Goal: Task Accomplishment & Management: Manage account settings

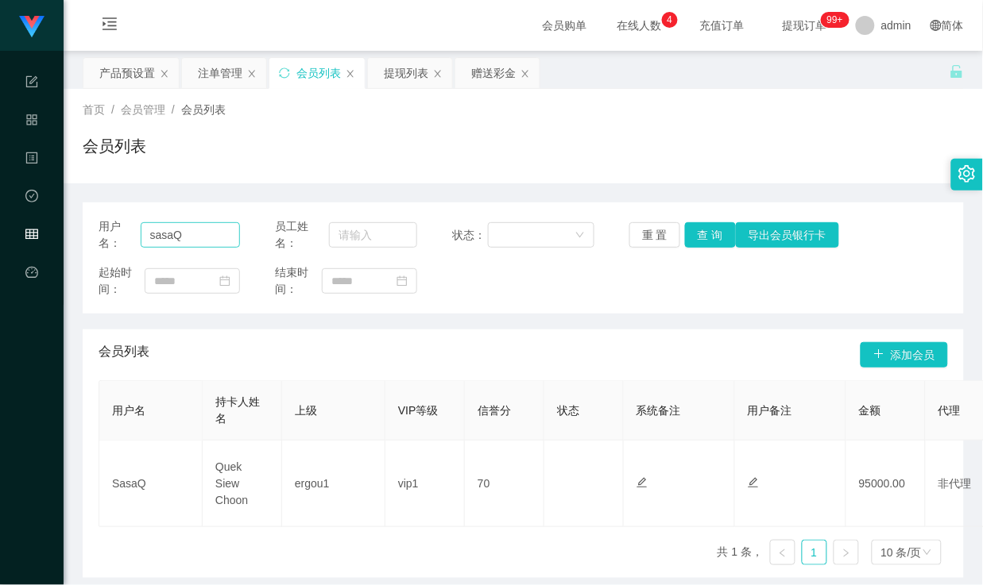
drag, startPoint x: 193, startPoint y: 238, endPoint x: 141, endPoint y: 229, distance: 53.3
click at [141, 229] on input "sasaQ" at bounding box center [190, 234] width 99 height 25
click at [696, 240] on button "查 询" at bounding box center [710, 234] width 51 height 25
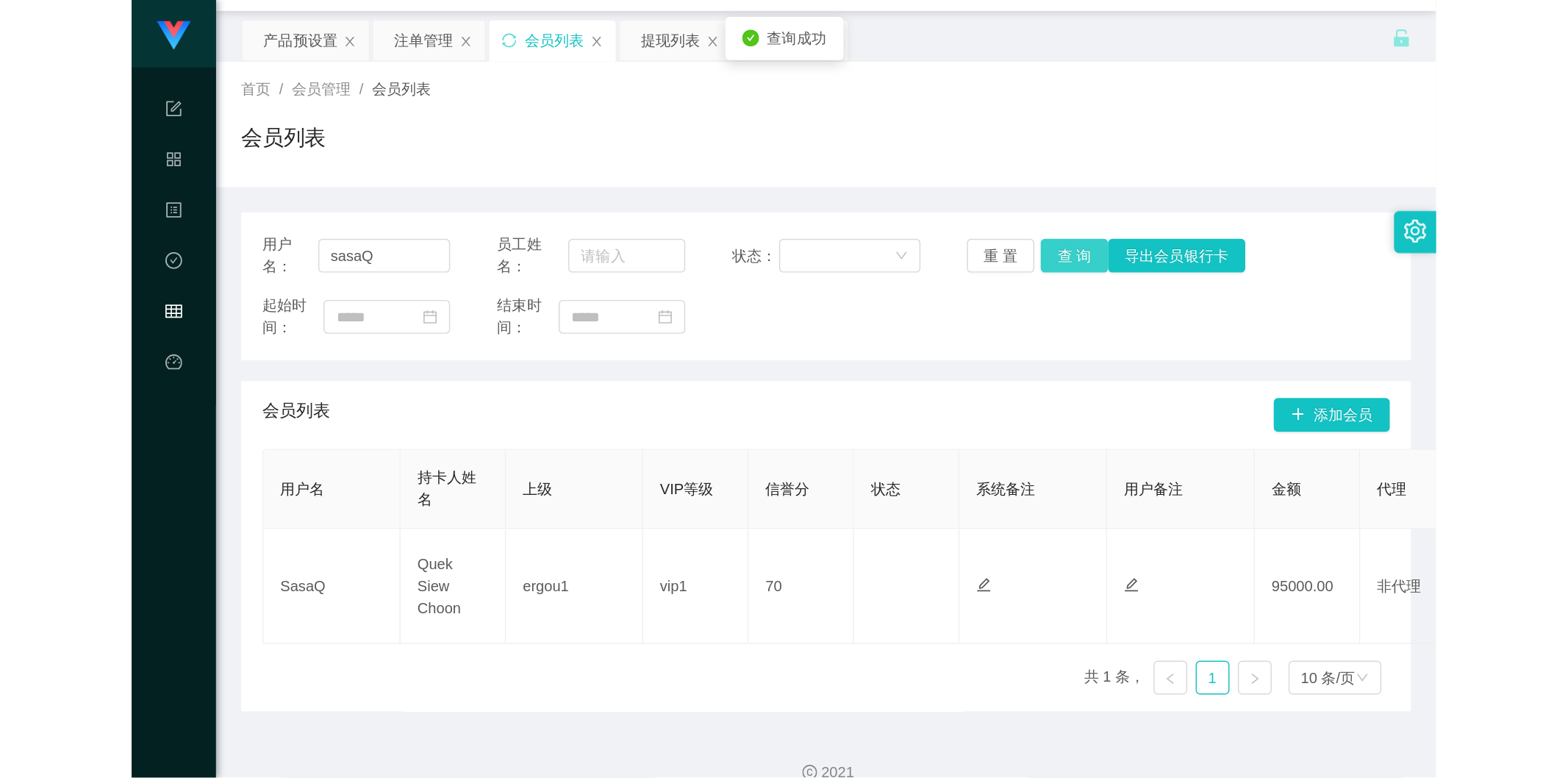
scroll to position [61, 0]
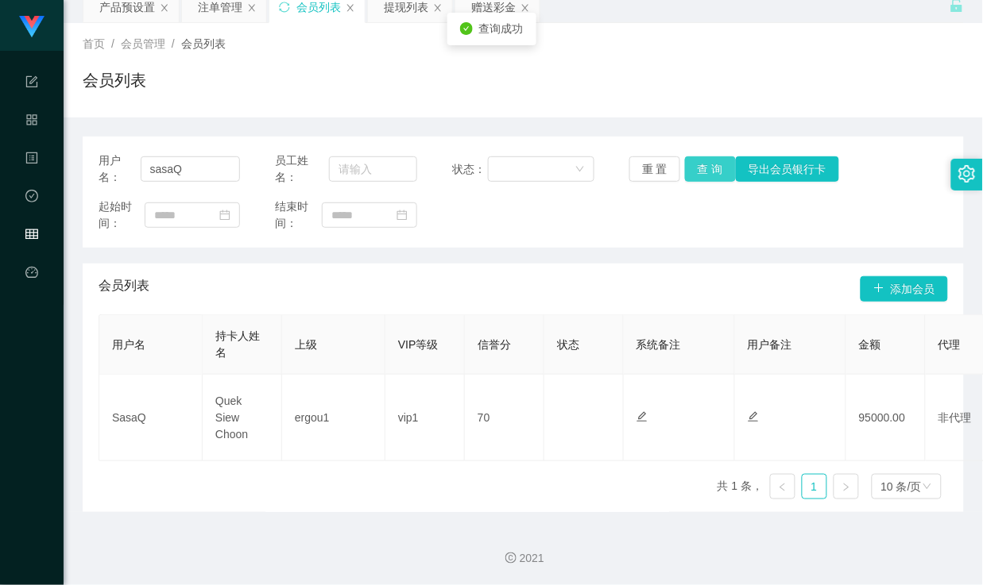
click at [710, 171] on button "查 询" at bounding box center [710, 168] width 51 height 25
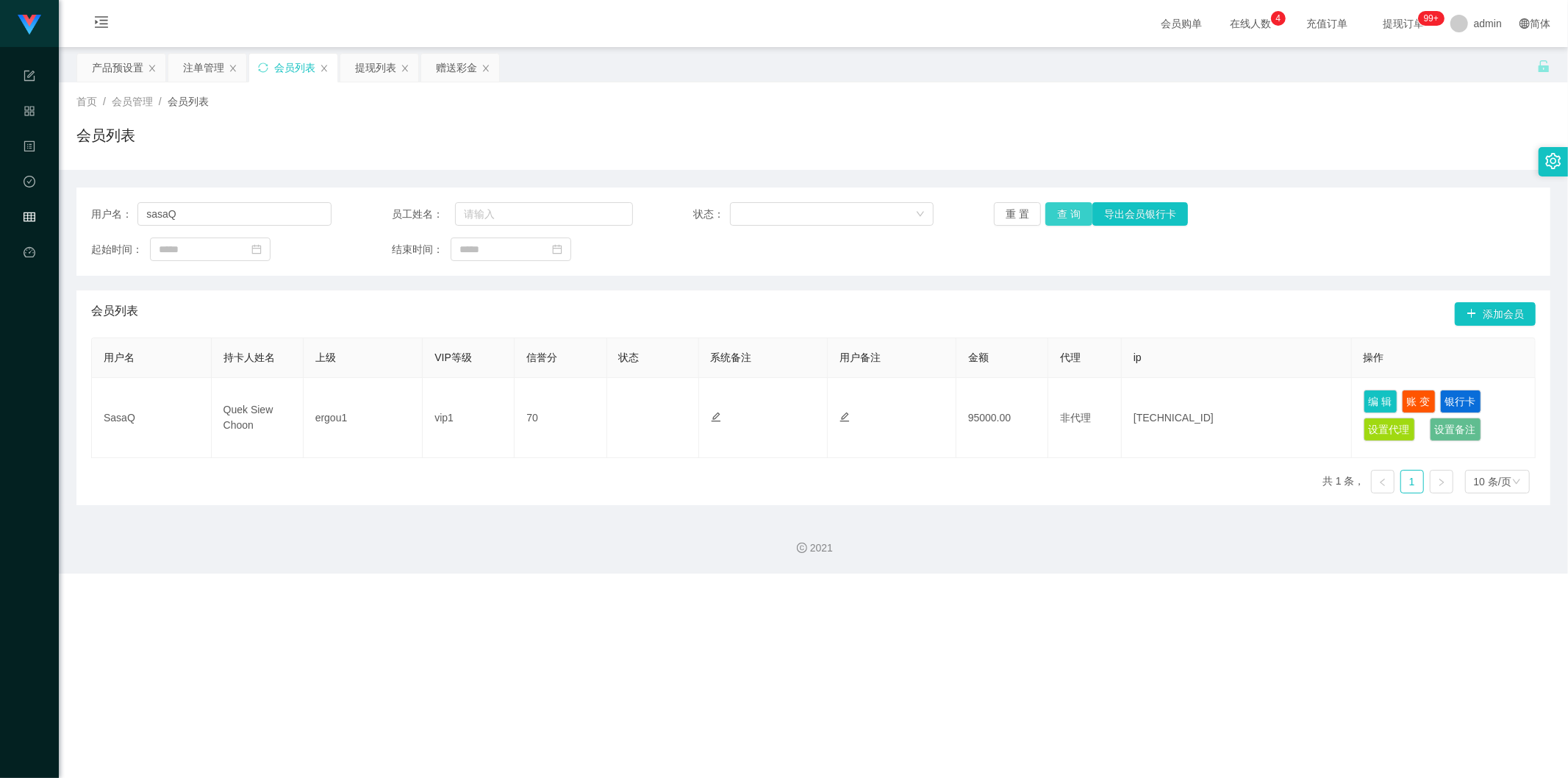
drag, startPoint x: 1067, startPoint y: 221, endPoint x: 942, endPoint y: 245, distance: 127.3
click at [909, 245] on div "用户名： sasaQ 员工姓名： 状态： 重 置 查 询 导出会员银行卡 起始时间： 结束时间：" at bounding box center [814, 232] width 1475 height 88
click at [909, 218] on button "查 询" at bounding box center [1069, 213] width 47 height 23
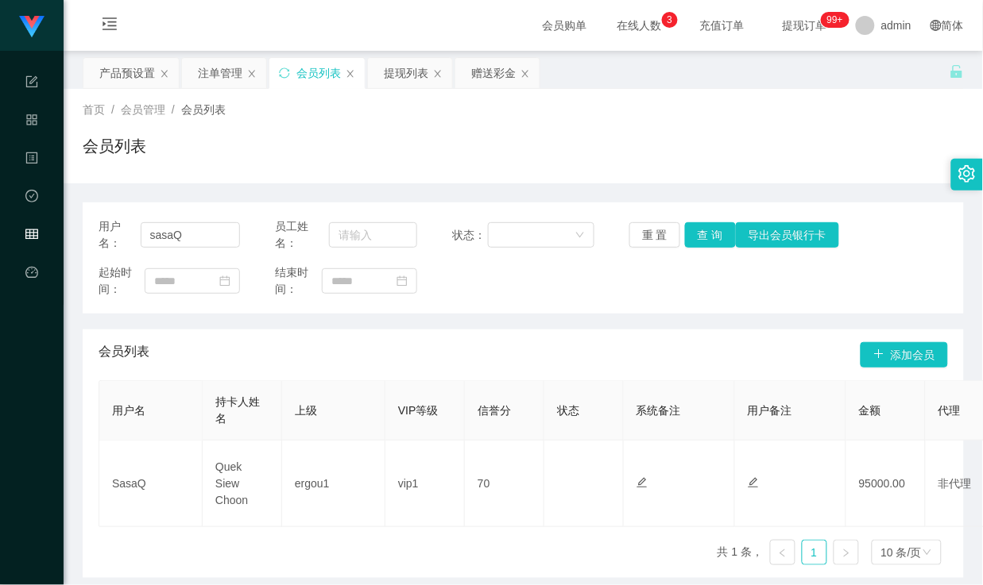
click at [327, 144] on div "会员列表" at bounding box center [523, 152] width 881 height 37
click at [226, 70] on div "注单管理" at bounding box center [220, 73] width 44 height 30
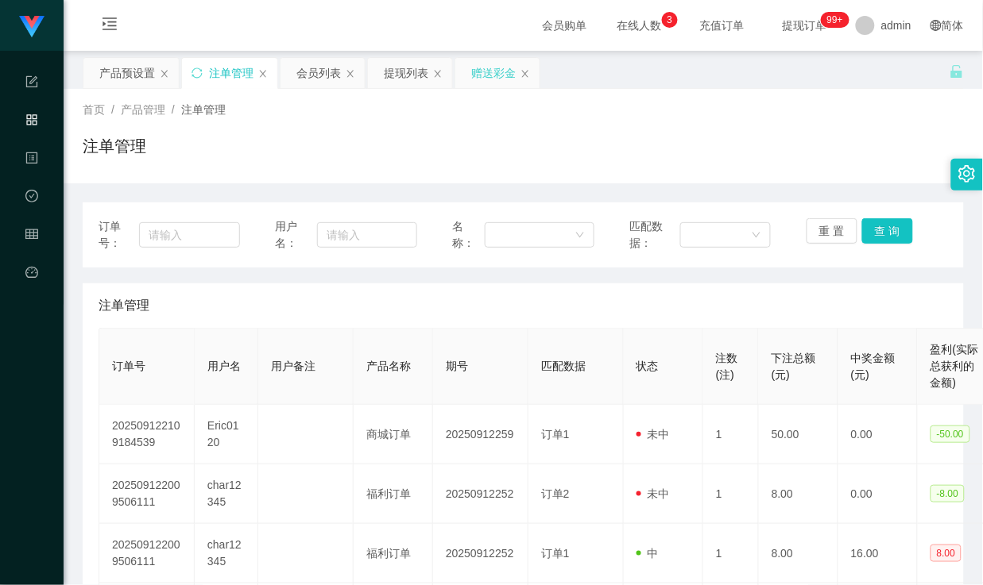
click at [481, 78] on div "赠送彩金" at bounding box center [493, 73] width 44 height 30
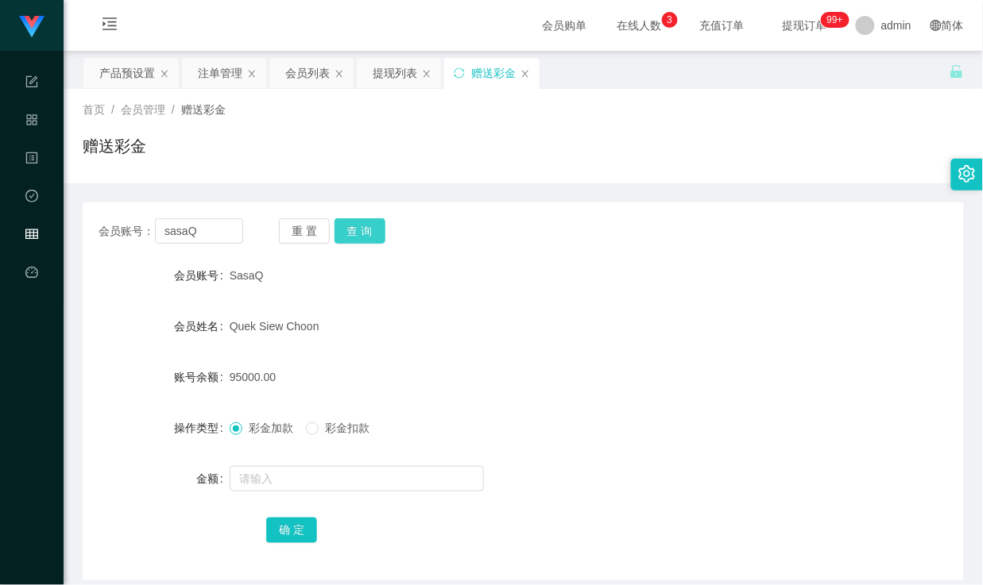
click at [362, 227] on button "查 询" at bounding box center [359, 230] width 51 height 25
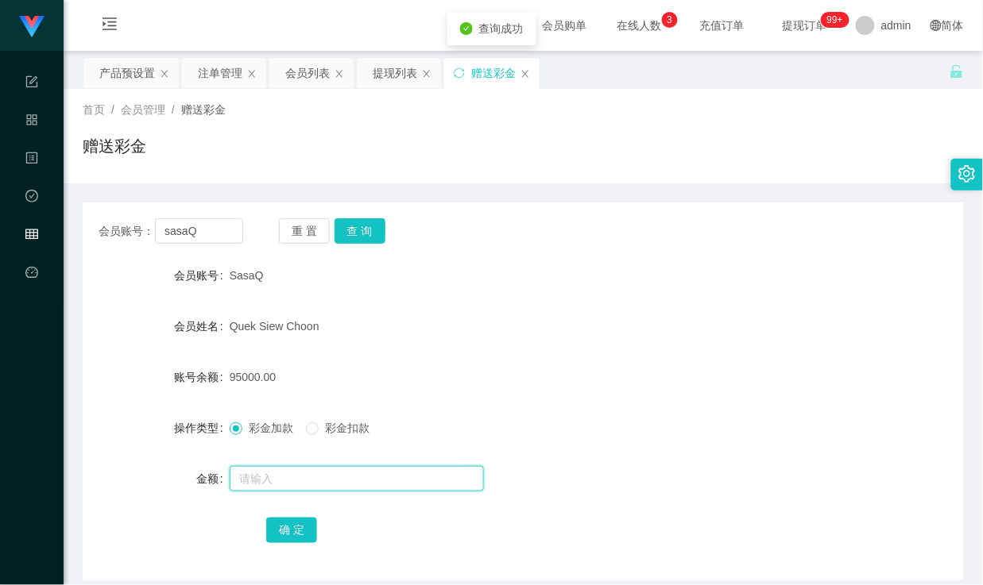
drag, startPoint x: 264, startPoint y: 483, endPoint x: 275, endPoint y: 473, distance: 14.6
click at [264, 483] on input "text" at bounding box center [357, 478] width 254 height 25
drag, startPoint x: 363, startPoint y: 234, endPoint x: 374, endPoint y: 255, distance: 23.5
click at [363, 234] on button "查 询" at bounding box center [359, 230] width 51 height 25
click at [446, 372] on div "95000.00" at bounding box center [487, 377] width 514 height 32
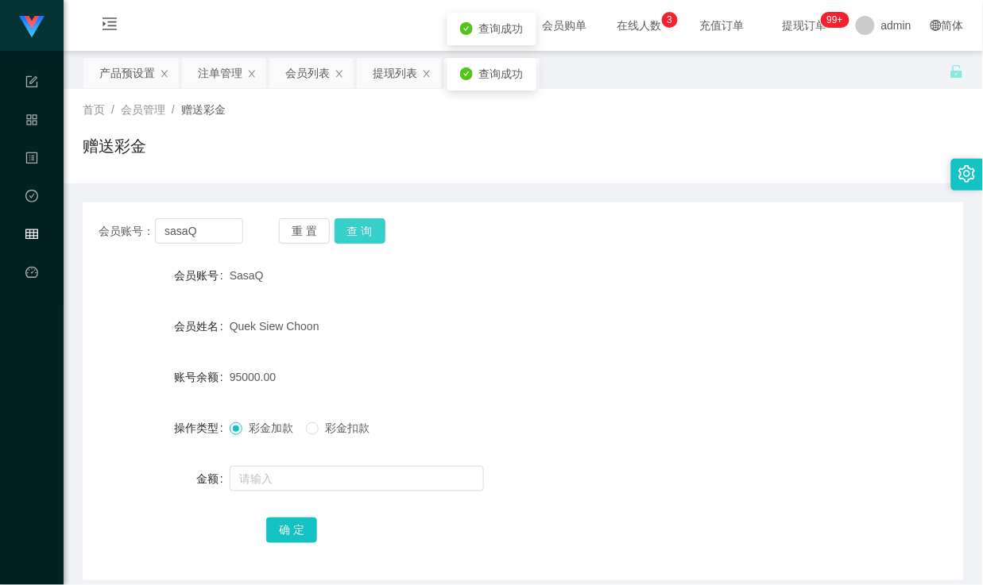
click at [364, 227] on button "查 询" at bounding box center [359, 230] width 51 height 25
drag, startPoint x: 572, startPoint y: 313, endPoint x: 562, endPoint y: 313, distance: 10.3
click at [573, 313] on div "Quek Siew Choon" at bounding box center [487, 327] width 514 height 32
click at [362, 236] on button "查 询" at bounding box center [359, 230] width 51 height 25
click at [520, 315] on div "Quek Siew Choon" at bounding box center [487, 327] width 514 height 32
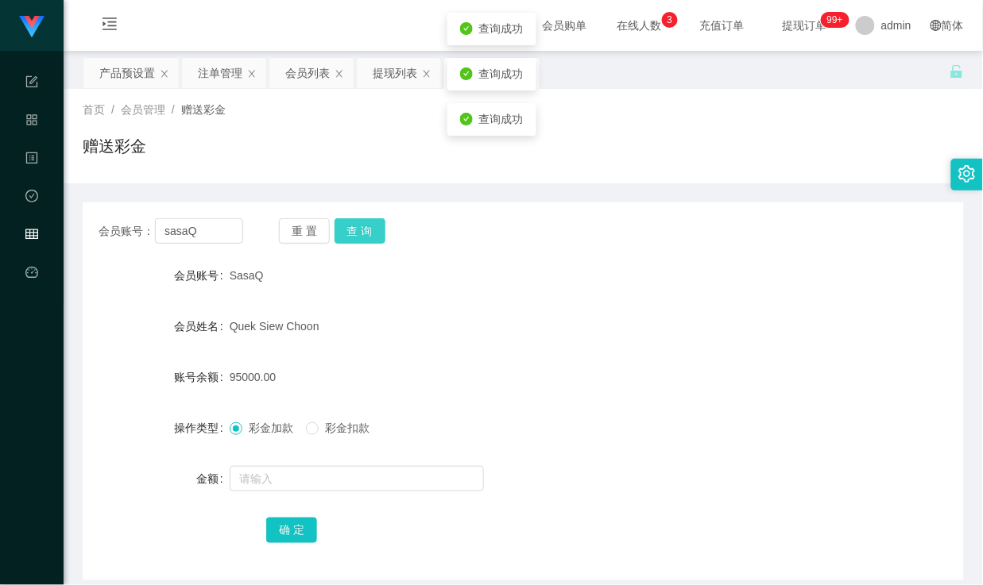
drag, startPoint x: 350, startPoint y: 231, endPoint x: 381, endPoint y: 241, distance: 33.2
click at [350, 230] on button "查 询" at bounding box center [359, 230] width 51 height 25
click at [508, 281] on div "SasaQ" at bounding box center [487, 276] width 514 height 32
click at [355, 234] on button "查 询" at bounding box center [359, 230] width 51 height 25
click at [264, 477] on input "text" at bounding box center [357, 478] width 254 height 25
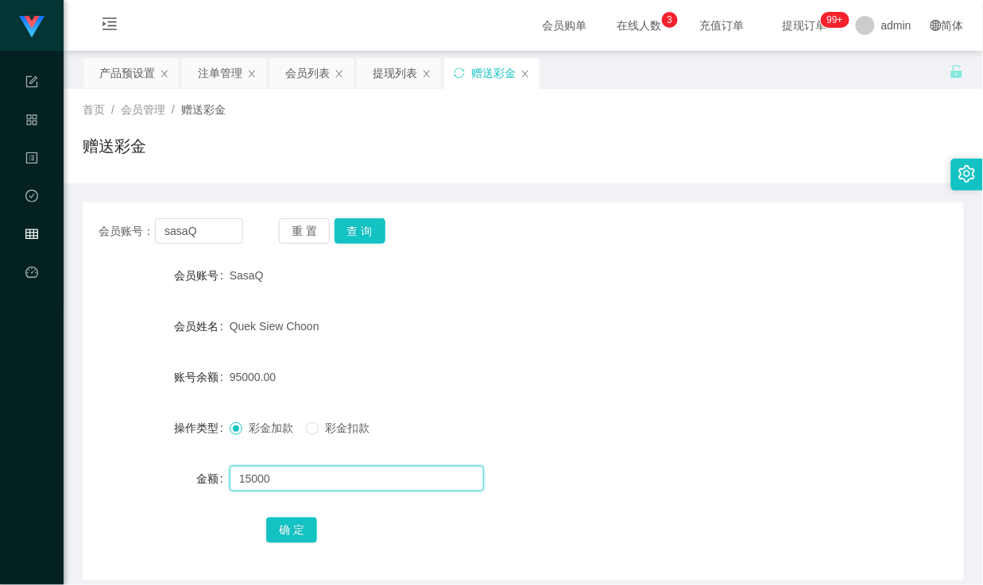
drag, startPoint x: 268, startPoint y: 481, endPoint x: 238, endPoint y: 478, distance: 29.6
click at [238, 478] on input "15000" at bounding box center [357, 478] width 254 height 25
click at [286, 477] on input "15000" at bounding box center [357, 478] width 254 height 25
type input "15000"
click at [284, 532] on button "确 定" at bounding box center [291, 530] width 51 height 25
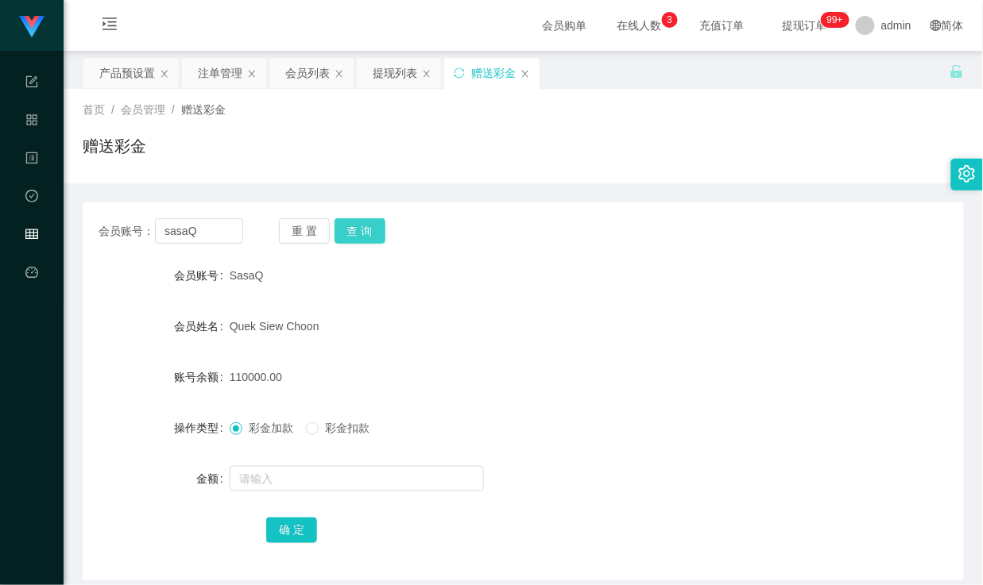
click at [354, 222] on button "查 询" at bounding box center [359, 230] width 51 height 25
click at [365, 232] on button "查 询" at bounding box center [359, 230] width 51 height 25
click at [217, 236] on input "sasaQ" at bounding box center [198, 230] width 87 height 25
click at [369, 226] on button "查 询" at bounding box center [359, 230] width 51 height 25
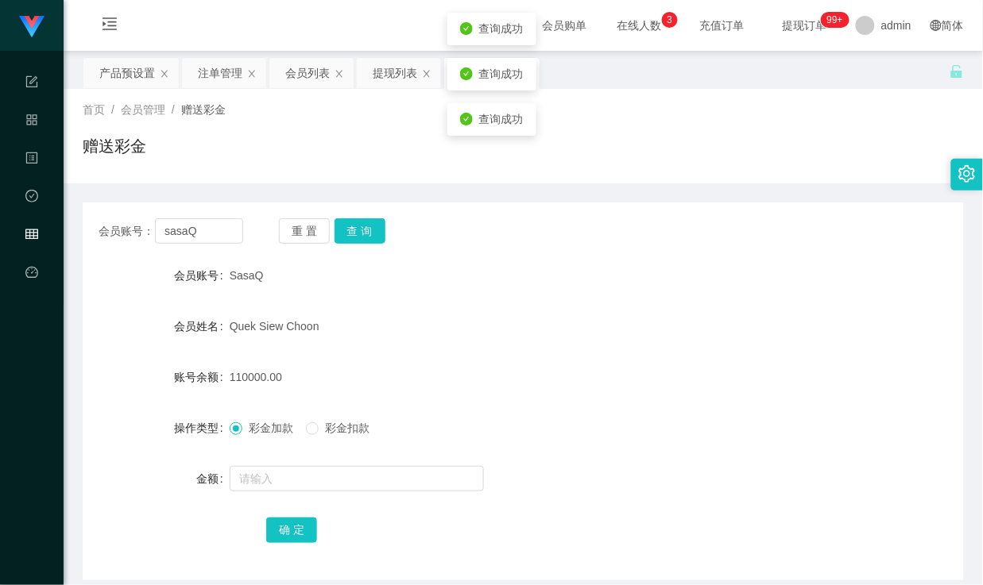
click at [464, 337] on div "Quek Siew Choon" at bounding box center [487, 327] width 514 height 32
drag, startPoint x: 211, startPoint y: 233, endPoint x: 114, endPoint y: 221, distance: 97.6
click at [114, 221] on div "会员账号： [PERSON_NAME]" at bounding box center [171, 230] width 145 height 25
click at [463, 264] on div "SasaQ" at bounding box center [487, 276] width 514 height 32
click at [310, 71] on div "会员列表" at bounding box center [307, 73] width 44 height 30
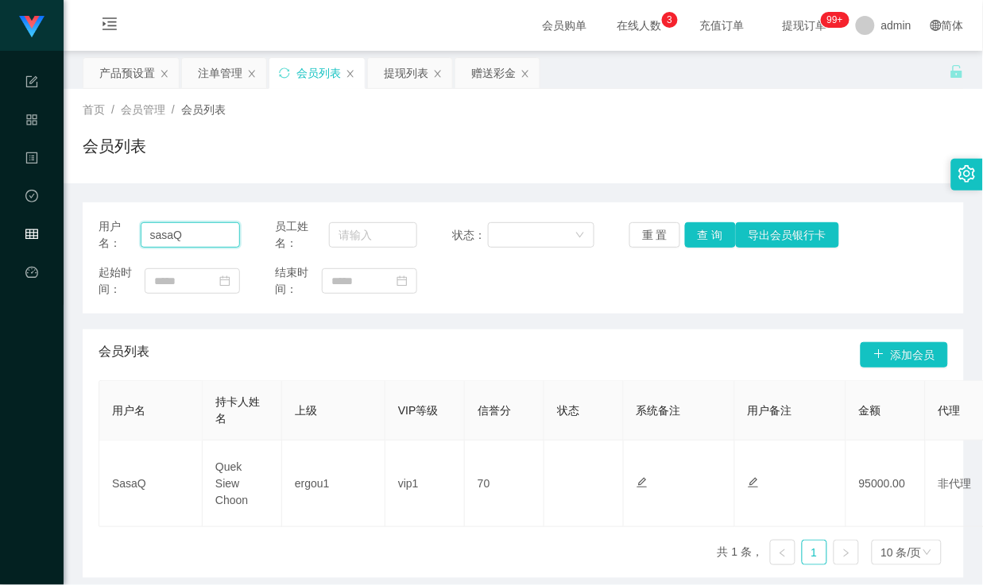
drag, startPoint x: 187, startPoint y: 236, endPoint x: 66, endPoint y: 226, distance: 121.2
click at [66, 226] on main "关闭左侧 关闭右侧 关闭其它 刷新页面 产品预设置 注单管理 会员列表 提现列表 赠送彩金 首页 / 会员管理 / 会员列表 / 会员列表 用户名： [DEM…" at bounding box center [523, 314] width 919 height 527
click at [704, 235] on button "查 询" at bounding box center [710, 234] width 51 height 25
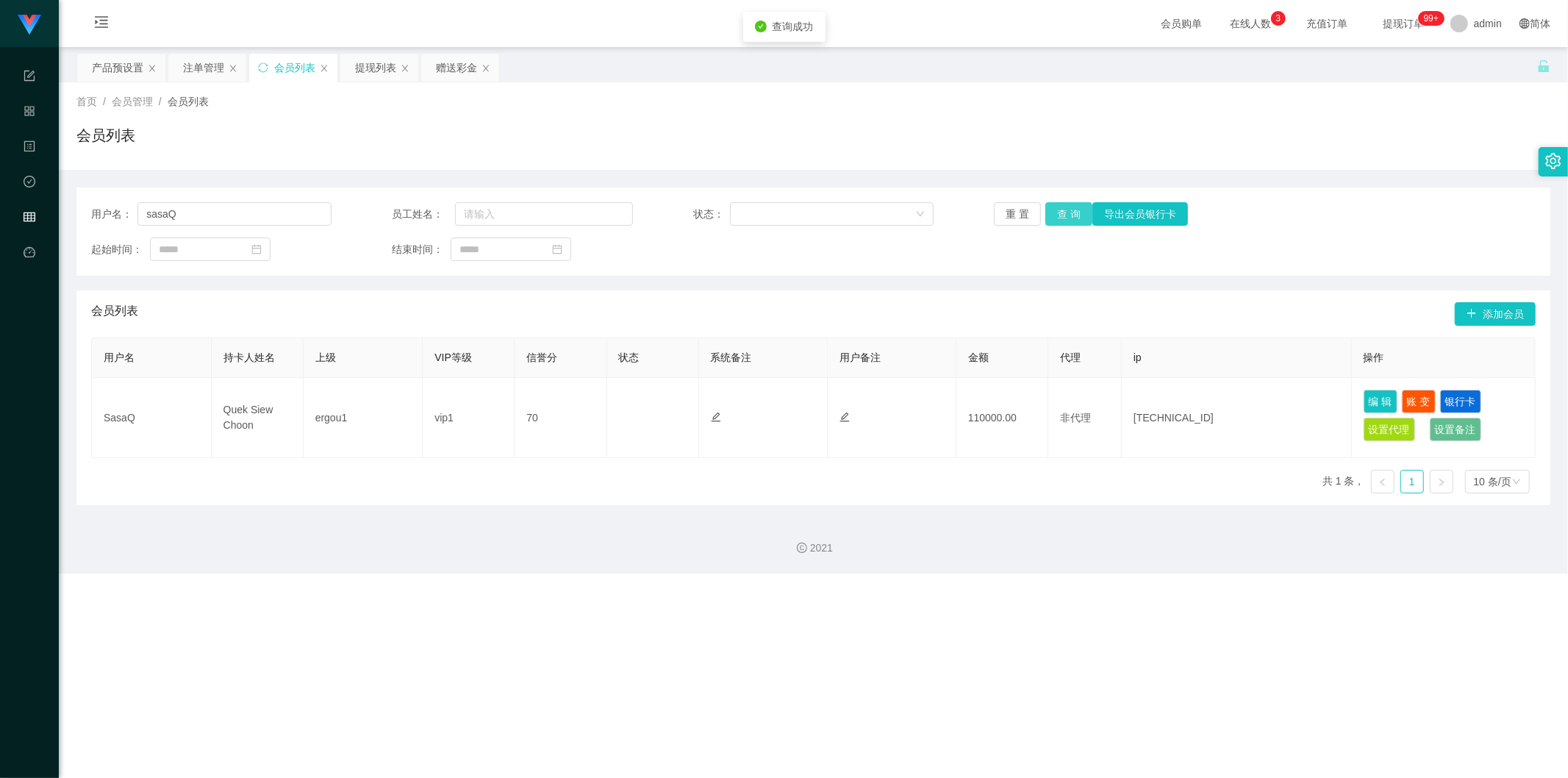
click at [909, 219] on button "查 询" at bounding box center [1069, 213] width 47 height 23
click at [909, 516] on div "2021" at bounding box center [814, 540] width 1510 height 69
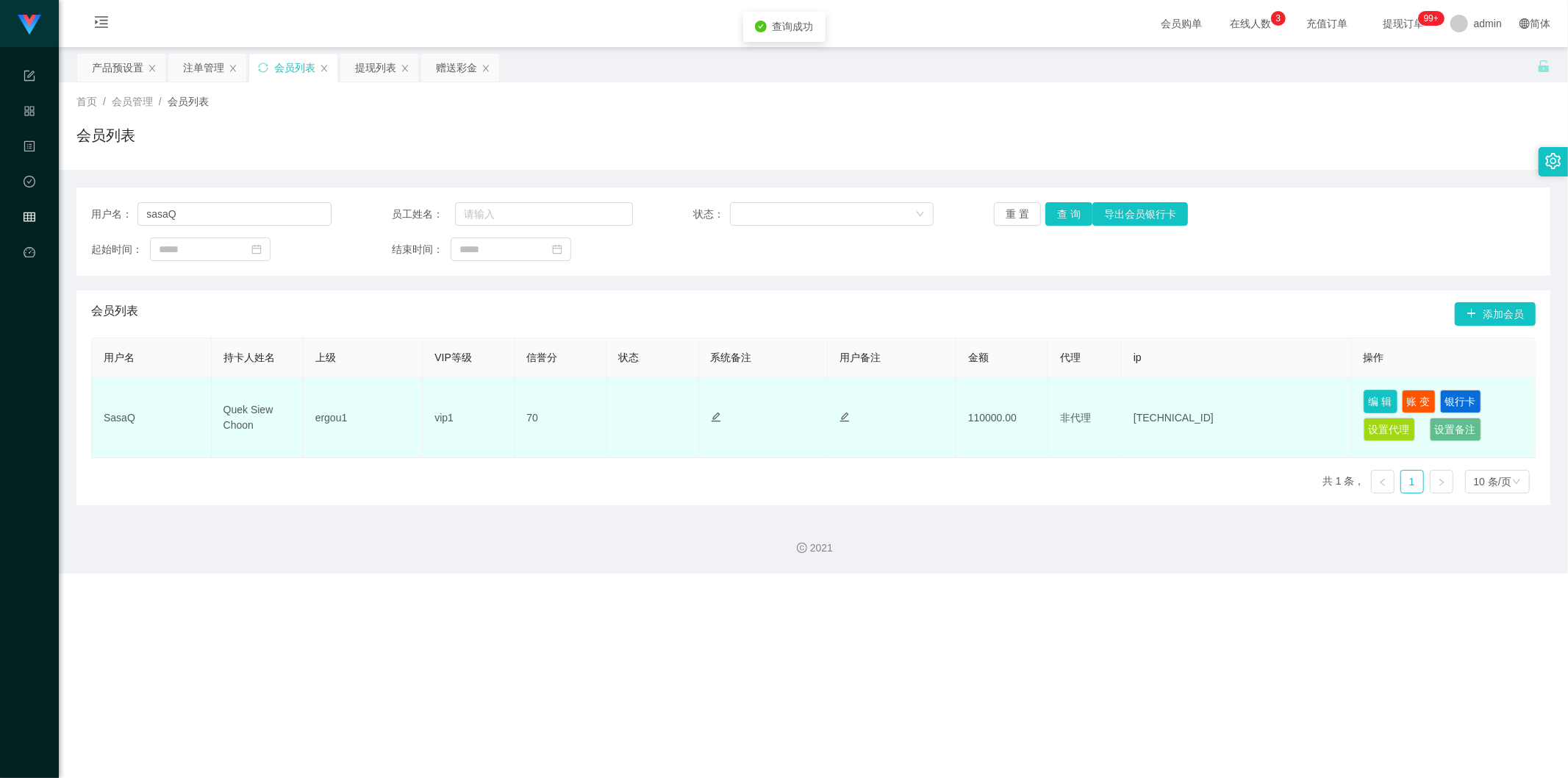
click at [909, 392] on button "编 辑" at bounding box center [1381, 401] width 34 height 23
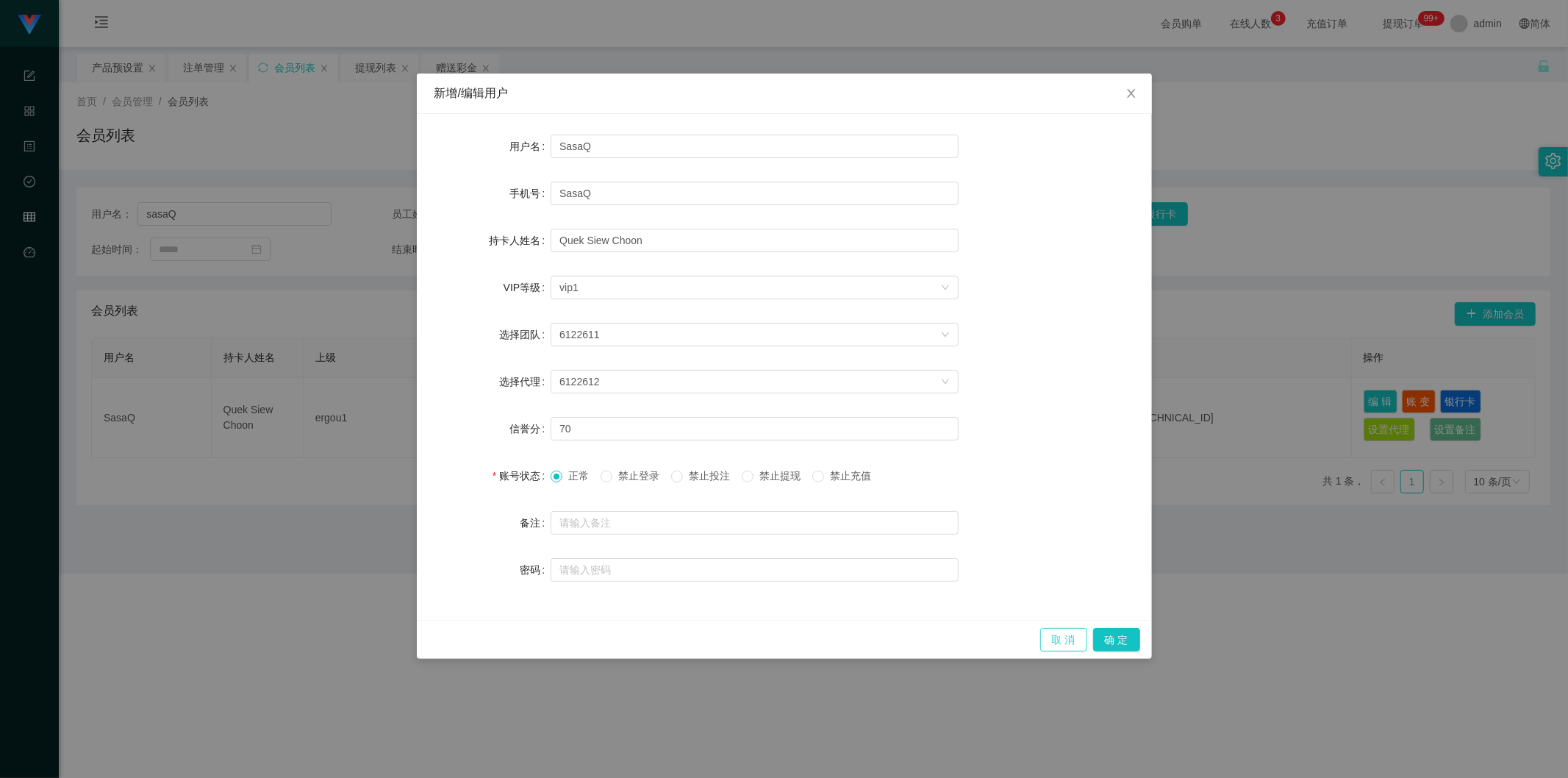
click at [909, 542] on button "取 消" at bounding box center [1064, 639] width 47 height 23
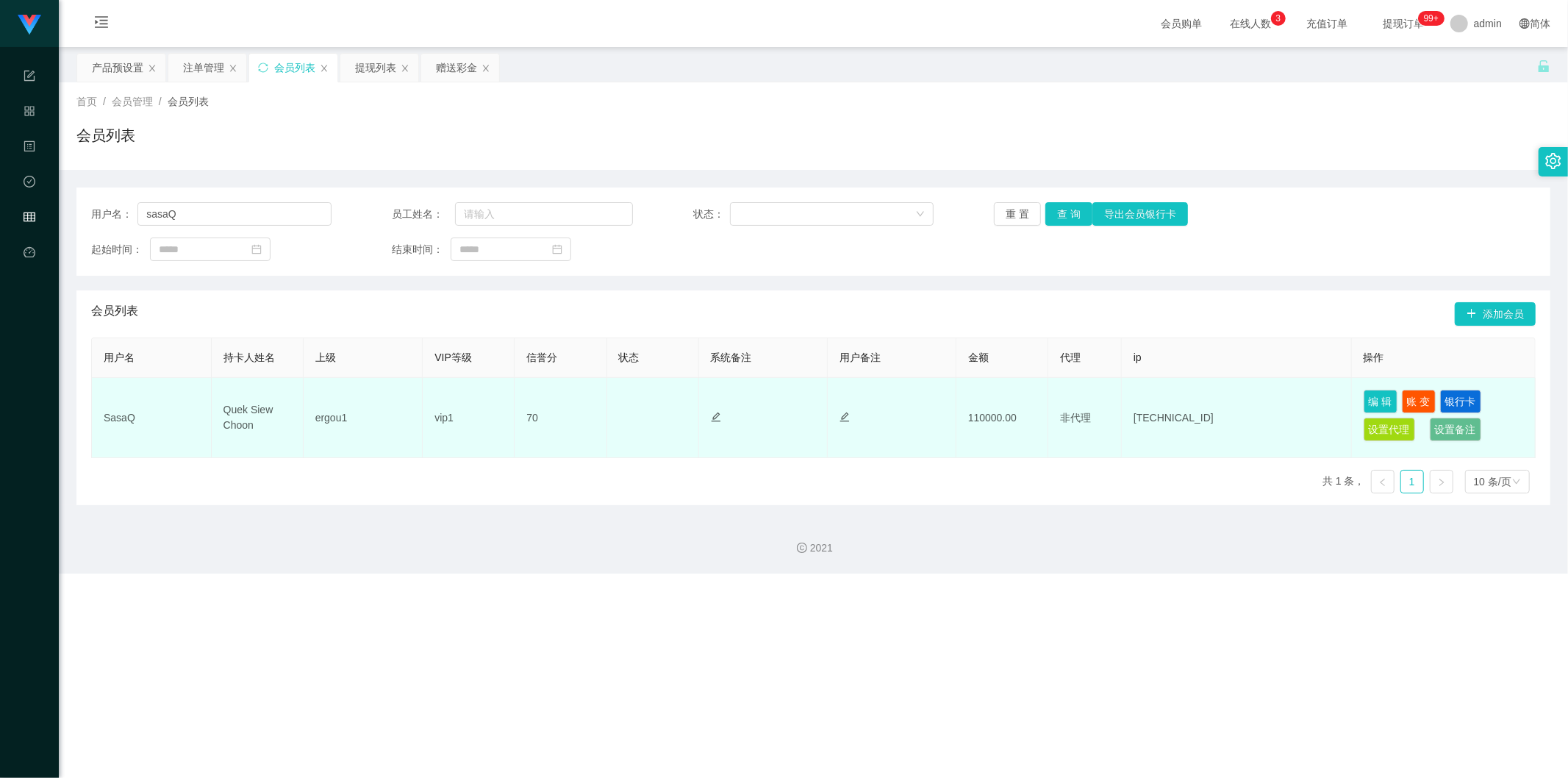
click at [574, 417] on td "70" at bounding box center [560, 418] width 92 height 81
click at [909, 406] on button "编 辑" at bounding box center [1381, 401] width 34 height 23
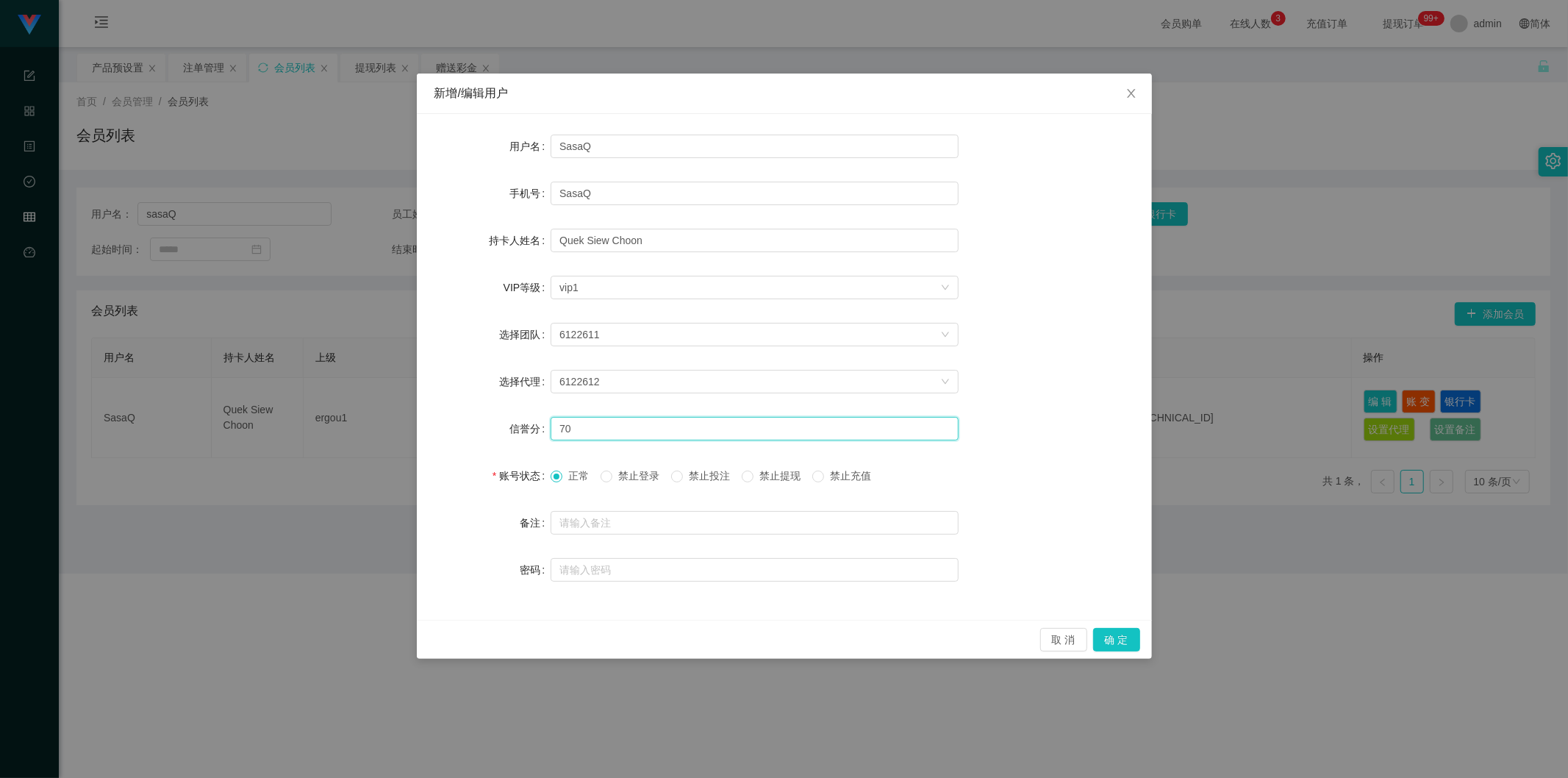
drag, startPoint x: 575, startPoint y: 431, endPoint x: 545, endPoint y: 425, distance: 30.6
click at [545, 425] on div "信誉分 70" at bounding box center [784, 429] width 700 height 30
type input "90"
click at [909, 542] on button "确 定" at bounding box center [1116, 639] width 47 height 23
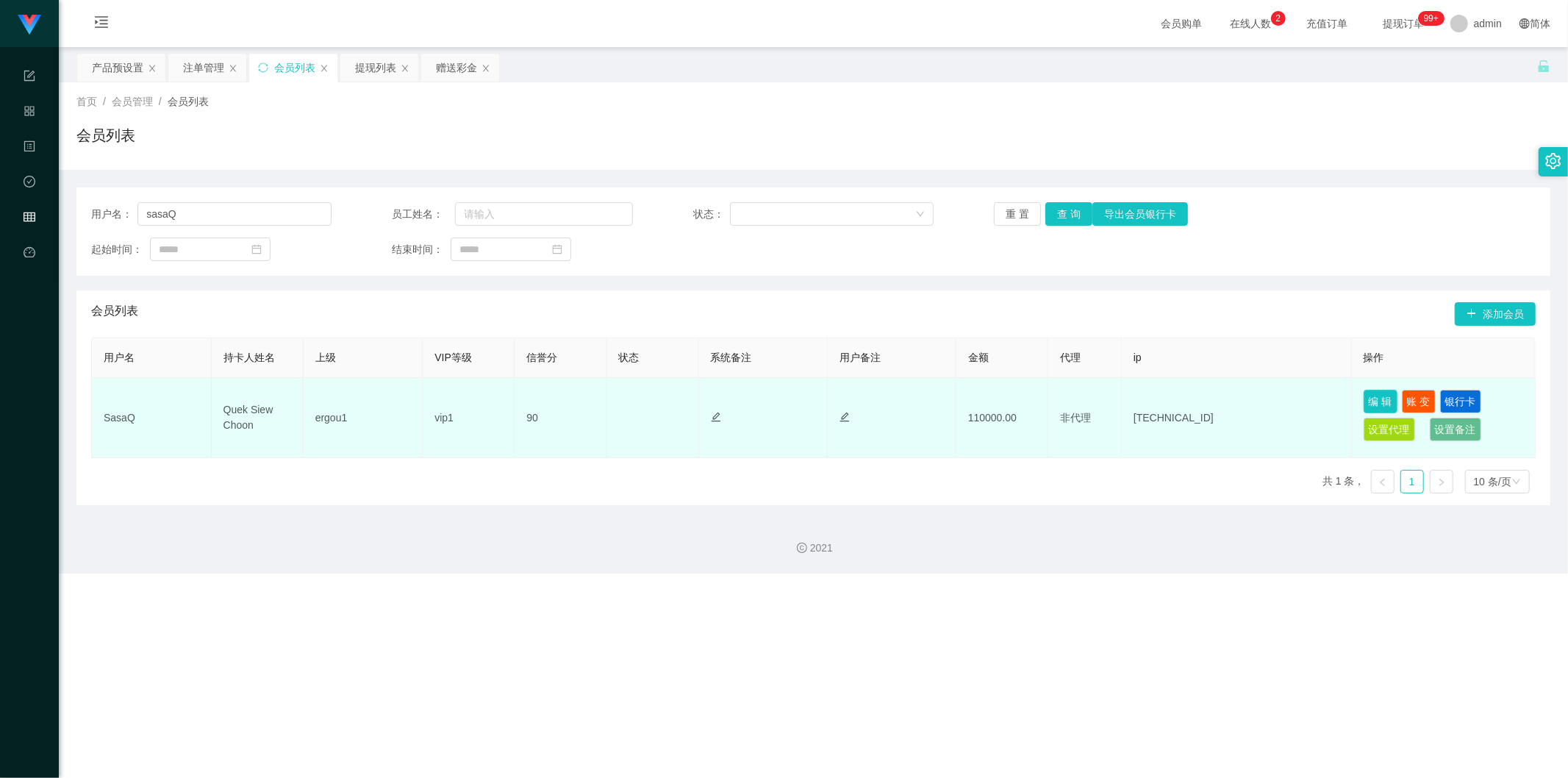
click at [909, 400] on button "编 辑" at bounding box center [1381, 401] width 34 height 23
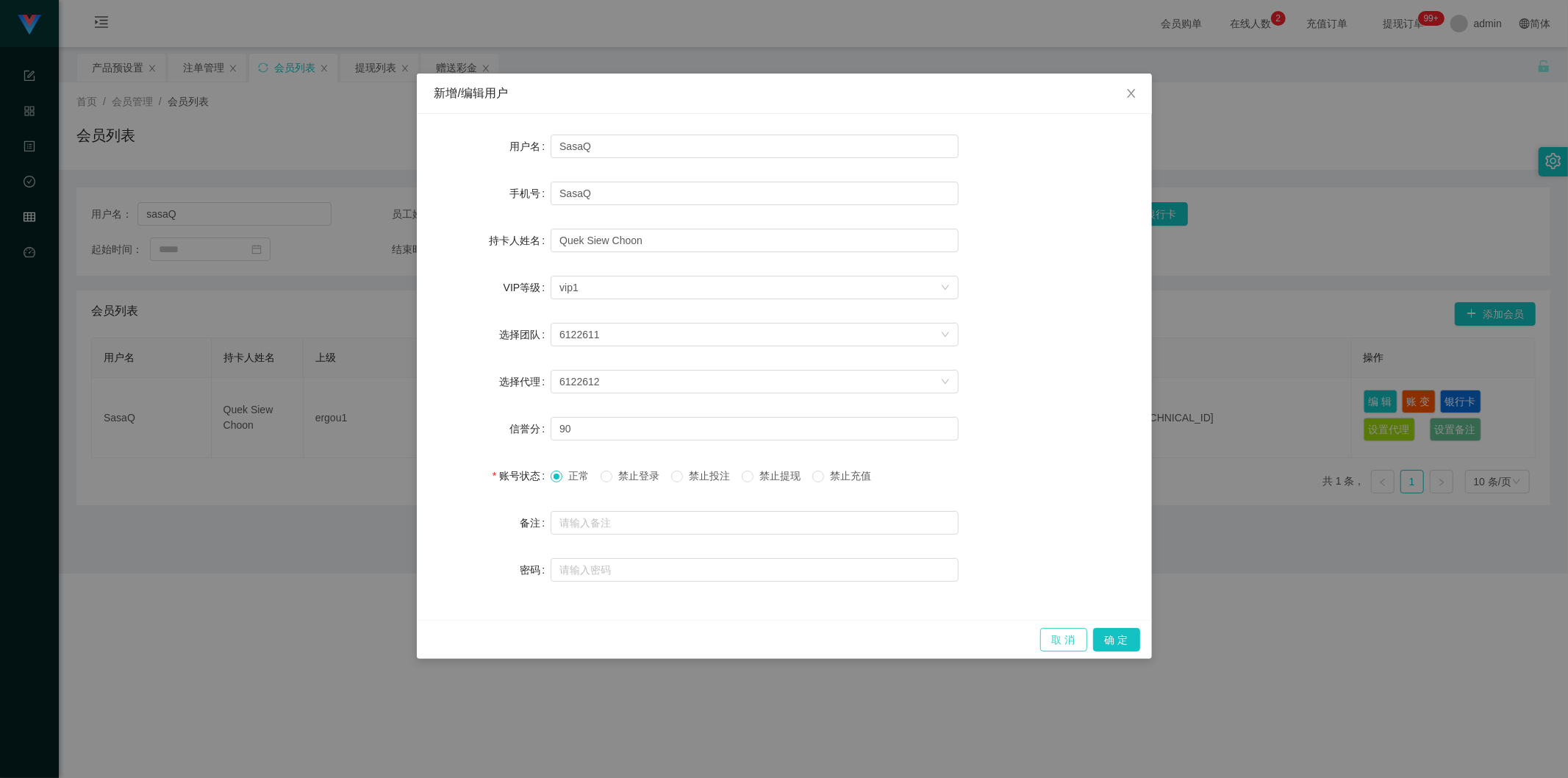
click at [909, 542] on button "取 消" at bounding box center [1064, 639] width 47 height 23
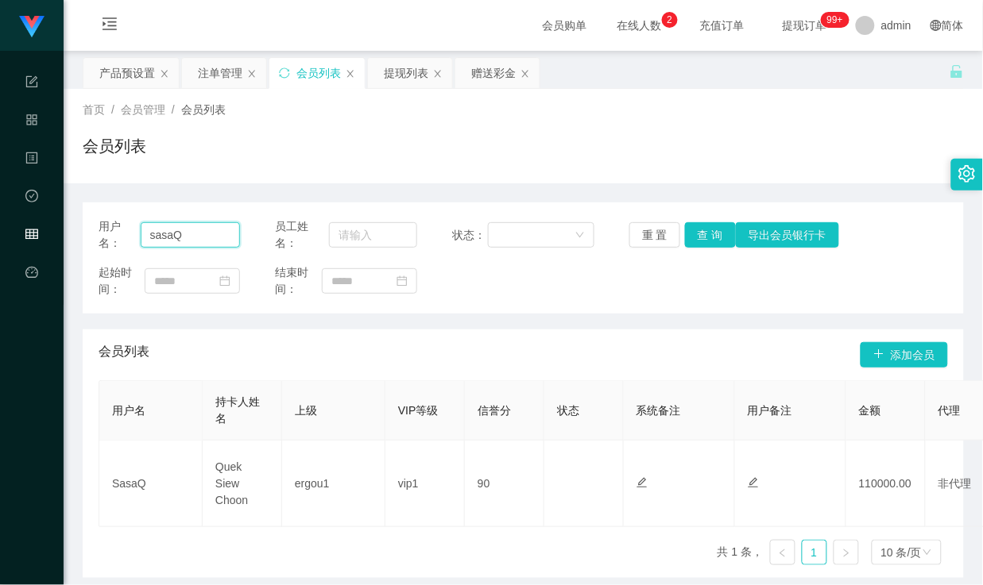
drag, startPoint x: 171, startPoint y: 235, endPoint x: 99, endPoint y: 238, distance: 72.4
click at [99, 238] on div "用户名： [PERSON_NAME]" at bounding box center [169, 234] width 141 height 33
click at [195, 231] on input "sasaQ" at bounding box center [190, 234] width 99 height 25
drag, startPoint x: 196, startPoint y: 232, endPoint x: 124, endPoint y: 227, distance: 72.4
click at [124, 227] on div "用户名： [PERSON_NAME]" at bounding box center [169, 234] width 141 height 33
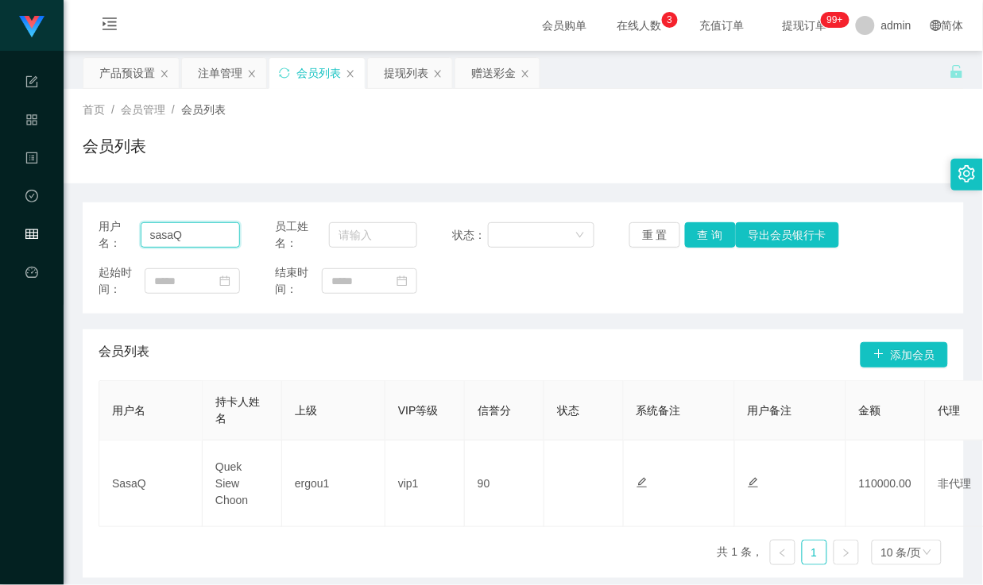
click at [218, 237] on input "sasaQ" at bounding box center [190, 234] width 99 height 25
click at [700, 237] on button "查 询" at bounding box center [710, 234] width 51 height 25
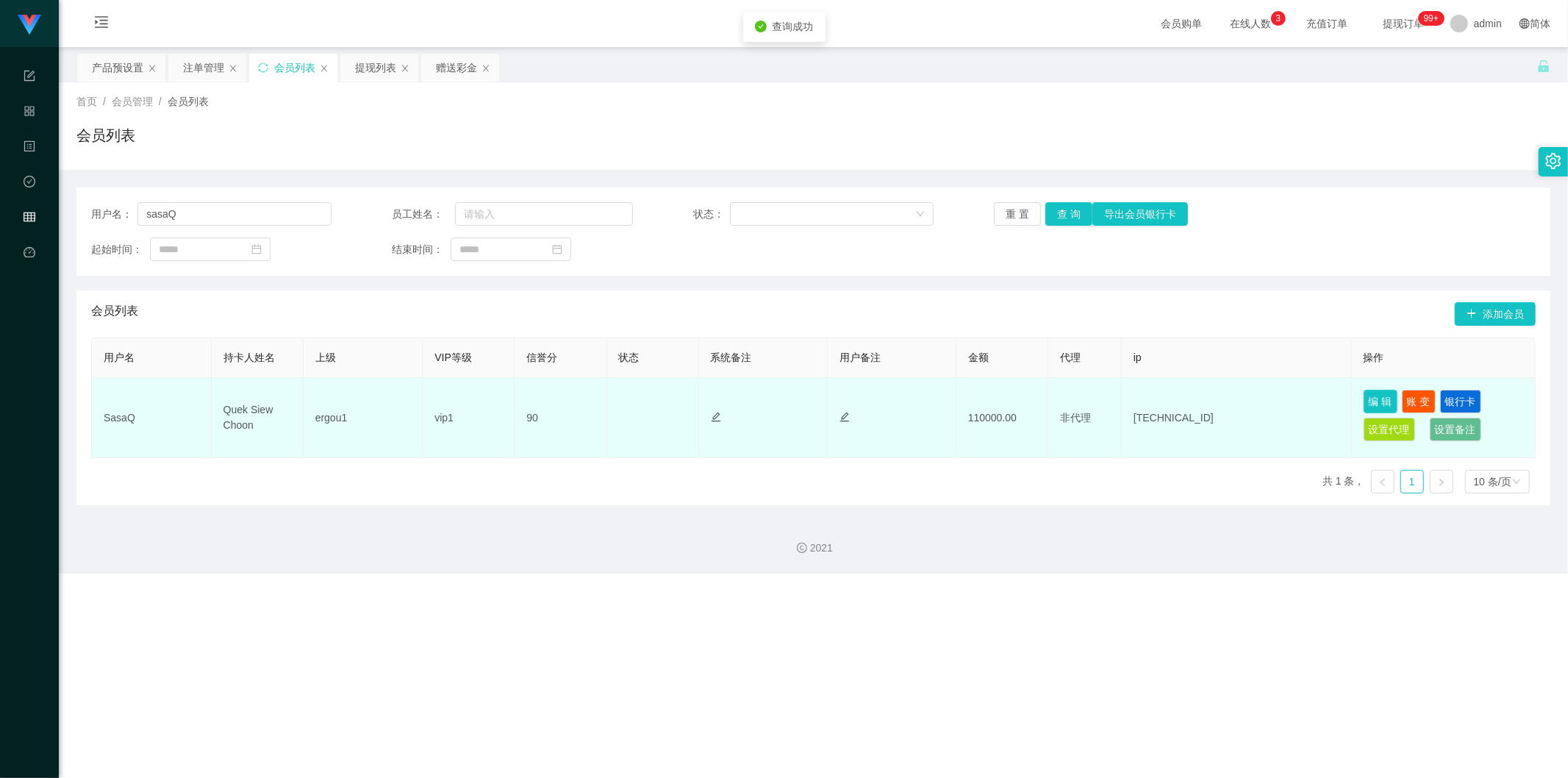
click at [909, 398] on button "编 辑" at bounding box center [1381, 401] width 34 height 23
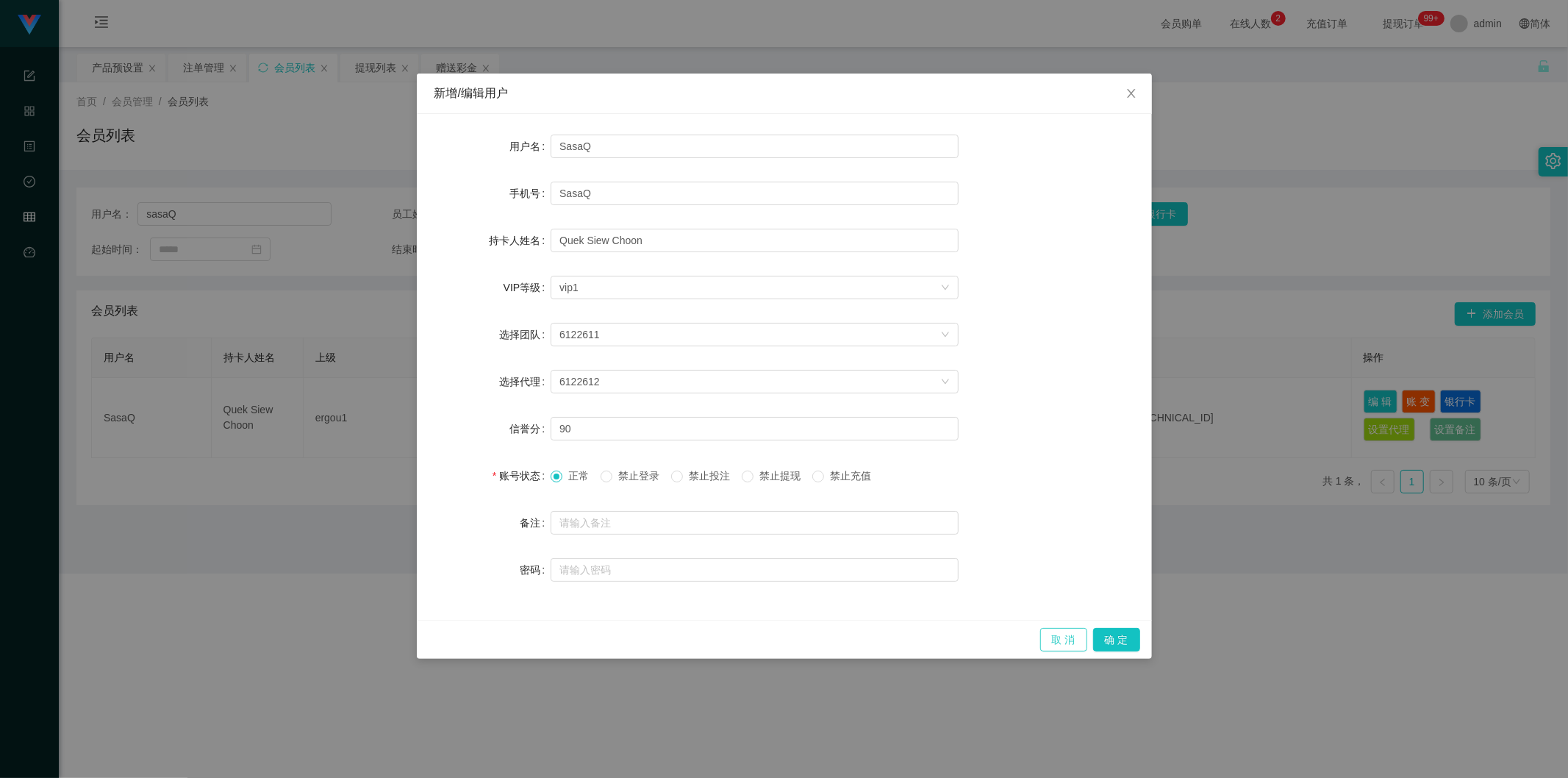
click at [909, 542] on button "取 消" at bounding box center [1064, 639] width 47 height 23
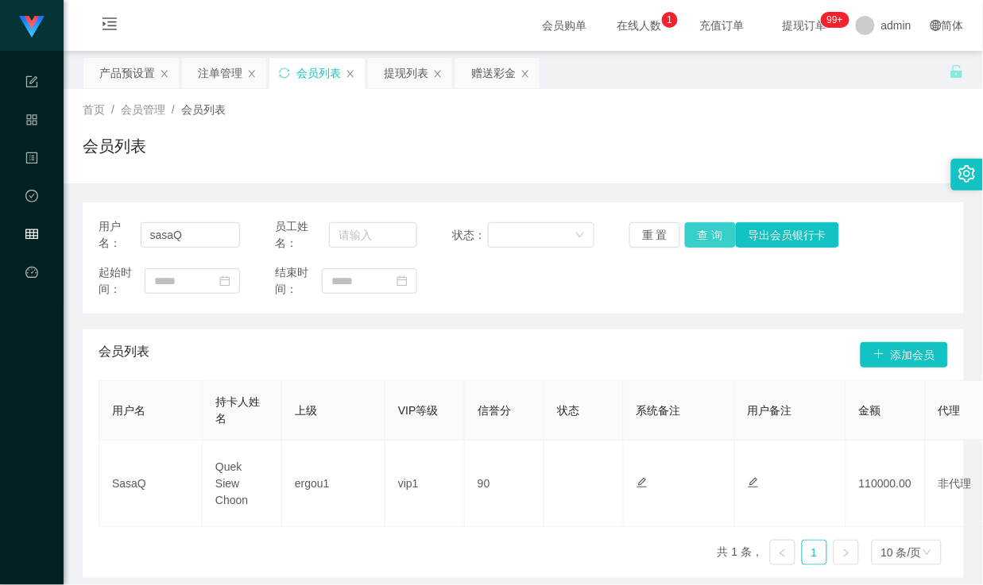
click at [692, 239] on button "查 询" at bounding box center [710, 234] width 51 height 25
click at [630, 296] on div "起始时间： 结束时间：" at bounding box center [523, 281] width 849 height 33
click at [702, 241] on button "查 询" at bounding box center [710, 234] width 51 height 25
click at [701, 241] on button "查 询" at bounding box center [710, 234] width 51 height 25
click at [632, 288] on div "起始时间： 结束时间：" at bounding box center [523, 281] width 849 height 33
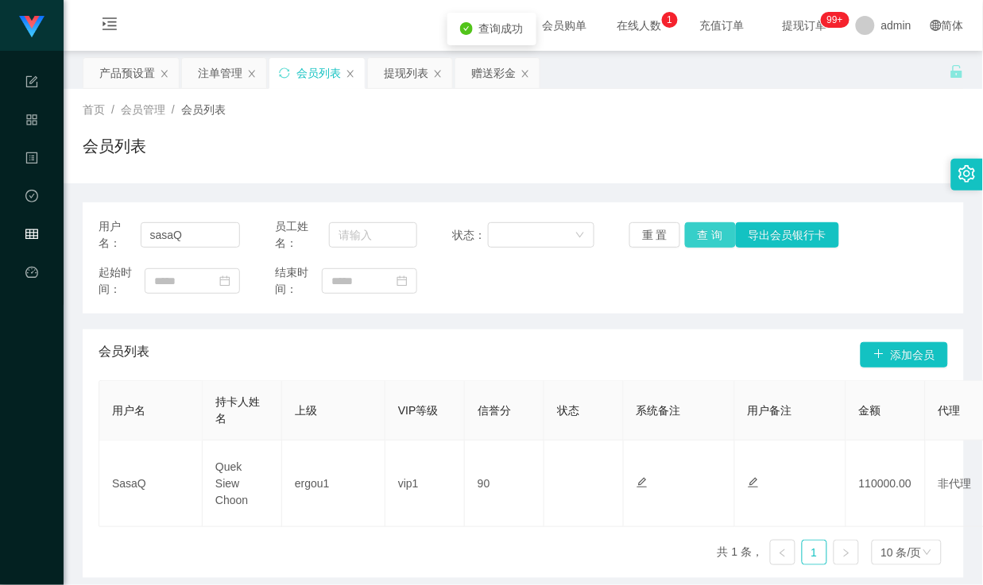
click at [697, 239] on button "查 询" at bounding box center [710, 234] width 51 height 25
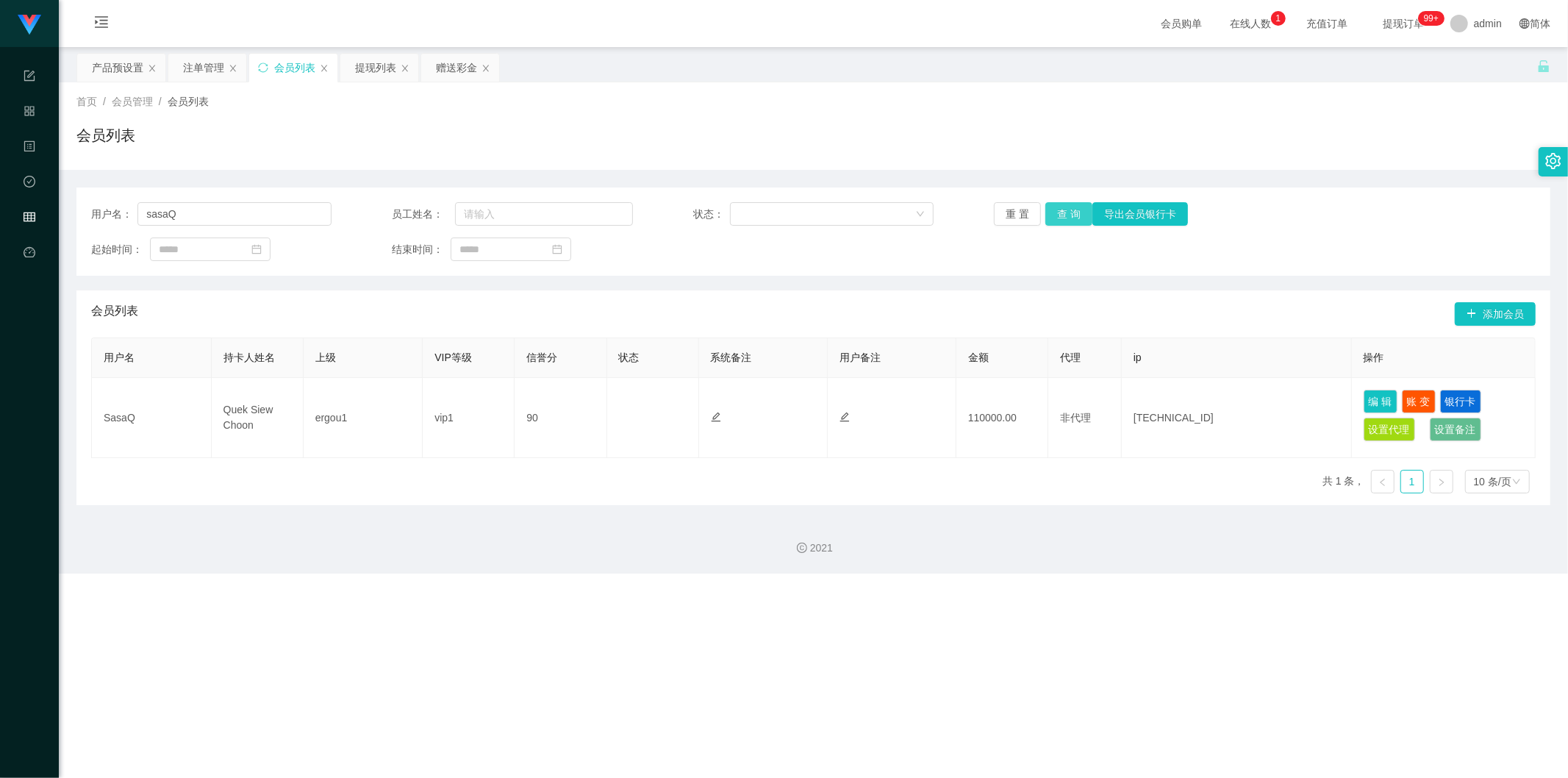
click at [909, 216] on button "查 询" at bounding box center [1069, 213] width 47 height 23
click at [909, 242] on div "起始时间： 结束时间：" at bounding box center [814, 249] width 1445 height 23
click at [909, 205] on button "查 询" at bounding box center [1069, 213] width 47 height 23
drag, startPoint x: 195, startPoint y: 211, endPoint x: 120, endPoint y: 204, distance: 75.3
click at [120, 204] on div "用户名： [PERSON_NAME]" at bounding box center [212, 213] width 241 height 23
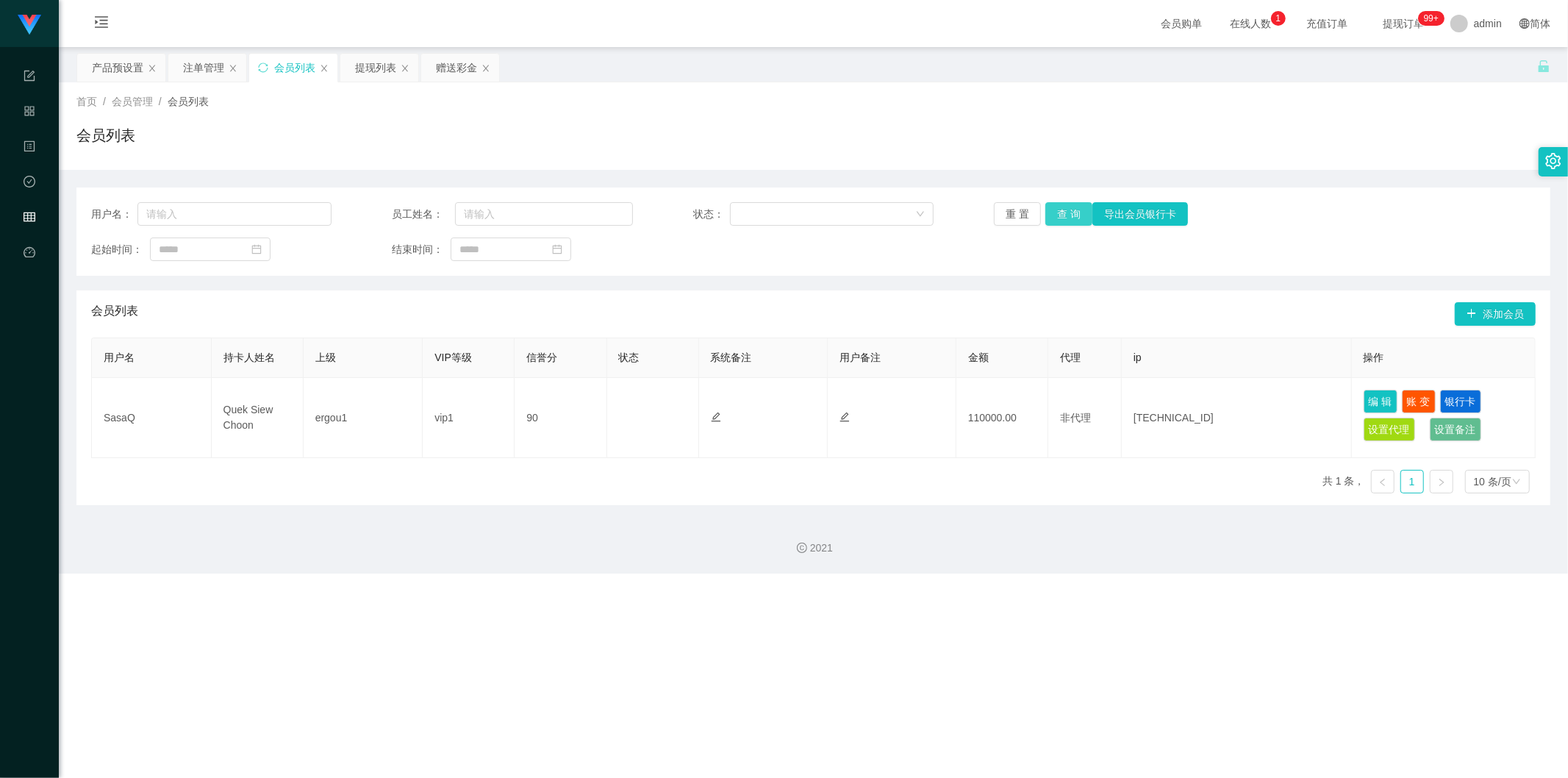
click at [909, 215] on button "查 询" at bounding box center [1069, 213] width 47 height 23
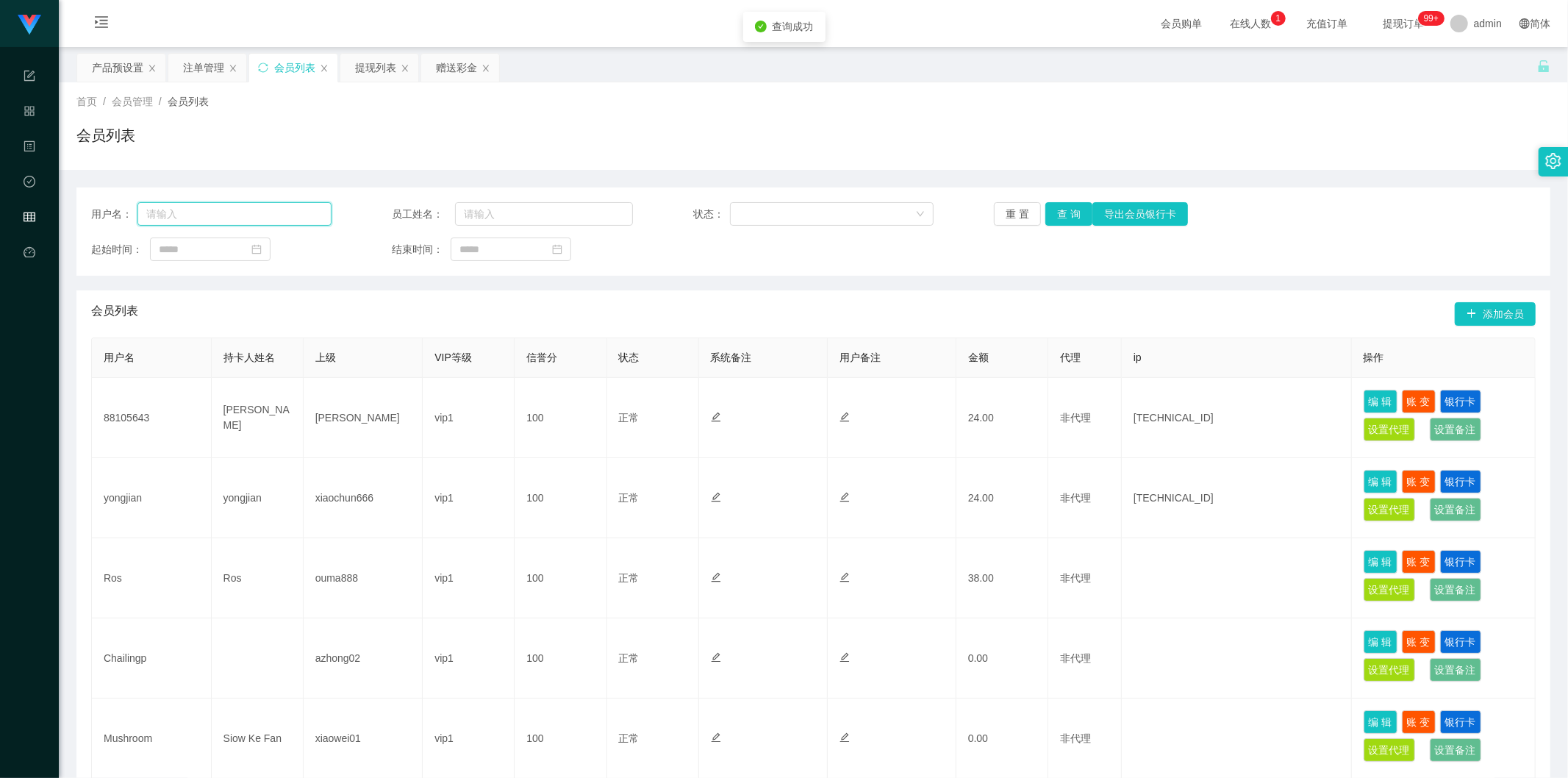
click at [247, 210] on input "text" at bounding box center [235, 213] width 194 height 23
paste input "sasaQ"
type input "sasaQ"
click at [909, 217] on button "查 询" at bounding box center [1069, 213] width 47 height 23
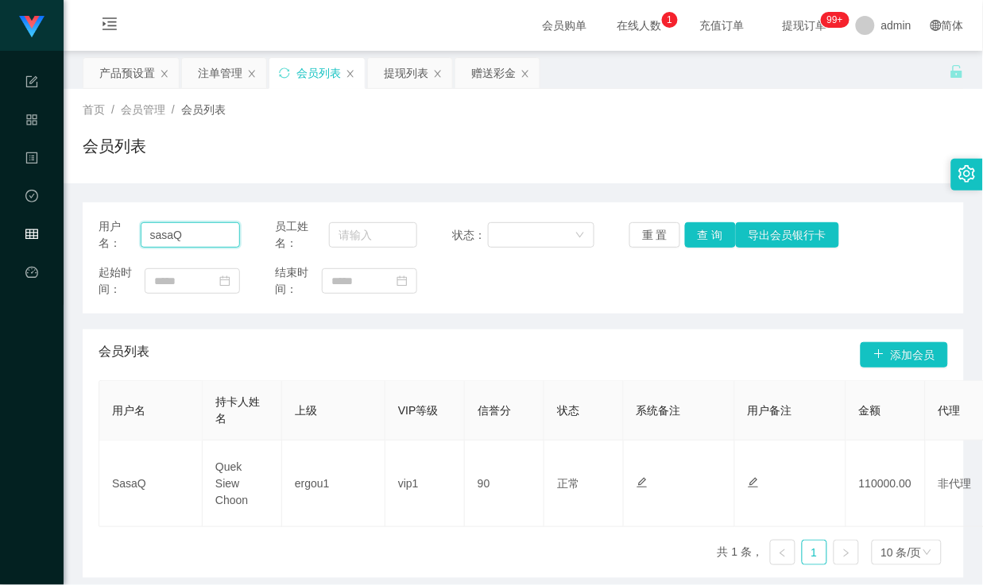
click at [186, 234] on input "sasaQ" at bounding box center [190, 234] width 99 height 25
click at [705, 231] on button "查 询" at bounding box center [710, 234] width 51 height 25
drag, startPoint x: 199, startPoint y: 239, endPoint x: 113, endPoint y: 235, distance: 86.7
click at [113, 235] on div "用户名： [PERSON_NAME]" at bounding box center [169, 234] width 141 height 33
click at [441, 148] on div "会员列表" at bounding box center [523, 152] width 881 height 37
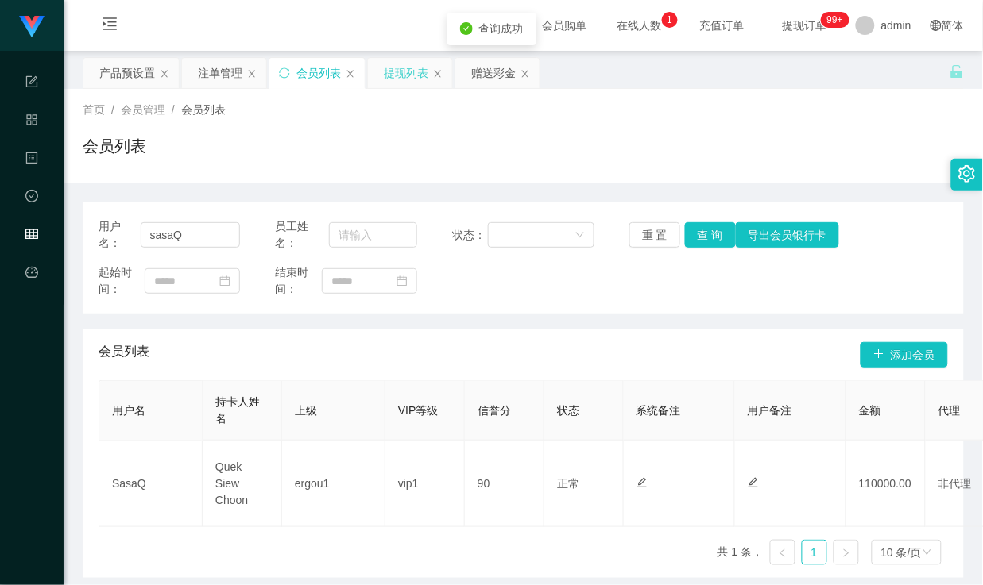
click at [397, 81] on div "提现列表" at bounding box center [406, 73] width 44 height 30
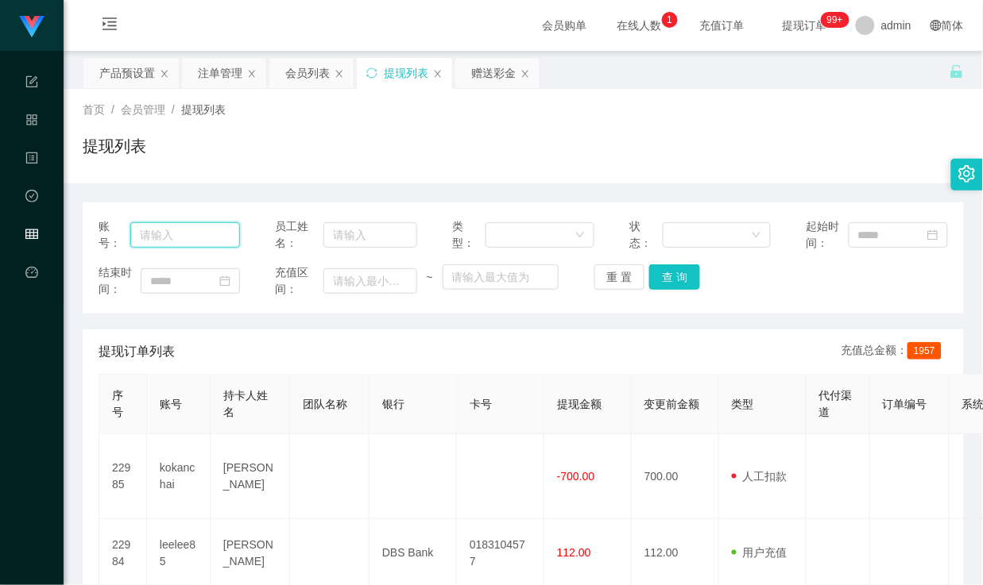
click at [210, 231] on input "text" at bounding box center [185, 234] width 110 height 25
paste input "sasaQ"
type input "sasaQ"
click at [670, 272] on button "查 询" at bounding box center [674, 277] width 51 height 25
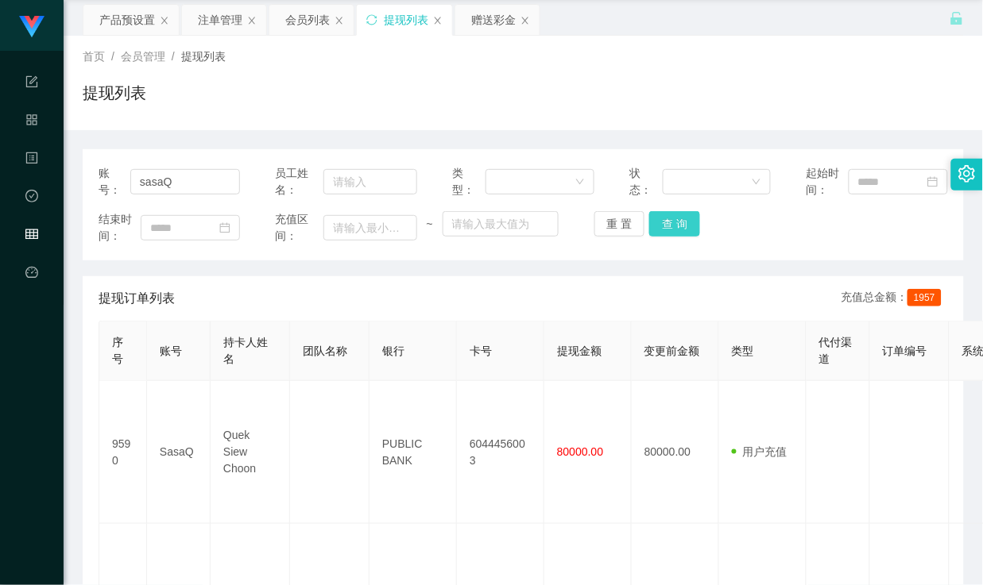
scroll to position [17, 0]
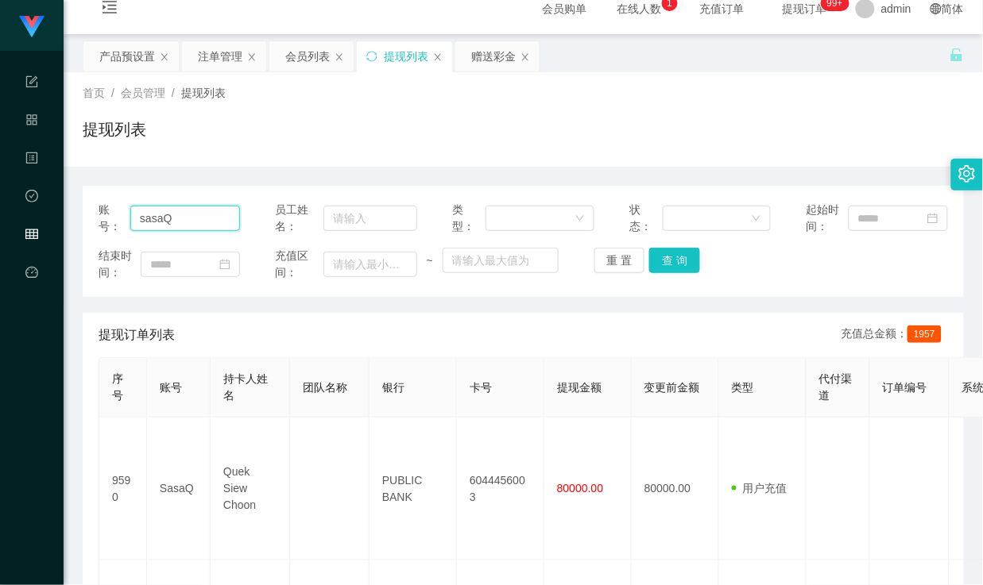
drag, startPoint x: 195, startPoint y: 220, endPoint x: 93, endPoint y: 205, distance: 103.6
click at [93, 205] on div "账号： sasaQ 员工姓名： 类型： 状态： 起始时间： 结束时间： 充值区间： ~ 重 置 查 询" at bounding box center [523, 241] width 881 height 111
drag, startPoint x: 673, startPoint y: 252, endPoint x: 673, endPoint y: 261, distance: 8.7
click at [673, 252] on button "查 询" at bounding box center [674, 260] width 51 height 25
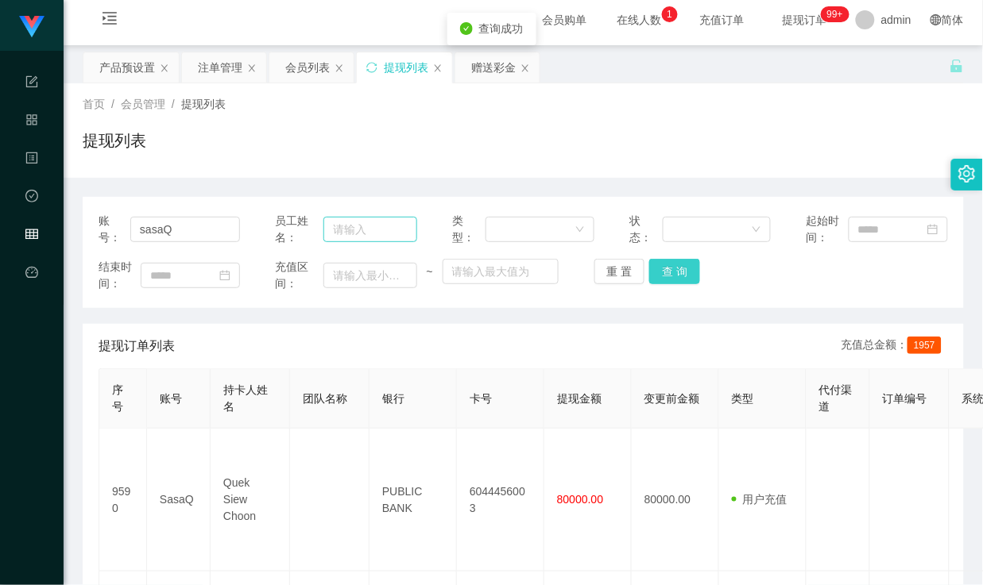
scroll to position [0, 0]
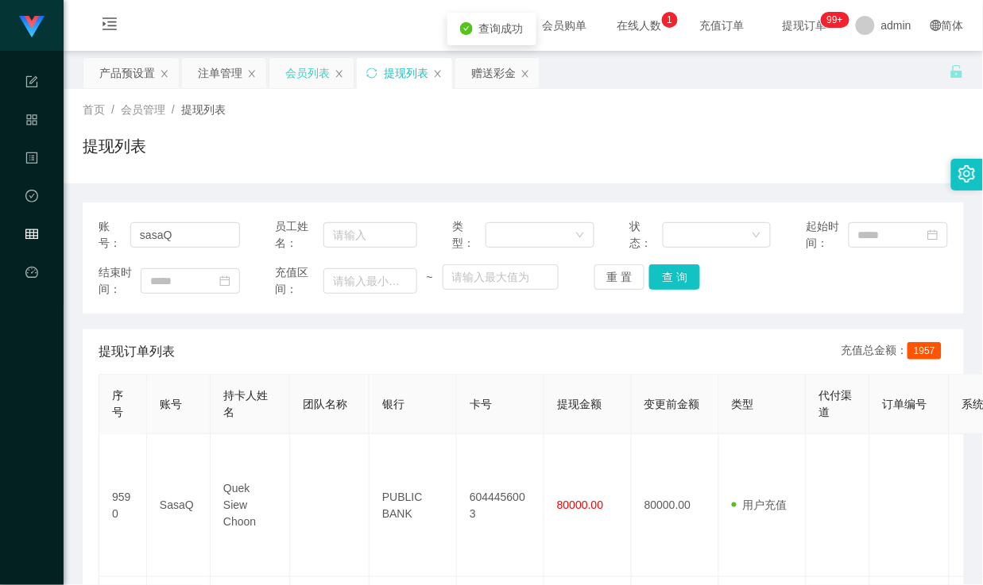
click at [311, 73] on div "会员列表" at bounding box center [307, 73] width 44 height 30
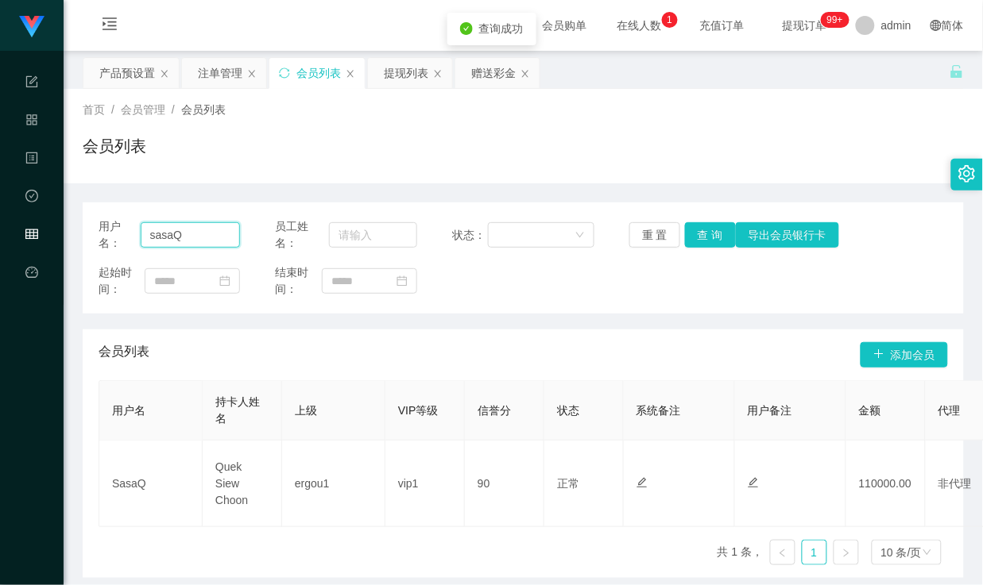
drag, startPoint x: 189, startPoint y: 235, endPoint x: 114, endPoint y: 226, distance: 76.0
click at [114, 226] on div "用户名： [PERSON_NAME]" at bounding box center [169, 234] width 141 height 33
click at [702, 238] on button "查 询" at bounding box center [710, 234] width 51 height 25
click at [709, 241] on button "查 询" at bounding box center [710, 234] width 51 height 25
click at [211, 234] on input "sasaQ" at bounding box center [190, 234] width 99 height 25
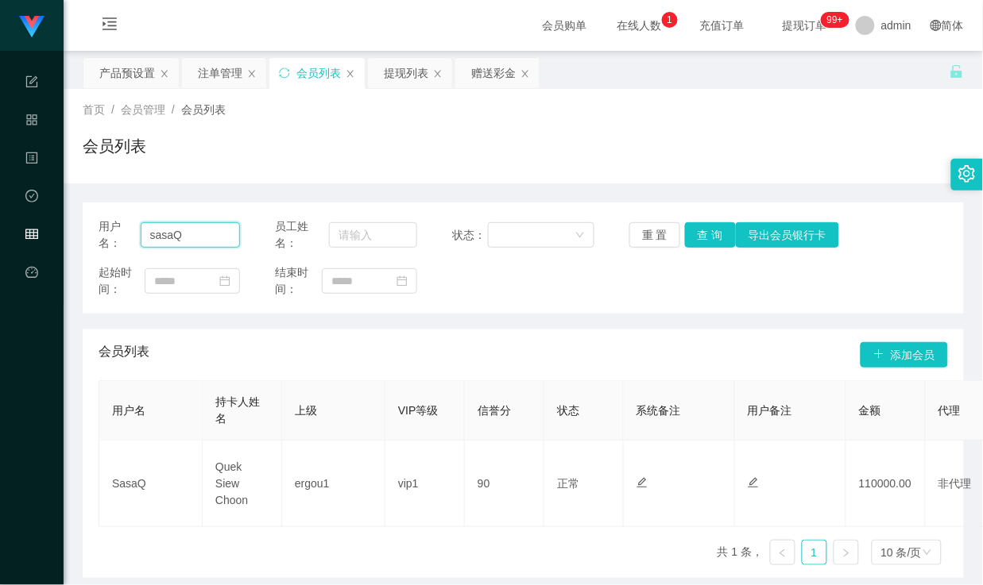
drag, startPoint x: 195, startPoint y: 234, endPoint x: 143, endPoint y: 233, distance: 52.4
click at [143, 233] on input "sasaQ" at bounding box center [190, 234] width 99 height 25
click at [709, 226] on button "查 询" at bounding box center [710, 234] width 51 height 25
click at [701, 238] on button "查 询" at bounding box center [710, 234] width 51 height 25
drag, startPoint x: 224, startPoint y: 245, endPoint x: 257, endPoint y: 243, distance: 32.6
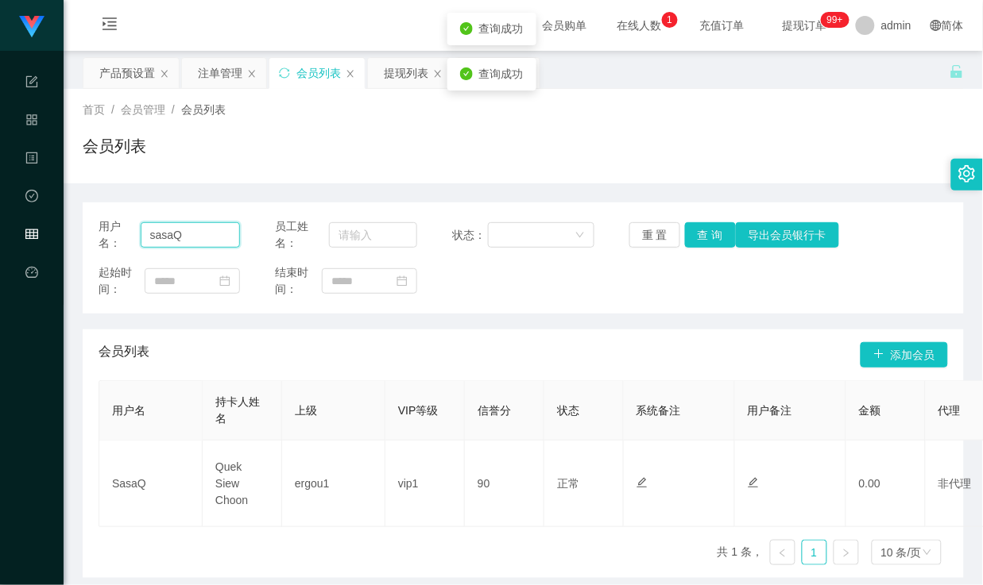
click at [224, 245] on input "sasaQ" at bounding box center [190, 234] width 99 height 25
drag, startPoint x: 701, startPoint y: 232, endPoint x: 684, endPoint y: 236, distance: 17.1
click at [701, 232] on button "查 询" at bounding box center [710, 234] width 51 height 25
click at [209, 239] on input "sasaQ" at bounding box center [190, 234] width 99 height 25
click at [696, 239] on button "查 询" at bounding box center [710, 234] width 51 height 25
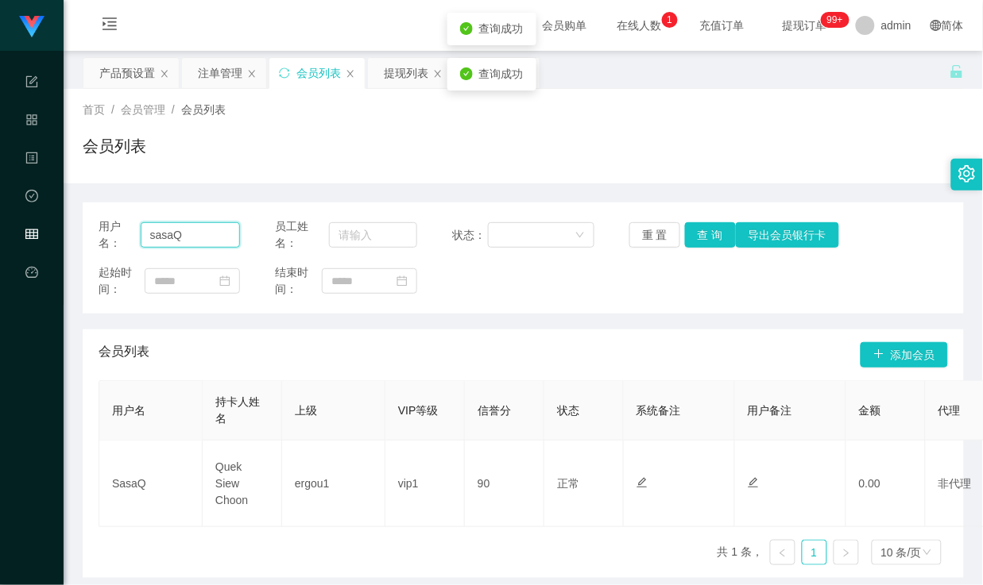
click at [188, 236] on input "sasaQ" at bounding box center [190, 234] width 99 height 25
drag, startPoint x: 208, startPoint y: 232, endPoint x: 98, endPoint y: 230, distance: 110.4
click at [72, 225] on main "关闭左侧 关闭右侧 关闭其它 刷新页面 产品预设置 注单管理 会员列表 提现列表 赠送彩金 首页 / 会员管理 / 会员列表 / 会员列表 用户名： [DEM…" at bounding box center [523, 314] width 919 height 527
click at [209, 233] on input "sasaQ" at bounding box center [190, 234] width 99 height 25
drag, startPoint x: 700, startPoint y: 236, endPoint x: 733, endPoint y: 221, distance: 36.6
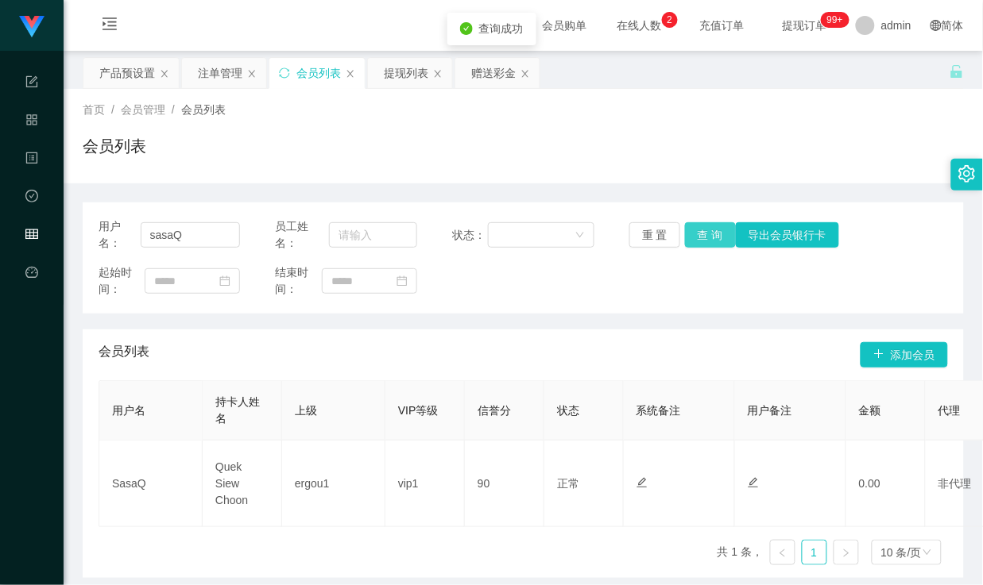
click at [700, 235] on button "查 询" at bounding box center [710, 234] width 51 height 25
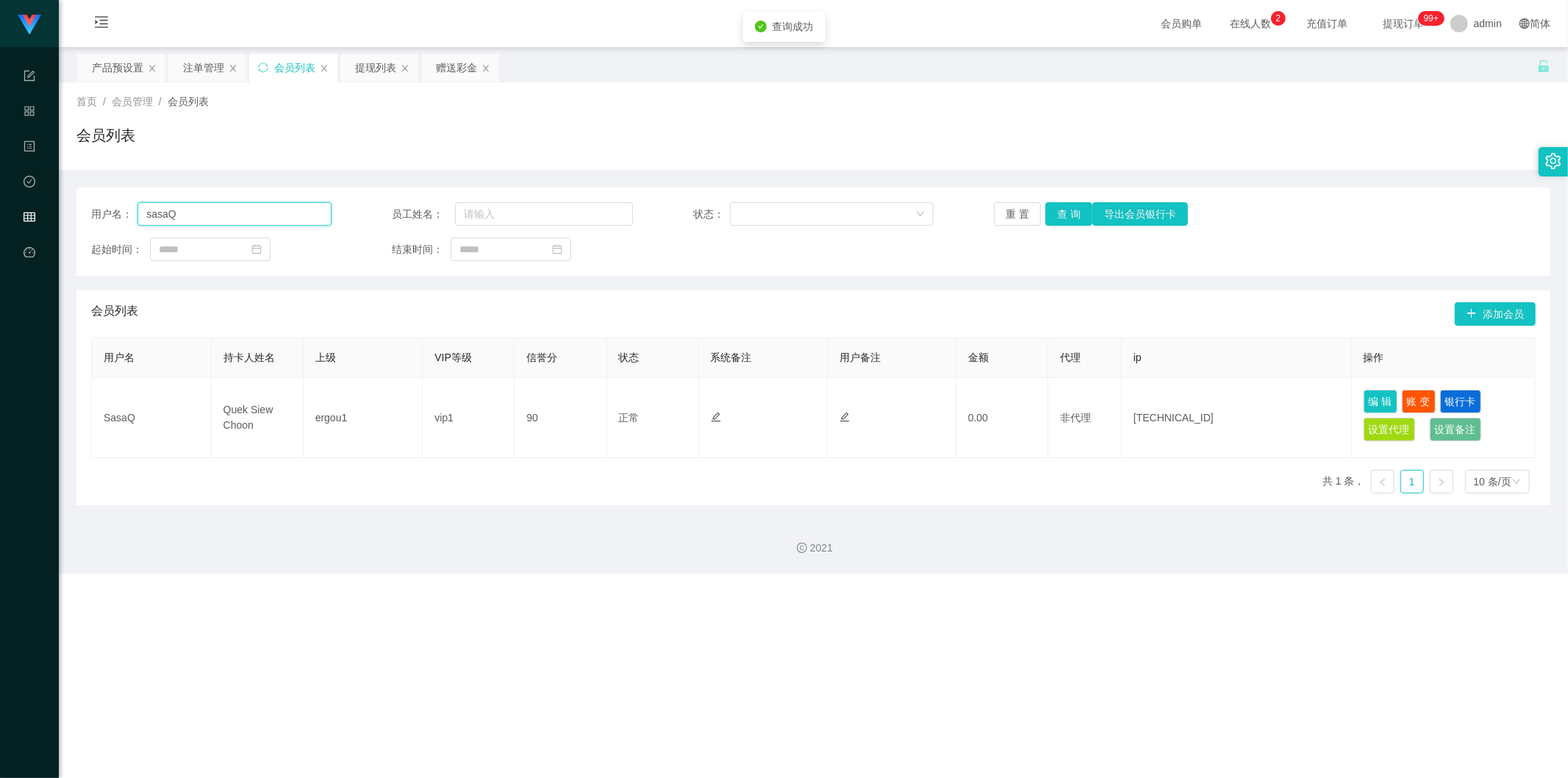
click at [235, 215] on input "sasaQ" at bounding box center [235, 213] width 194 height 23
click at [909, 216] on button "查 询" at bounding box center [1069, 213] width 47 height 23
click at [909, 214] on button "查 询" at bounding box center [1069, 213] width 47 height 23
click at [212, 214] on input "sasaQ" at bounding box center [235, 213] width 194 height 23
click at [909, 215] on button "查 询" at bounding box center [1069, 213] width 47 height 23
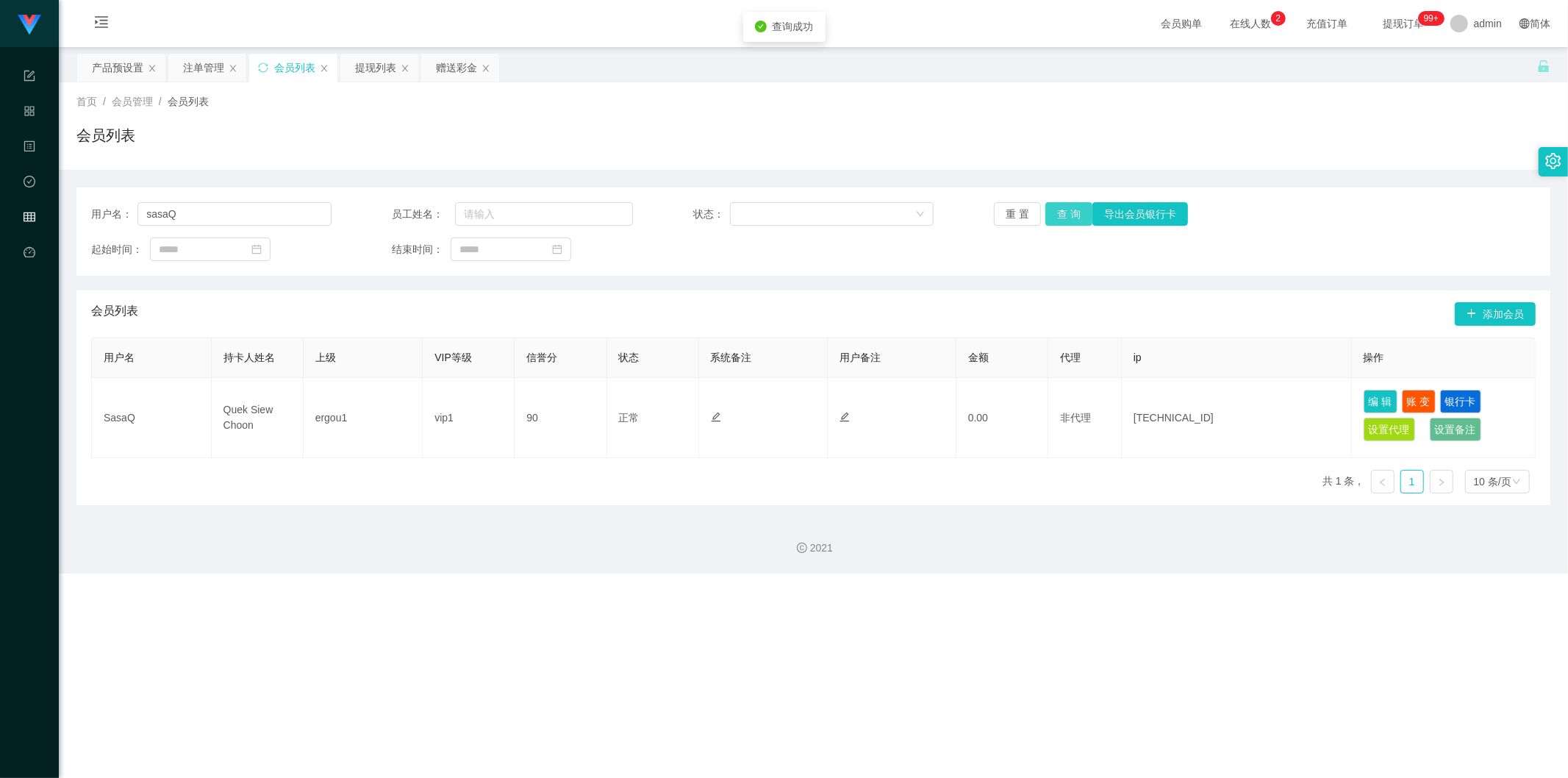
click at [909, 215] on button "查 询" at bounding box center [1069, 213] width 47 height 23
click at [909, 217] on button "查 询" at bounding box center [1069, 213] width 47 height 23
click at [909, 216] on button "查 询" at bounding box center [1069, 213] width 47 height 23
click at [909, 217] on button "查 询" at bounding box center [1069, 213] width 47 height 23
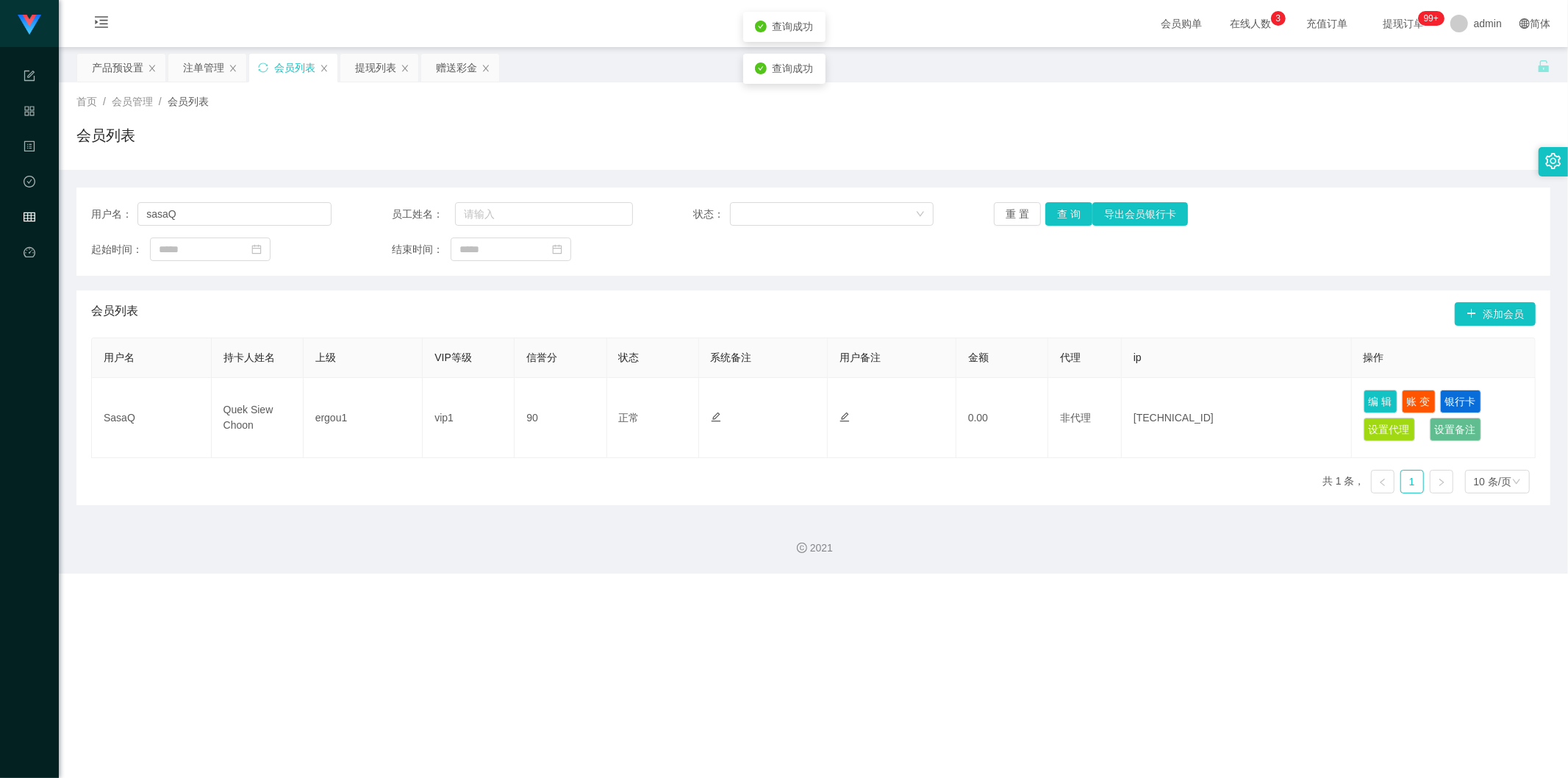
click at [909, 262] on div "用户名： sasaQ 员工姓名： 状态： 重 置 查 询 导出会员银行卡 起始时间： 结束时间：" at bounding box center [814, 232] width 1475 height 88
click at [909, 221] on button "查 询" at bounding box center [1069, 213] width 47 height 23
drag, startPoint x: 194, startPoint y: 219, endPoint x: 117, endPoint y: 221, distance: 77.0
click at [117, 221] on div "用户名： [PERSON_NAME]" at bounding box center [212, 213] width 241 height 23
click at [363, 138] on div "会员列表" at bounding box center [814, 141] width 1475 height 34
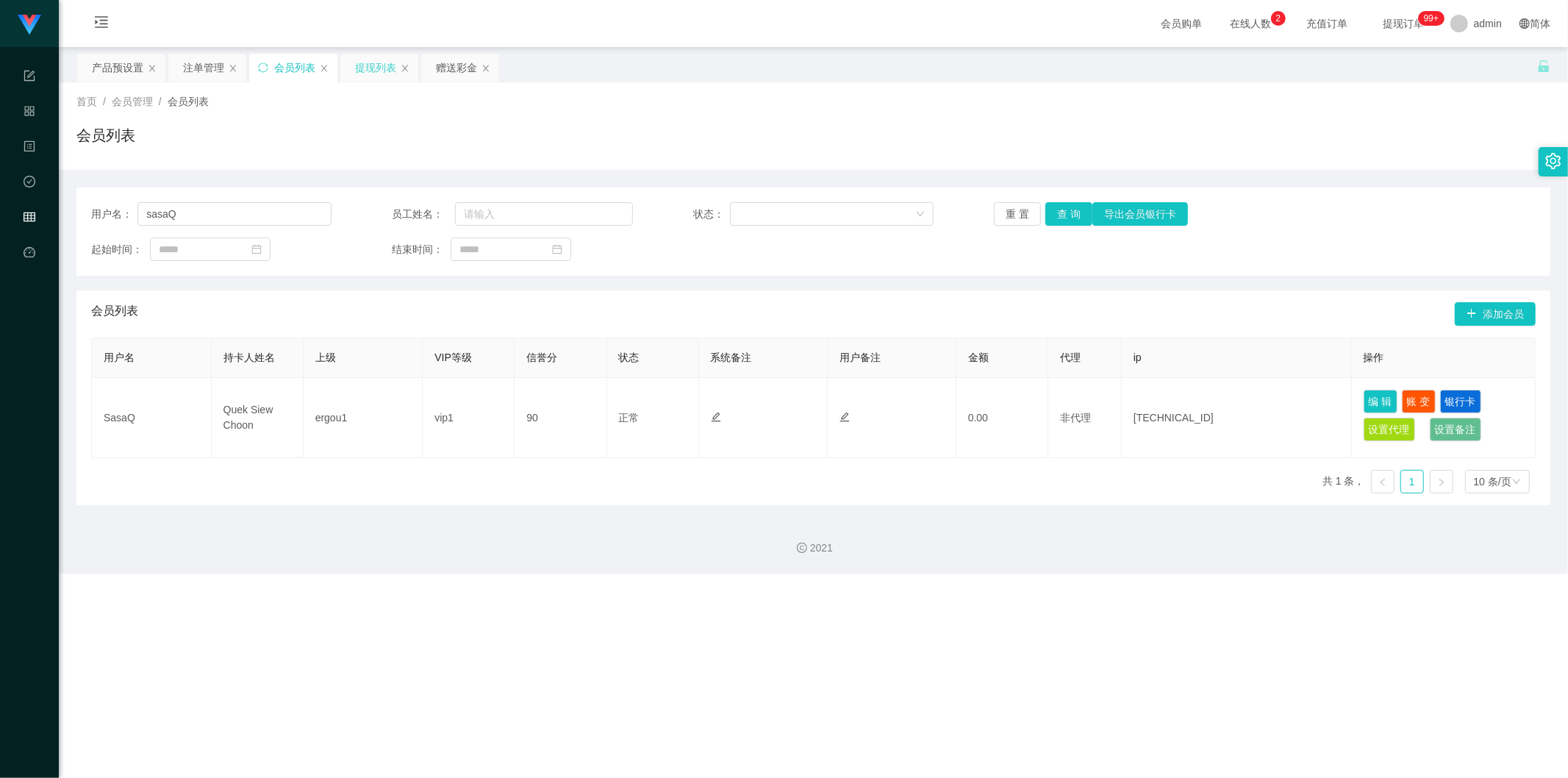
click at [372, 73] on div "提现列表" at bounding box center [376, 68] width 41 height 28
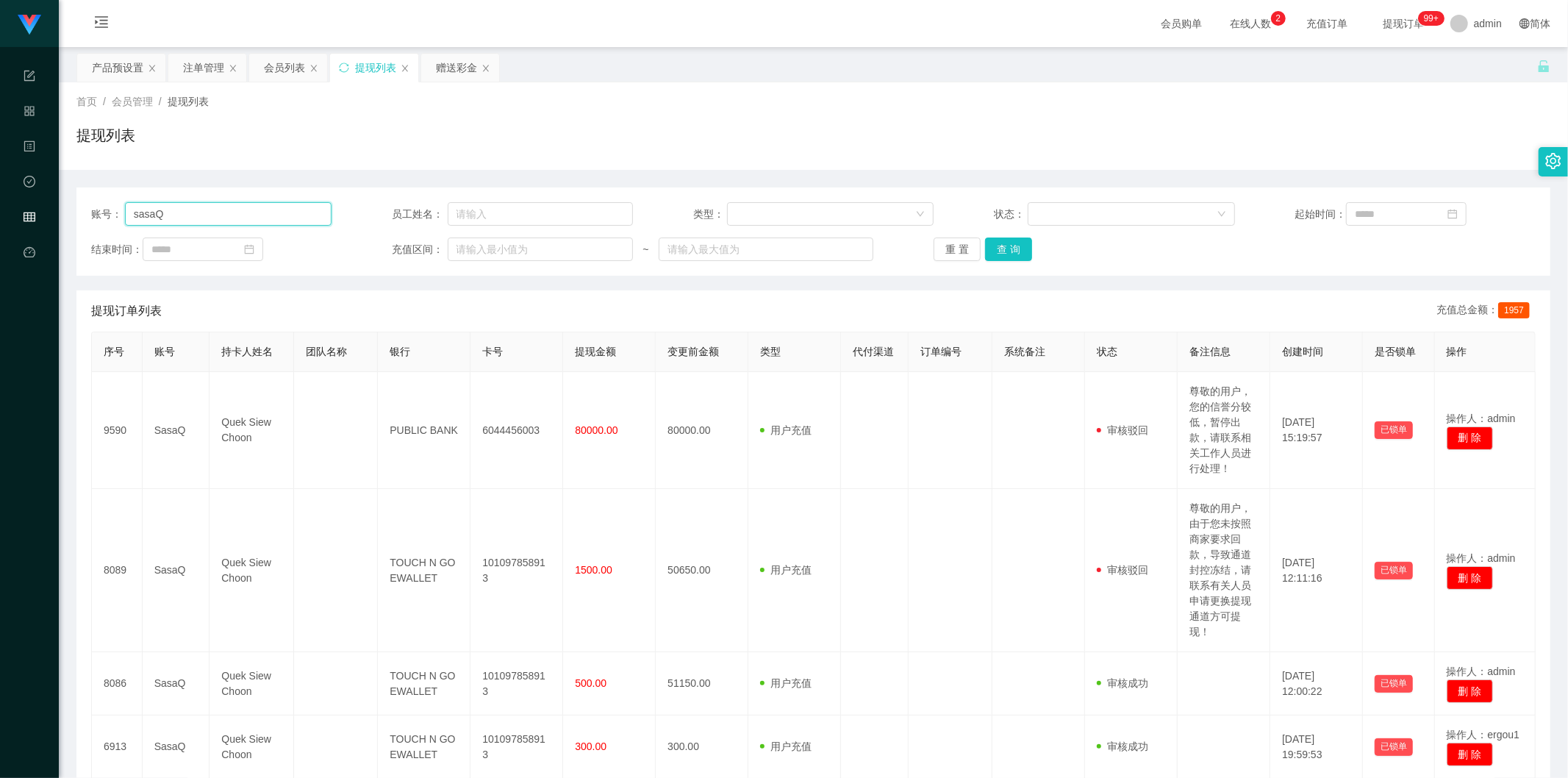
drag, startPoint x: 194, startPoint y: 217, endPoint x: 42, endPoint y: 199, distance: 153.1
click at [42, 199] on section "代理端 系统配置 产品管理 内容中心 数据中心 会员管理 平台首页 保存配置 重置配置 整体风格设置 主题色 导航设置 内容区域宽度 定宽 固定Header …" at bounding box center [784, 479] width 1568 height 958
click at [909, 250] on button "查 询" at bounding box center [1008, 249] width 47 height 23
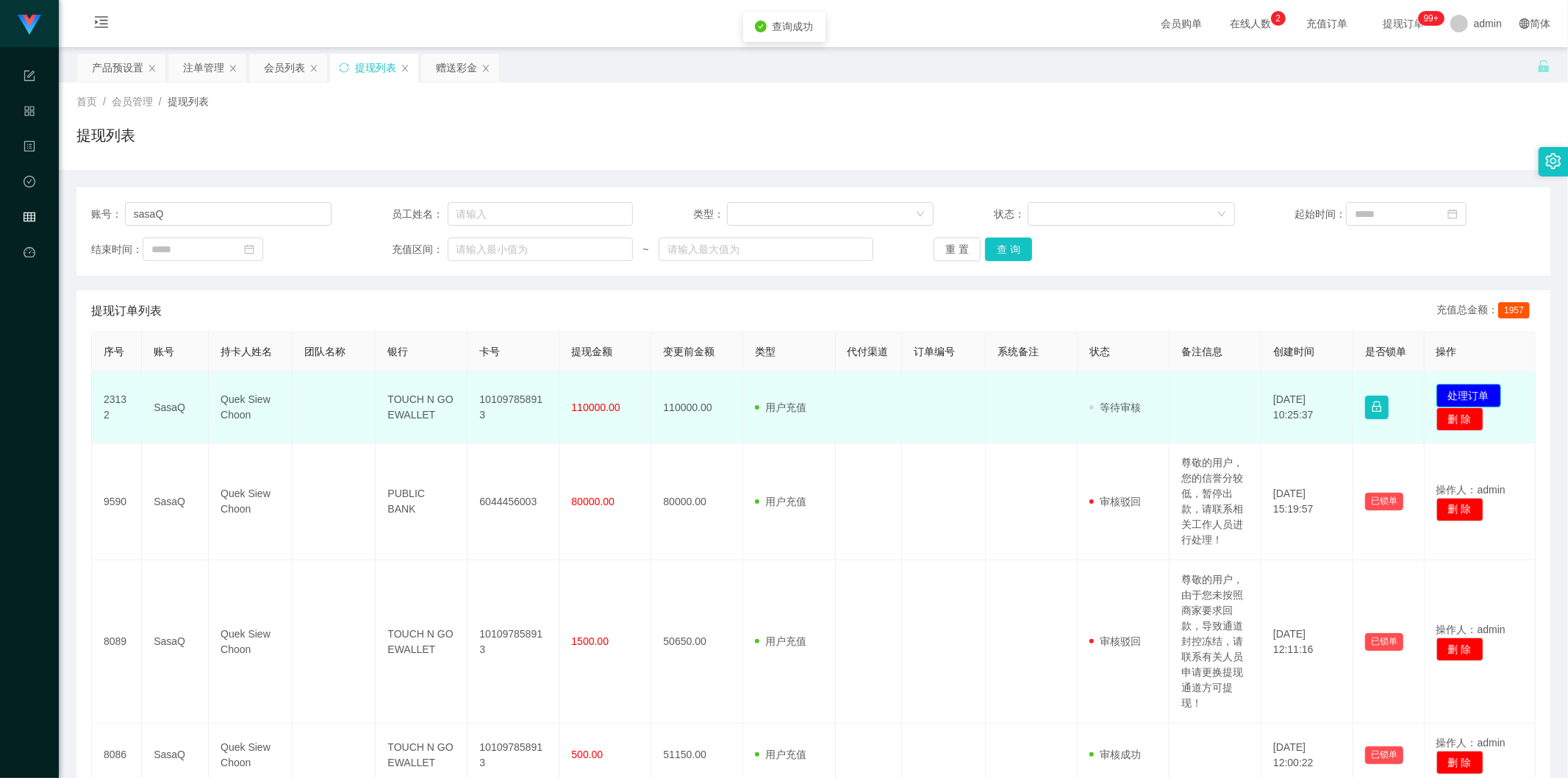
click at [909, 395] on button "处理订单" at bounding box center [1469, 395] width 65 height 23
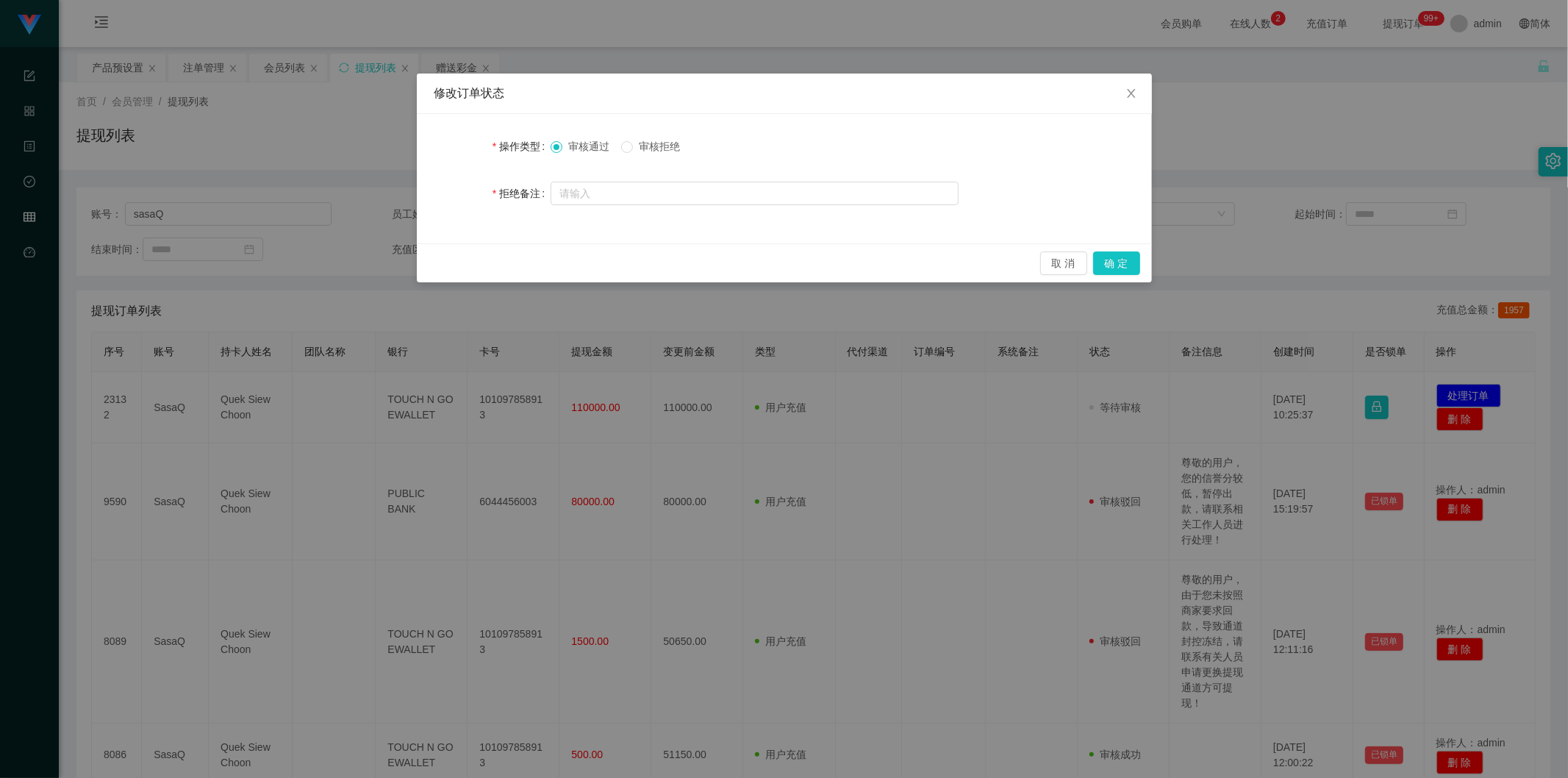
click at [641, 145] on span "审核拒绝" at bounding box center [659, 146] width 53 height 12
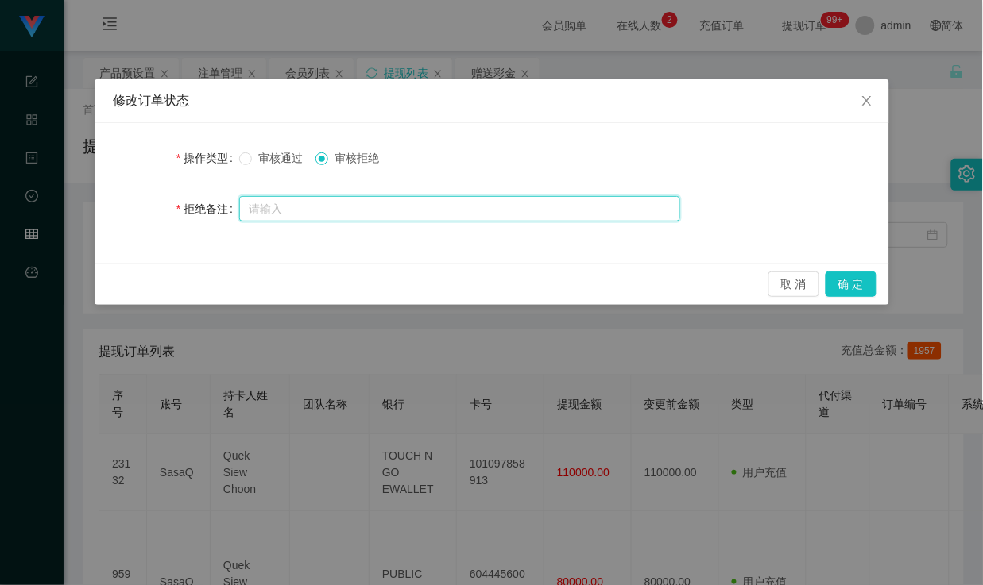
click at [299, 212] on input "text" at bounding box center [459, 208] width 441 height 25
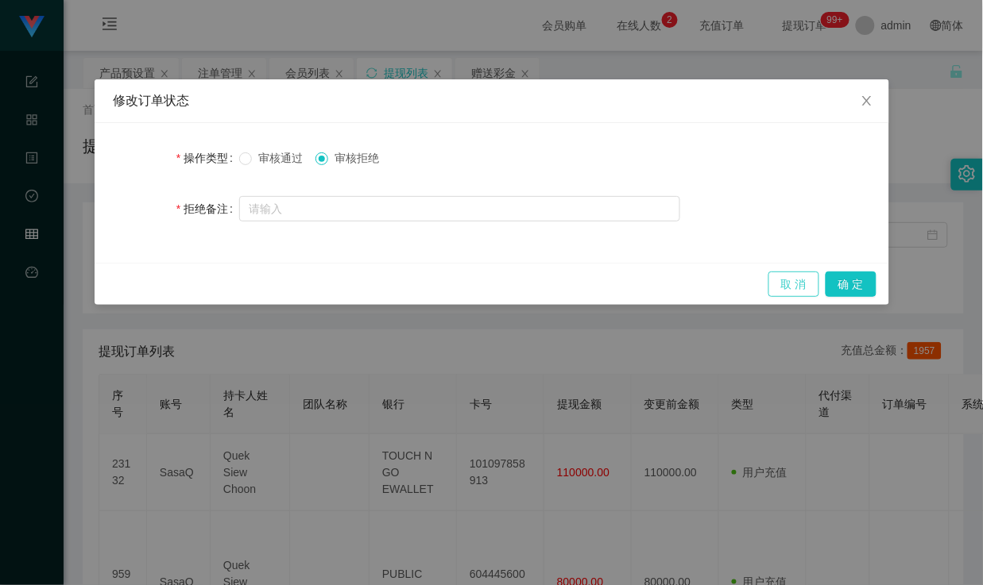
drag, startPoint x: 798, startPoint y: 278, endPoint x: 810, endPoint y: 234, distance: 45.5
click at [798, 278] on button "取 消" at bounding box center [793, 284] width 51 height 25
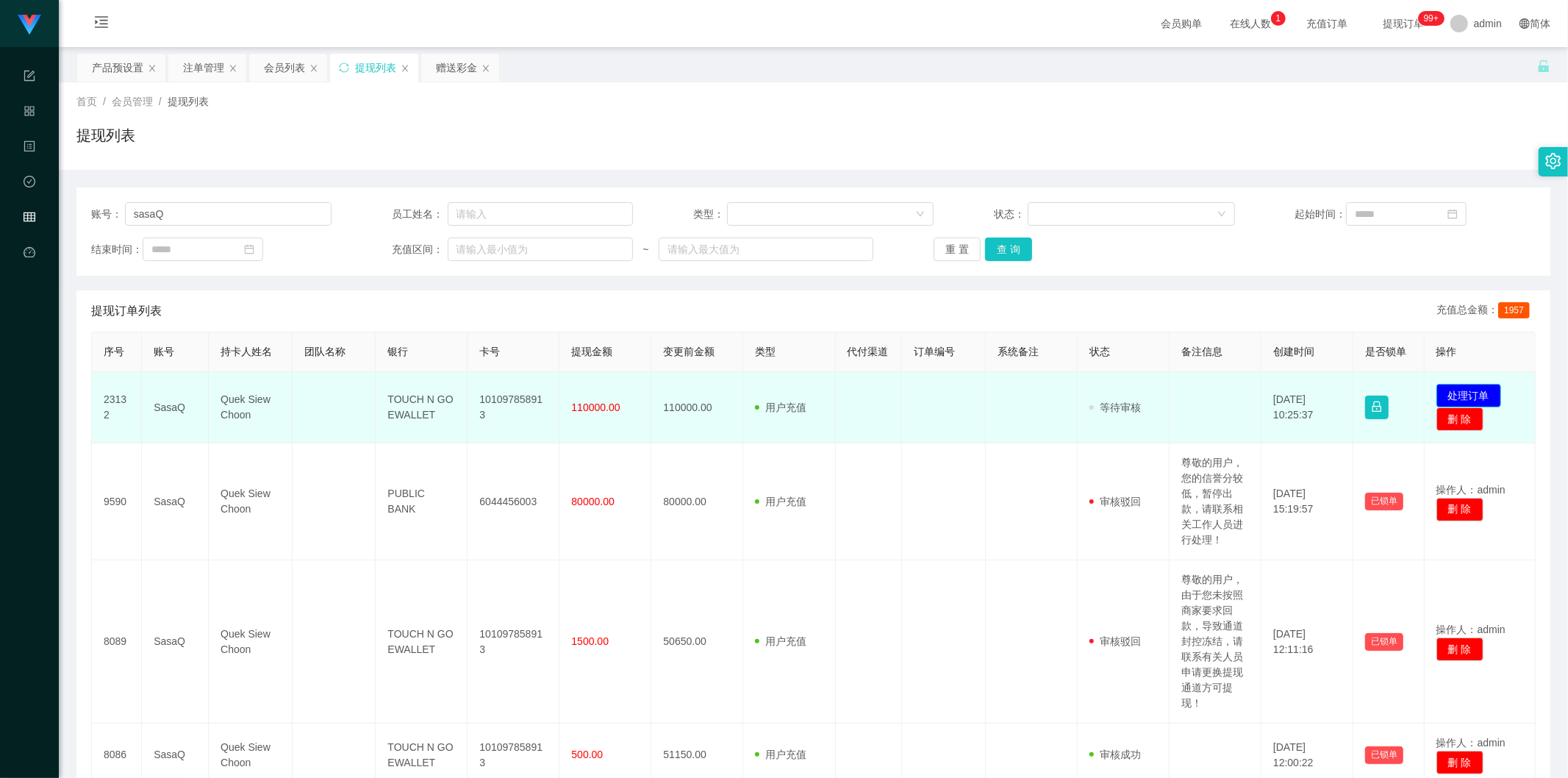
click at [909, 390] on button "处理订单" at bounding box center [1469, 395] width 65 height 23
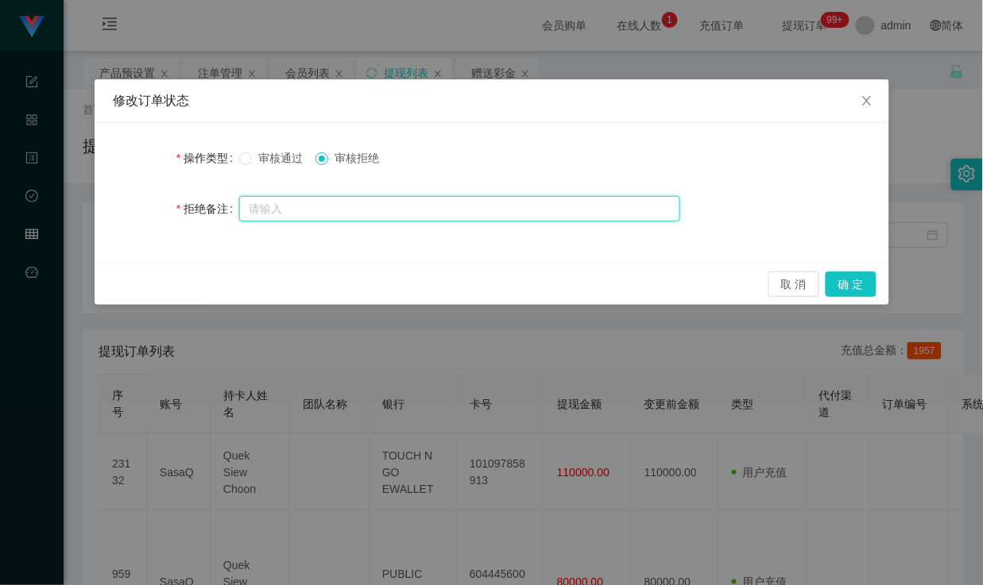
click at [331, 203] on input "text" at bounding box center [459, 208] width 441 height 25
type input "准"
click at [419, 215] on input "尊敬的用户，经系统检测" at bounding box center [459, 209] width 441 height 25
click at [376, 210] on input "尊敬的用户，经系统检测" at bounding box center [459, 209] width 441 height 25
drag, startPoint x: 320, startPoint y: 207, endPoint x: 385, endPoint y: 197, distance: 66.0
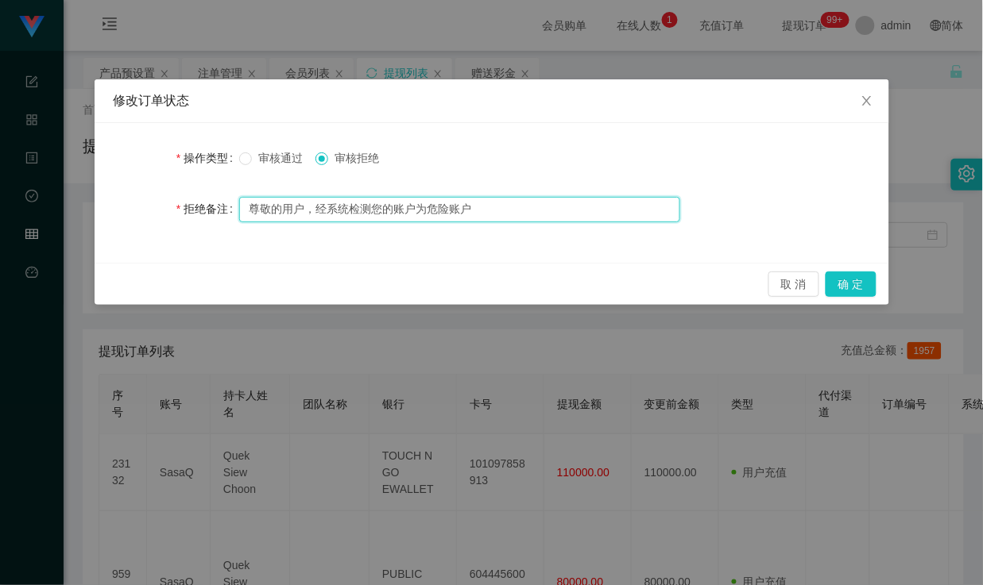
click at [385, 197] on input "尊敬的用户，经系统检测您的账户为危险账户" at bounding box center [459, 209] width 441 height 25
click at [414, 204] on input "尊敬的用户，经系统检测您的账户为危险账户" at bounding box center [459, 209] width 441 height 25
click at [370, 211] on input "尊敬的用户，经系统检测您的账户为危险账户" at bounding box center [459, 209] width 441 height 25
click at [517, 216] on input "尊敬的用户，经系统检测，您的账户为危险账户" at bounding box center [459, 209] width 441 height 25
click at [517, 211] on input "尊敬的用户，经系统检测，您的账户为危险账户" at bounding box center [459, 209] width 441 height 25
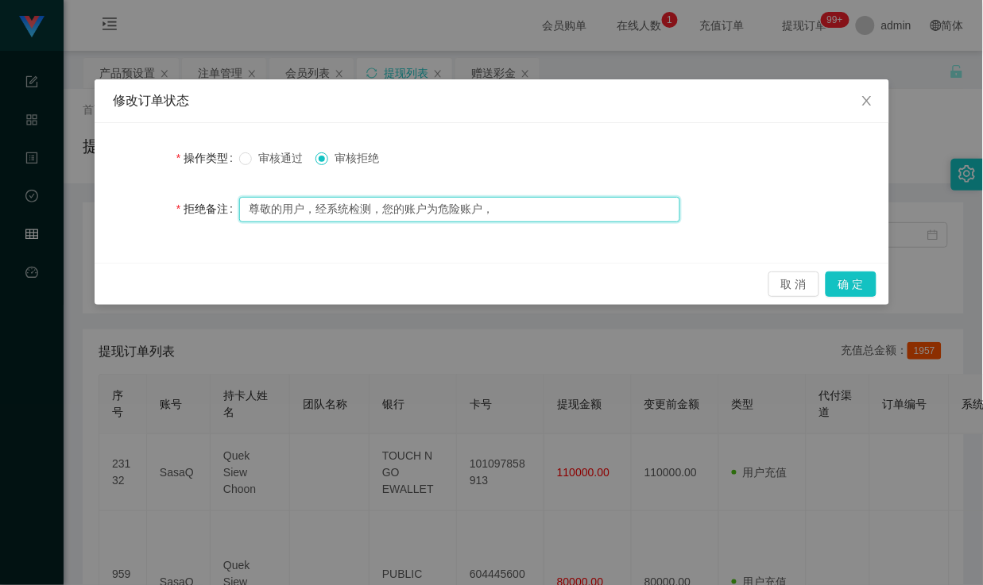
paste input "不予出款"
drag, startPoint x: 391, startPoint y: 210, endPoint x: 455, endPoint y: 205, distance: 64.5
click at [453, 205] on input "尊敬的用户，经系统检测，您的账户为危险账户，不予出款" at bounding box center [459, 209] width 441 height 25
click at [527, 205] on input "尊敬的用户，经系统检测，您的账户为危险账户，不予出款" at bounding box center [459, 209] width 441 height 25
click at [558, 218] on input "尊敬的用户，经系统检测，您的账户为危险账户，不予出款" at bounding box center [459, 209] width 441 height 25
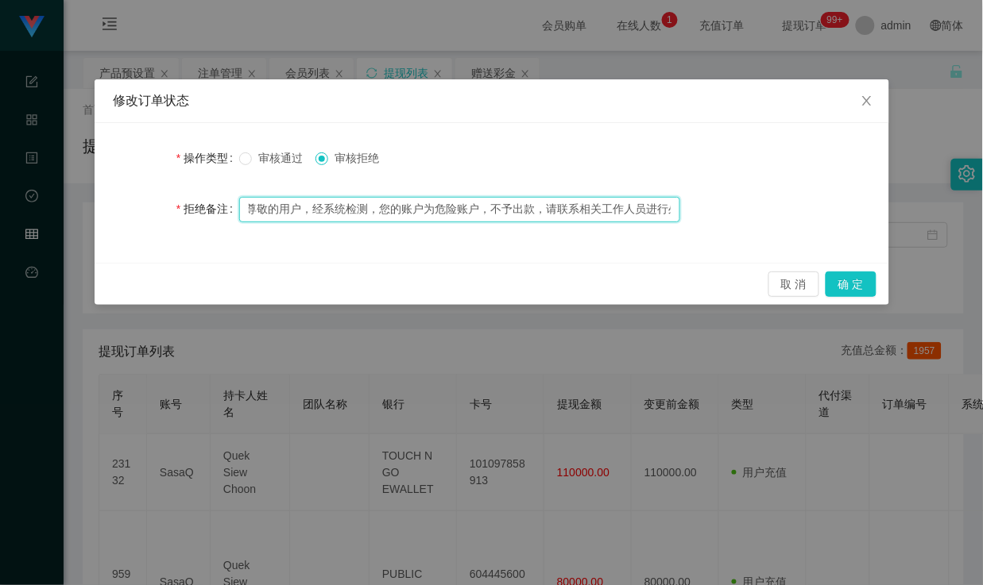
scroll to position [0, 34]
drag, startPoint x: 284, startPoint y: 215, endPoint x: 332, endPoint y: 216, distance: 48.5
click at [330, 216] on input "尊敬的用户，经系统检测，您的账户为危险账户，不予出款，请联系相关工作人员进行处理！" at bounding box center [459, 209] width 441 height 25
click at [360, 216] on input "尊敬的用户，经系统检测，您的账户为危险账户，不予出款，请联系相关工作人员进行处理！" at bounding box center [459, 209] width 441 height 25
drag, startPoint x: 279, startPoint y: 214, endPoint x: 398, endPoint y: 218, distance: 119.2
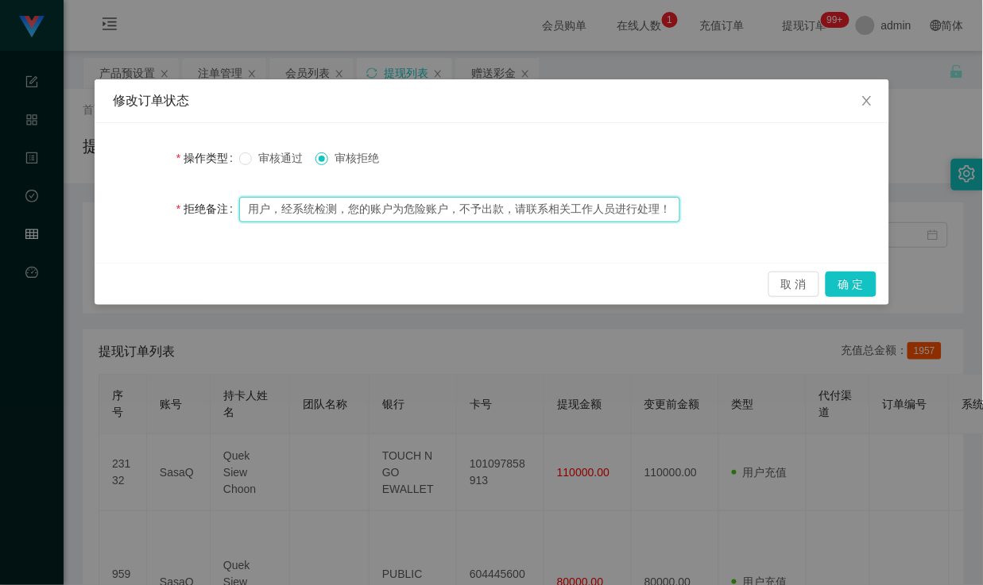
click at [384, 218] on input "尊敬的用户，经系统检测，您的账户为危险账户，不予出款，请联系相关工作人员进行处理！" at bounding box center [459, 209] width 441 height 25
click at [442, 209] on input "尊敬的用户，经系统检测，您的账户为危险账户，不予出款，请联系相关工作人员进行处理！" at bounding box center [459, 209] width 441 height 25
click at [347, 214] on input "尊敬的用户，经系统检测，您的账户为危险账户，不予出款，请联系相关工作人员进行处理！" at bounding box center [459, 209] width 441 height 25
click at [445, 210] on input "尊敬的用户，经系统检测，您的账户为危险账户，不予出款，请联系相关工作人员进行处理！" at bounding box center [459, 209] width 441 height 25
drag, startPoint x: 378, startPoint y: 210, endPoint x: 422, endPoint y: 210, distance: 43.7
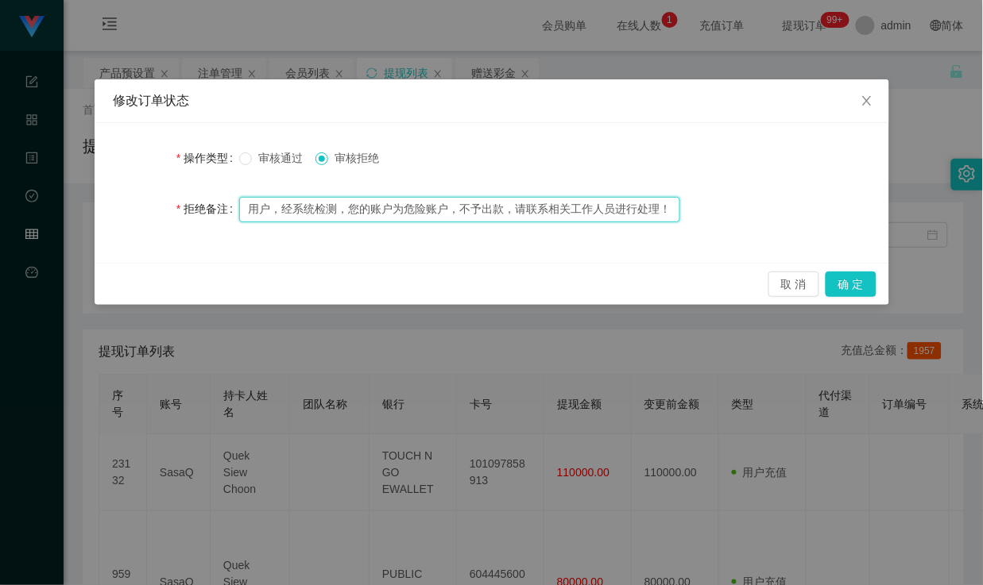
click at [414, 210] on input "尊敬的用户，经系统检测，您的账户为危险账户，不予出款，请联系相关工作人员进行处理！" at bounding box center [459, 209] width 441 height 25
click at [441, 211] on input "尊敬的用户，经系统检测，您的账户为危险账户，不予出款，请联系相关工作人员进行处理！" at bounding box center [459, 209] width 441 height 25
drag, startPoint x: 353, startPoint y: 213, endPoint x: 462, endPoint y: 212, distance: 108.8
click at [442, 211] on input "尊敬的用户，经系统检测，您的账户为危险账户，不予出款，请联系相关工作人员进行处理！" at bounding box center [459, 209] width 441 height 25
drag, startPoint x: 466, startPoint y: 212, endPoint x: 489, endPoint y: 212, distance: 23.0
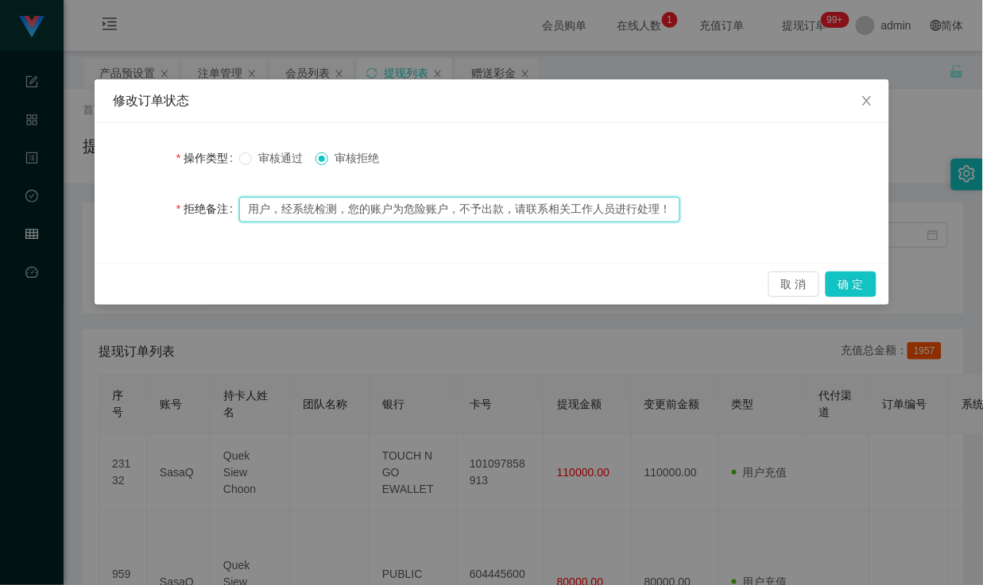
click at [487, 212] on input "尊敬的用户，经系统检测，您的账户为危险账户，不予出款，请联系相关工作人员进行处理！" at bounding box center [459, 209] width 441 height 25
drag, startPoint x: 518, startPoint y: 211, endPoint x: 670, endPoint y: 215, distance: 152.6
click at [670, 215] on input "尊敬的用户，经系统检测，您的账户为危险账户，不予出款，请联系相关工作人员进行处理！" at bounding box center [459, 209] width 441 height 25
click at [513, 208] on input "尊敬的用户，经系统检测，您的账户为危险账户，不予出款，请联系相关工作人员进行处理！" at bounding box center [459, 209] width 441 height 25
drag, startPoint x: 272, startPoint y: 210, endPoint x: 365, endPoint y: 210, distance: 93.7
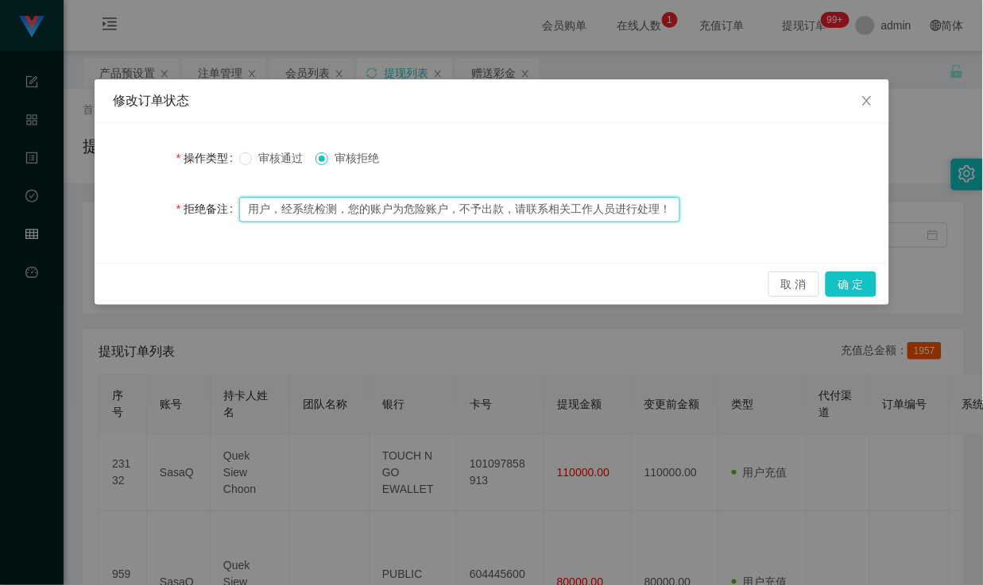
click at [365, 210] on input "尊敬的用户，经系统检测，您的账户为危险账户，不予出款，请联系相关工作人员进行处理！" at bounding box center [459, 209] width 441 height 25
click at [414, 208] on input "尊敬的用户，经系统检测，您的账户为危险账户，不予出款，请联系相关工作人员进行处理！" at bounding box center [459, 209] width 441 height 25
drag, startPoint x: 278, startPoint y: 209, endPoint x: 340, endPoint y: 209, distance: 62.0
click at [340, 209] on input "尊敬的用户，经系统检测，您的账户为危险账户，不予出款，请联系相关工作人员进行处理！" at bounding box center [459, 209] width 441 height 25
click at [375, 211] on input "尊敬的用户，经系统检测，您的账户为危险账户，不予出款，请联系相关工作人员进行处理！" at bounding box center [459, 209] width 441 height 25
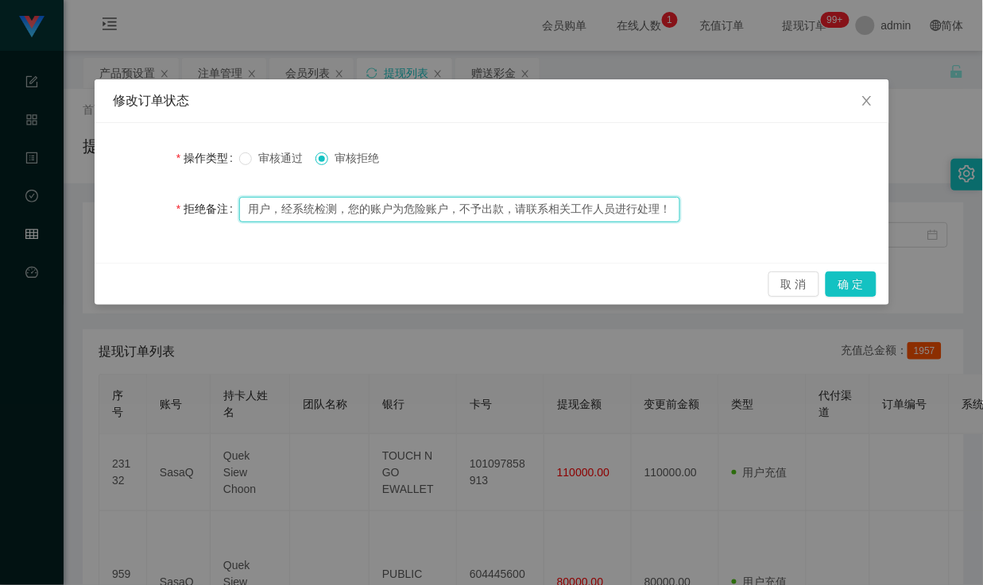
drag, startPoint x: 346, startPoint y: 208, endPoint x: 461, endPoint y: 210, distance: 114.4
click at [461, 210] on input "尊敬的用户，经系统检测，您的账户为危险账户，不予出款，请联系相关工作人员进行处理！" at bounding box center [459, 209] width 441 height 25
click at [486, 212] on input "尊敬的用户，经系统检测，您的账户为危险账户，不予出款，请联系相关工作人员进行处理！" at bounding box center [459, 209] width 441 height 25
drag, startPoint x: 458, startPoint y: 213, endPoint x: 494, endPoint y: 212, distance: 35.8
click at [494, 212] on input "尊敬的用户，经系统检测，您的账户为危险账户，不予出款，请联系相关工作人员进行处理！" at bounding box center [459, 209] width 441 height 25
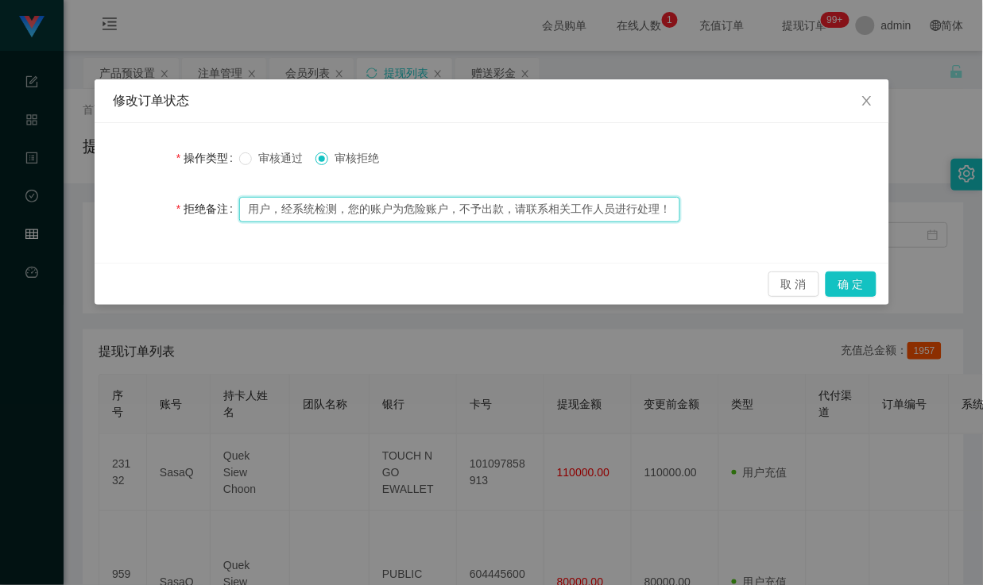
click at [519, 212] on input "尊敬的用户，经系统检测，您的账户为危险账户，不予出款，请联系相关工作人员进行处理！" at bounding box center [459, 209] width 441 height 25
drag, startPoint x: 512, startPoint y: 207, endPoint x: 670, endPoint y: 212, distance: 158.9
click at [670, 212] on input "尊敬的用户，经系统检测，您的账户为危险账户，不予出款，请联系相关工作人员进行处理！" at bounding box center [459, 209] width 441 height 25
click at [614, 207] on input "尊敬的用户，经系统检测，您的账户为危险账户，不予出款，请联系相关工作人员进行处理！" at bounding box center [459, 209] width 441 height 25
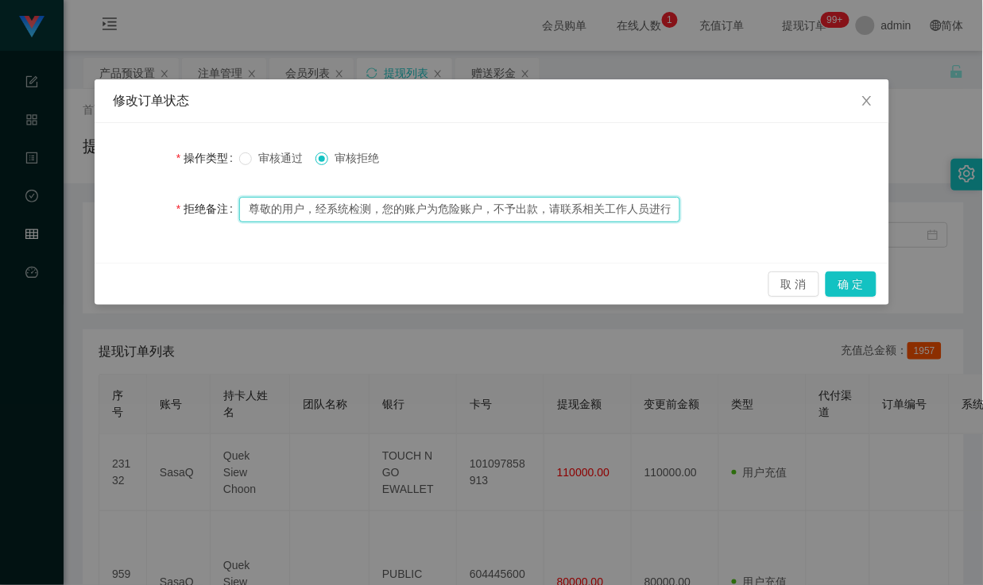
drag, startPoint x: 296, startPoint y: 211, endPoint x: 195, endPoint y: 203, distance: 101.3
click at [195, 203] on div "拒绝备注 尊敬的用户，经系统检测，您的账户为危险账户，不予出款，请联系相关工作人员进行处理！" at bounding box center [492, 209] width 756 height 32
click at [294, 204] on input "尊敬的用户，经系统检测，您的账户为危险账户，不予出款，请联系相关工作人员进行处理！" at bounding box center [459, 209] width 441 height 25
drag, startPoint x: 248, startPoint y: 204, endPoint x: 314, endPoint y: 208, distance: 66.1
click at [314, 208] on input "尊敬的用户，经系统检测，您的账户为危险账户，不予出款，请联系相关工作人员进行处理！" at bounding box center [459, 209] width 441 height 25
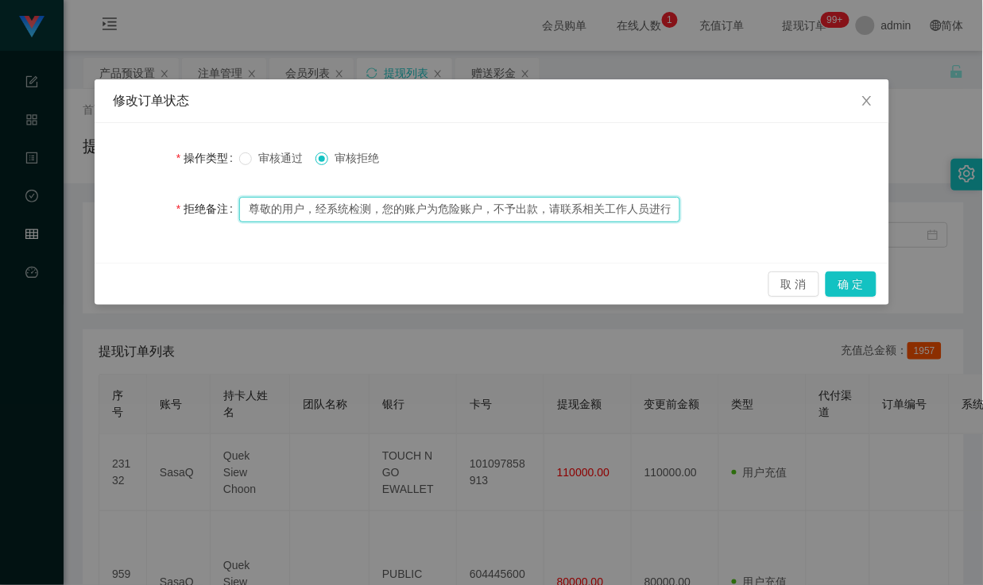
click at [342, 208] on input "尊敬的用户，经系统检测，您的账户为危险账户，不予出款，请联系相关工作人员进行处理！" at bounding box center [459, 209] width 441 height 25
drag, startPoint x: 314, startPoint y: 204, endPoint x: 375, endPoint y: 208, distance: 61.3
click at [375, 208] on input "尊敬的用户，经系统检测，您的账户为危险账户，不予出款，请联系相关工作人员进行处理！" at bounding box center [459, 209] width 441 height 25
click at [392, 211] on input "尊敬的用户，经系统检测，您的账户为危险账户，不予出款，请联系相关工作人员进行处理！" at bounding box center [459, 209] width 441 height 25
drag, startPoint x: 378, startPoint y: 209, endPoint x: 483, endPoint y: 203, distance: 105.0
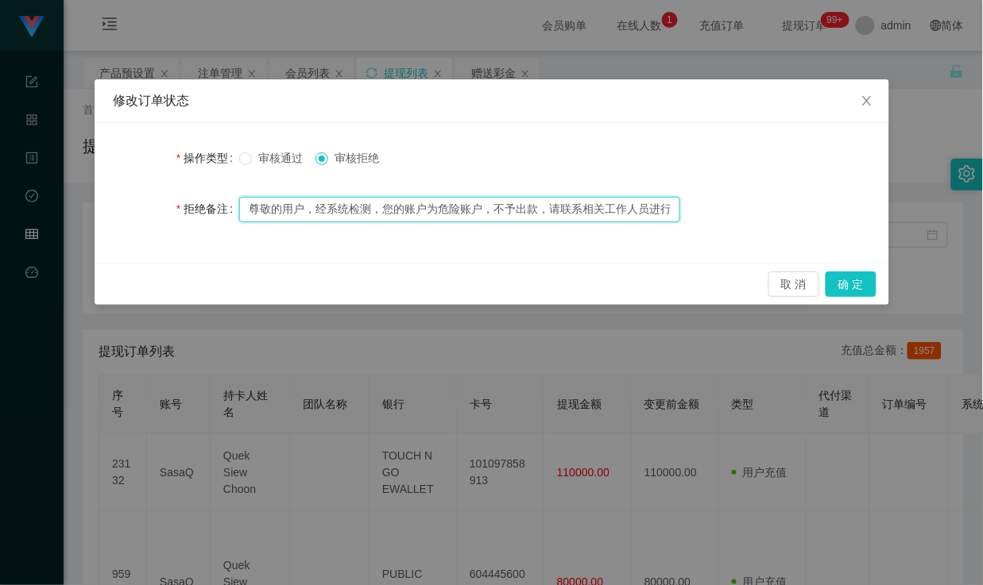
click at [483, 203] on input "尊敬的用户，经系统检测，您的账户为危险账户，不予出款，请联系相关工作人员进行处理！" at bounding box center [459, 209] width 441 height 25
click at [501, 207] on input "尊敬的用户，经系统检测，您的账户为危险账户，不予出款，请联系相关工作人员进行处理！" at bounding box center [459, 209] width 441 height 25
drag, startPoint x: 323, startPoint y: 207, endPoint x: 365, endPoint y: 204, distance: 42.2
click at [365, 204] on input "尊敬的用户，经系统检测，您的账户为危险账户，不予出款，请联系相关工作人员进行处理！" at bounding box center [459, 209] width 441 height 25
click at [384, 204] on input "尊敬的用户，经系统检测，您的账户为危险账户，不予出款，请联系相关工作人员进行处理！" at bounding box center [459, 209] width 441 height 25
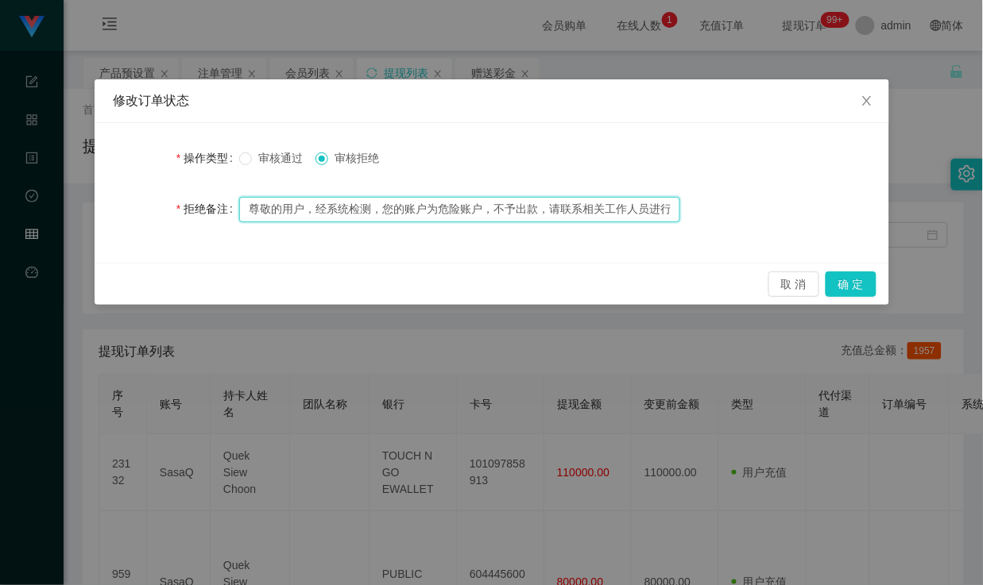
drag, startPoint x: 251, startPoint y: 207, endPoint x: 311, endPoint y: 207, distance: 59.6
click at [311, 207] on input "尊敬的用户，经系统检测，您的账户为危险账户，不予出款，请联系相关工作人员进行处理！" at bounding box center [459, 209] width 441 height 25
click at [345, 207] on input "尊敬的用户，经系统检测，您的账户为危险账户，不予出款，请联系相关工作人员进行处理！" at bounding box center [459, 209] width 441 height 25
drag, startPoint x: 311, startPoint y: 211, endPoint x: 394, endPoint y: 211, distance: 82.6
click at [384, 211] on input "尊敬的用户，经系统检测，您的账户为危险账户，不予出款，请联系相关工作人员进行处理！" at bounding box center [459, 209] width 441 height 25
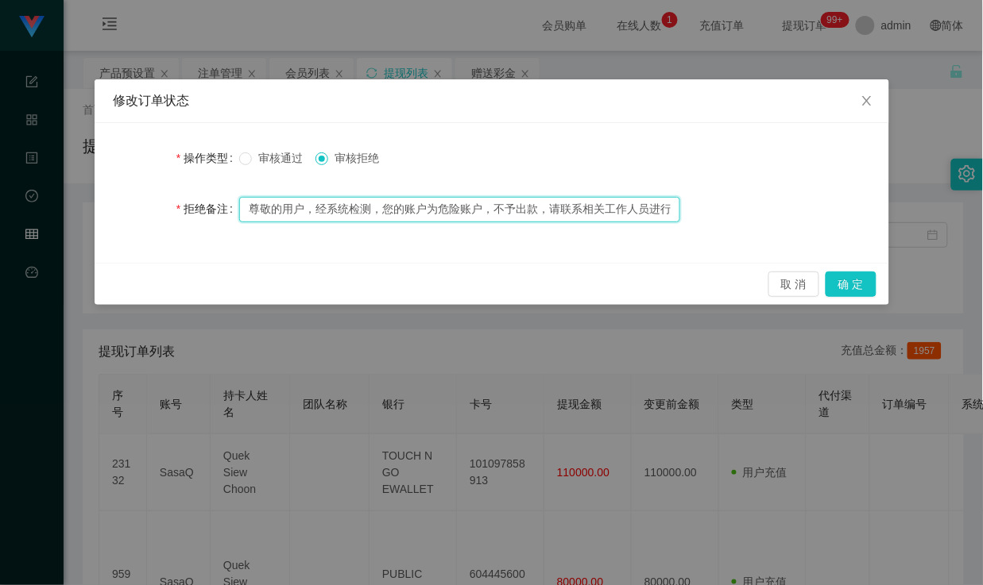
click at [405, 211] on input "尊敬的用户，经系统检测，您的账户为危险账户，不予出款，请联系相关工作人员进行处理！" at bounding box center [459, 209] width 441 height 25
drag, startPoint x: 378, startPoint y: 208, endPoint x: 475, endPoint y: 211, distance: 97.0
click at [475, 211] on input "尊敬的用户，经系统检测，您的账户为危险账户，不予出款，请联系相关工作人员进行处理！" at bounding box center [459, 209] width 441 height 25
click at [496, 211] on input "尊敬的用户，经系统检测，您的账户为危险账户，不予出款，请联系相关工作人员进行处理！" at bounding box center [459, 209] width 441 height 25
drag, startPoint x: 482, startPoint y: 211, endPoint x: 528, endPoint y: 207, distance: 46.2
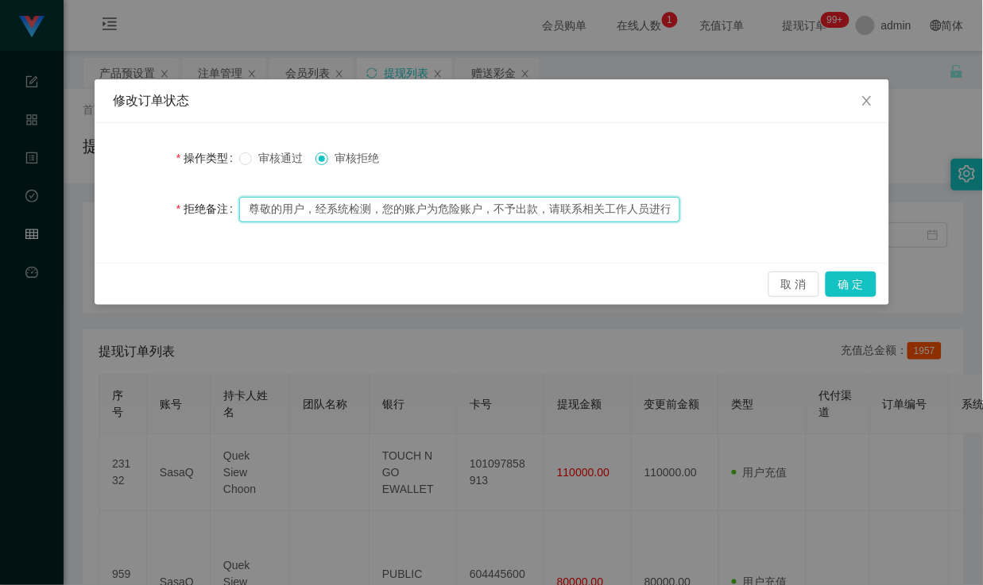
click at [528, 207] on input "尊敬的用户，经系统检测，您的账户为危险账户，不予出款，请联系相关工作人员进行处理！" at bounding box center [459, 209] width 441 height 25
click at [548, 208] on input "尊敬的用户，经系统检测，您的账户为危险账户，不予出款，请联系相关工作人员进行处理！" at bounding box center [459, 209] width 441 height 25
drag, startPoint x: 550, startPoint y: 208, endPoint x: 694, endPoint y: 208, distance: 144.6
click at [694, 208] on div "拒绝备注 尊敬的用户，经系统检测，您的账户为危险账户，不予出款，请联系相关工作人员进行处理！" at bounding box center [492, 209] width 756 height 32
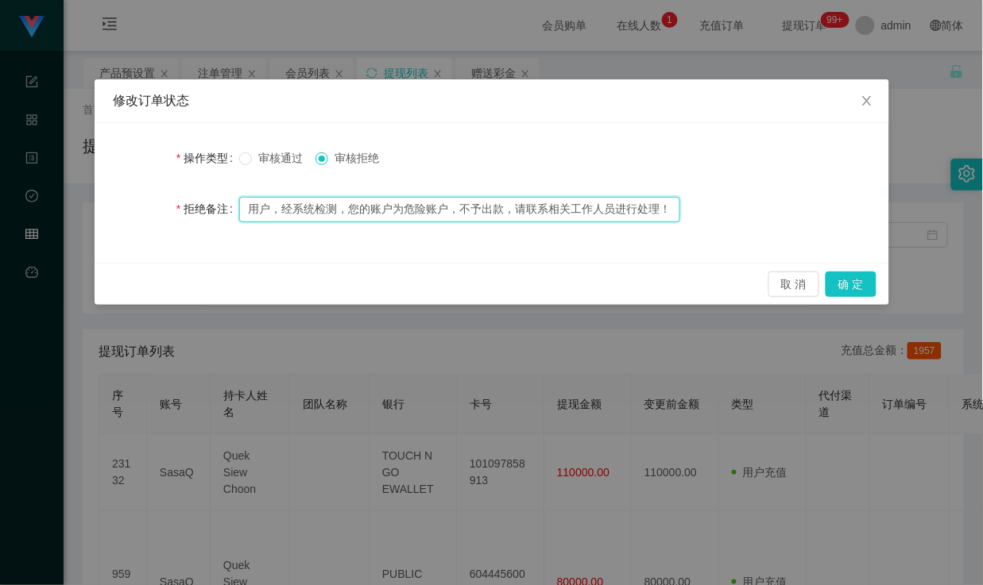
click at [602, 207] on input "尊敬的用户，经系统检测，您的账户为危险账户，不予出款，请联系相关工作人员进行处理！" at bounding box center [459, 209] width 441 height 25
type input "尊敬的用户，经系统检测，您的账户为危险账户，不予出款，请联系相关工作人员进行处理！"
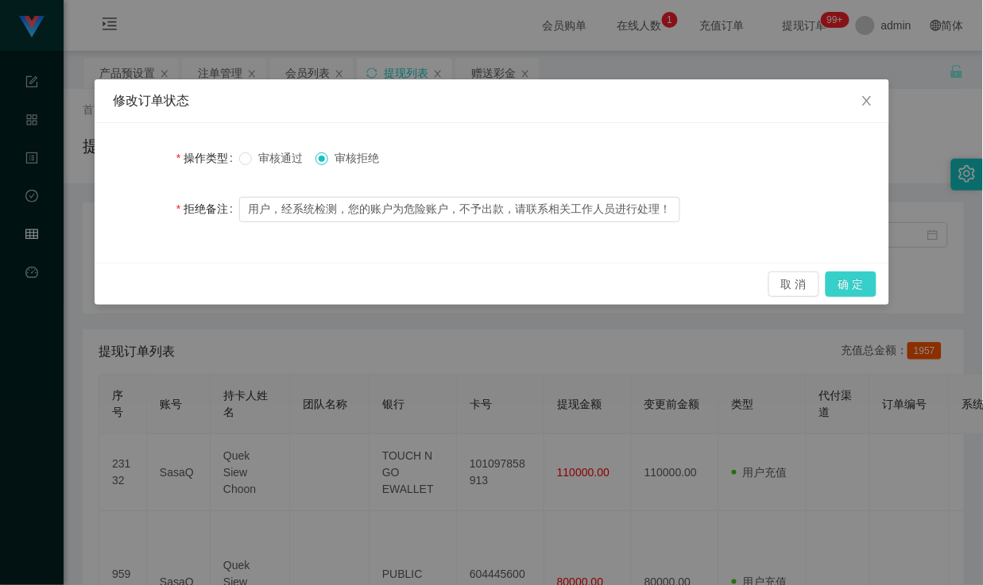
scroll to position [0, 0]
click at [848, 283] on button "确 定" at bounding box center [850, 284] width 51 height 25
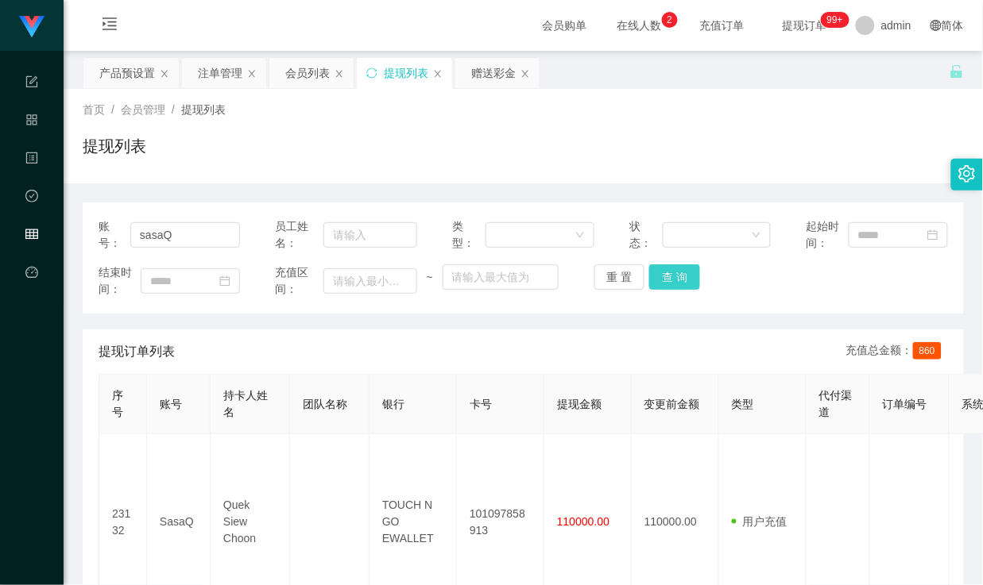
click at [673, 276] on button "查 询" at bounding box center [674, 277] width 51 height 25
click at [226, 77] on div "注单管理" at bounding box center [220, 73] width 44 height 30
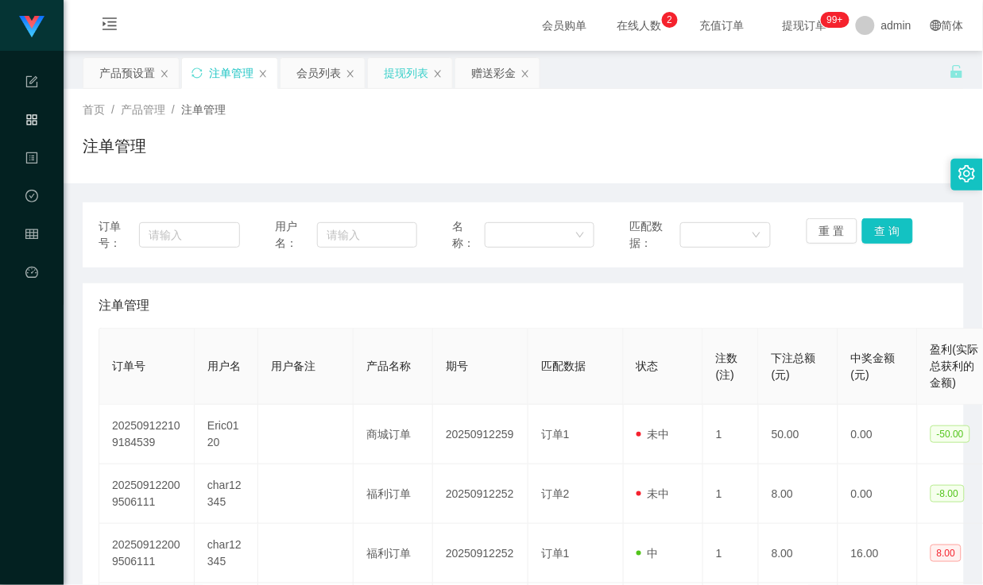
click at [410, 69] on div "提现列表" at bounding box center [406, 73] width 44 height 30
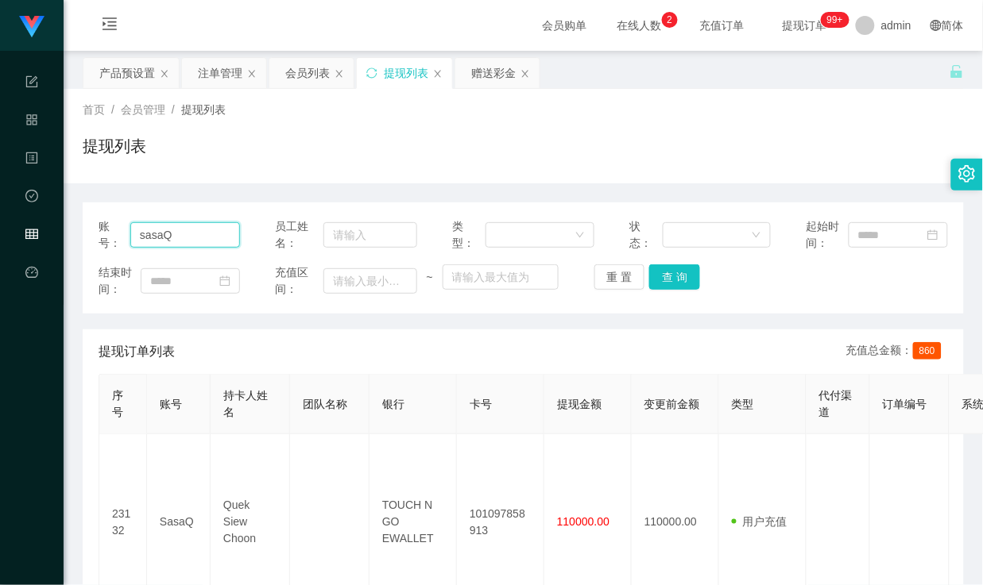
click at [200, 234] on input "sasaQ" at bounding box center [185, 234] width 110 height 25
click at [665, 283] on button "查 询" at bounding box center [674, 277] width 51 height 25
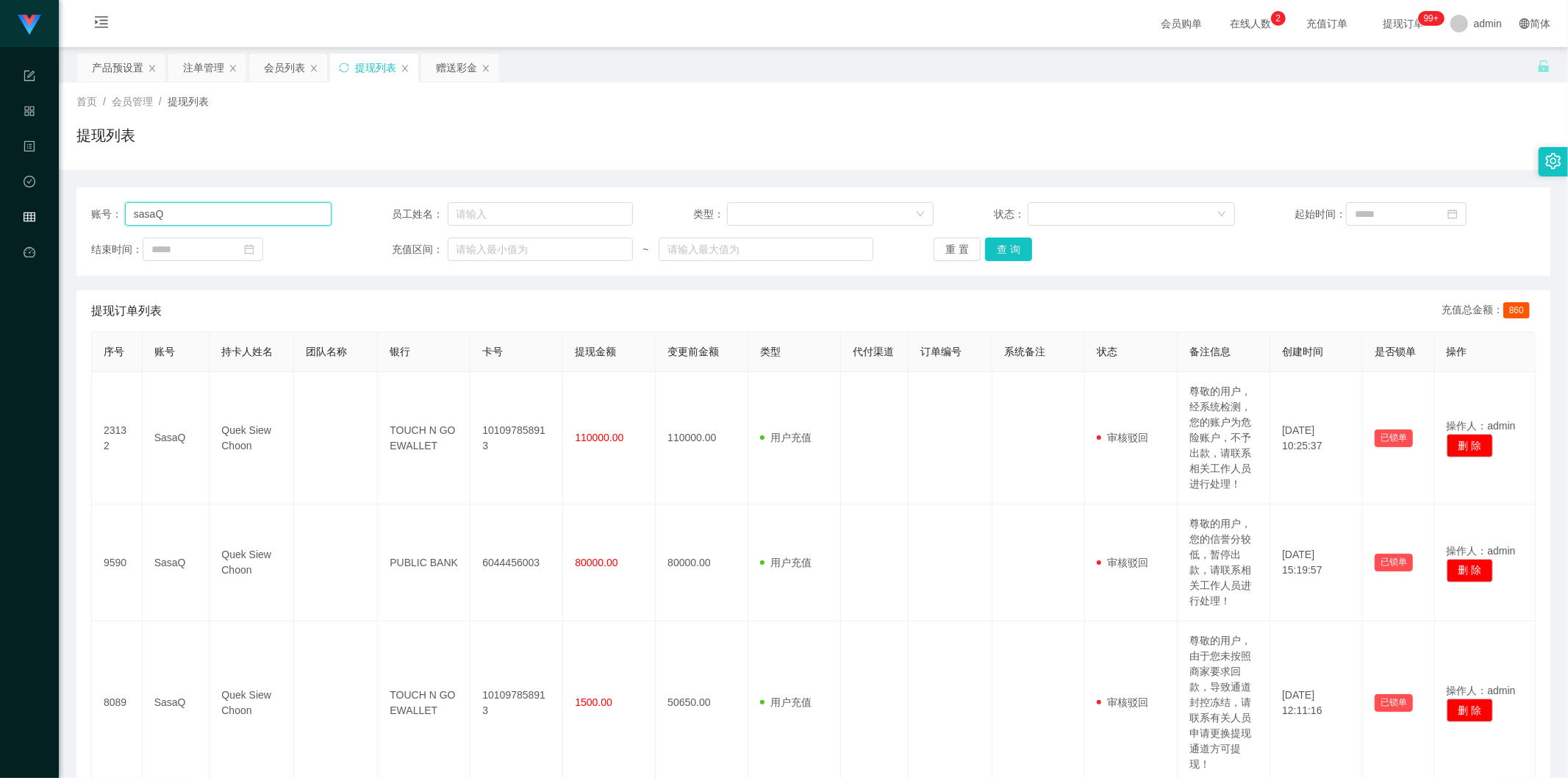
drag, startPoint x: 169, startPoint y: 217, endPoint x: 73, endPoint y: 215, distance: 96.0
click at [73, 215] on main "关闭左侧 关闭右侧 关闭其它 刷新页面 产品预设置 注单管理 会员列表 提现列表 赠送彩金 首页 / 会员管理 / 提现列表 / 提现列表 账号： sasaQ…" at bounding box center [814, 534] width 1510 height 975
drag, startPoint x: 321, startPoint y: 145, endPoint x: 337, endPoint y: 144, distance: 16.0
click at [321, 145] on div "提现列表" at bounding box center [814, 141] width 1475 height 34
click at [453, 63] on div "赠送彩金" at bounding box center [456, 68] width 41 height 28
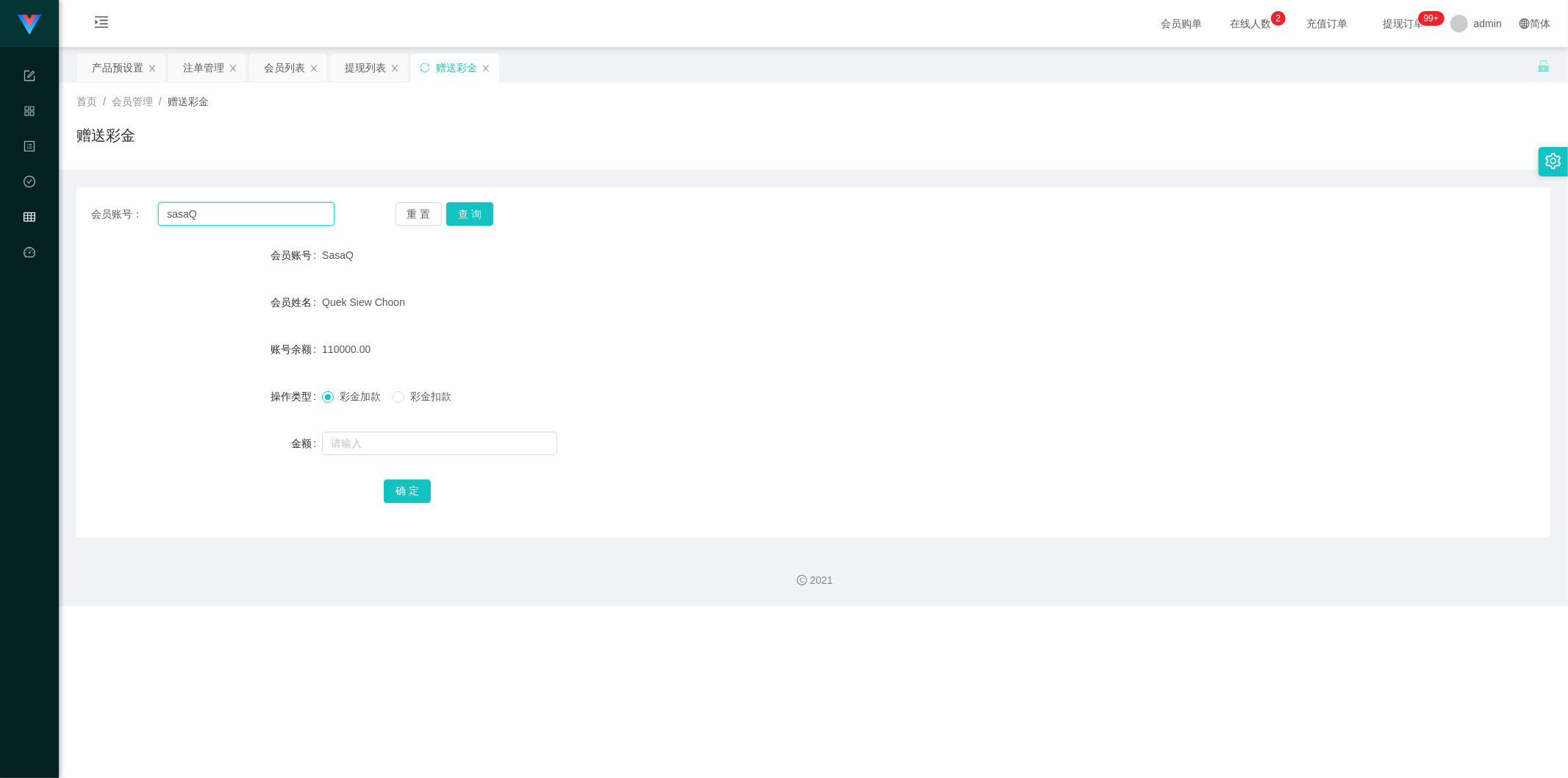
drag, startPoint x: 223, startPoint y: 219, endPoint x: 114, endPoint y: 212, distance: 109.2
click at [115, 212] on div "会员账号： [PERSON_NAME]" at bounding box center [213, 213] width 243 height 23
click at [473, 213] on button "查 询" at bounding box center [469, 213] width 47 height 23
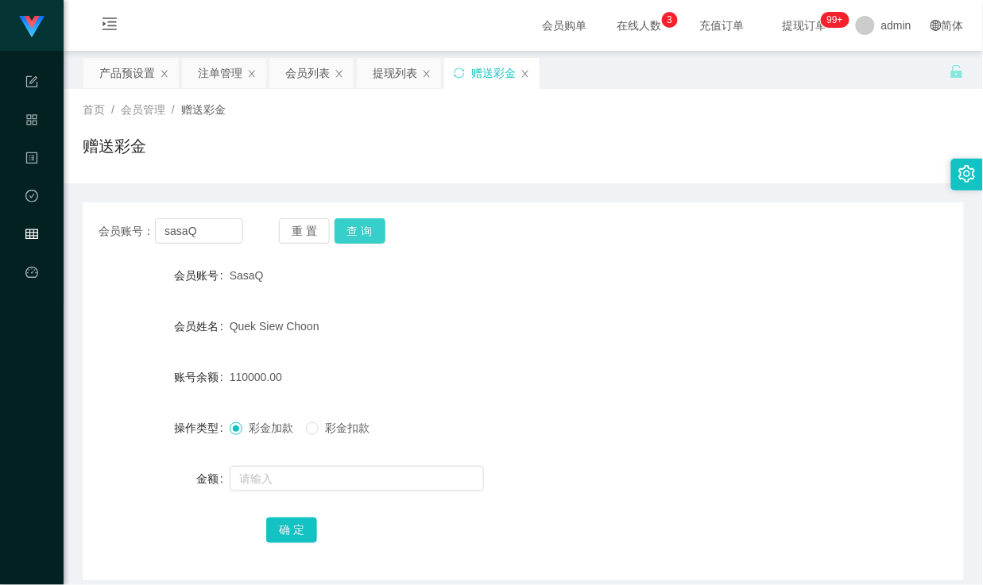
click at [358, 227] on button "查 询" at bounding box center [359, 230] width 51 height 25
click at [362, 227] on button "查 询" at bounding box center [359, 230] width 51 height 25
click at [374, 229] on button "查 询" at bounding box center [359, 230] width 51 height 25
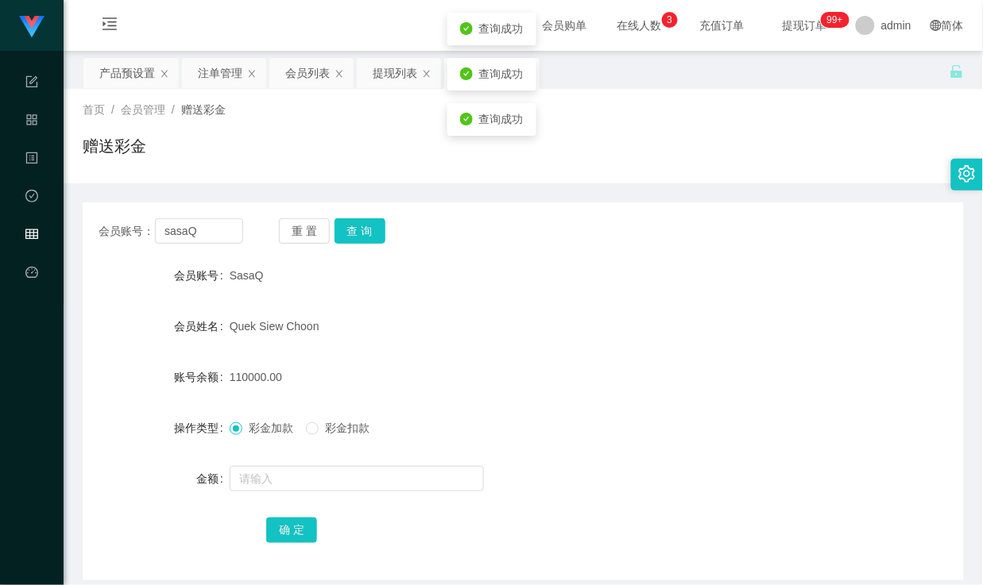
click at [463, 213] on div "会员账号： sasaQ 重 置 查 询 会员账号 SasaQ 会员姓名 Quek Siew Choon 账号余额 110000.00 操作类型 彩金加款 彩金…" at bounding box center [523, 392] width 881 height 378
click at [354, 229] on button "查 询" at bounding box center [359, 230] width 51 height 25
click at [430, 230] on div "会员账号： sasaQ 重 置 查 询" at bounding box center [523, 230] width 881 height 25
click at [362, 232] on button "查 询" at bounding box center [359, 230] width 51 height 25
drag, startPoint x: 442, startPoint y: 234, endPoint x: 359, endPoint y: 233, distance: 83.4
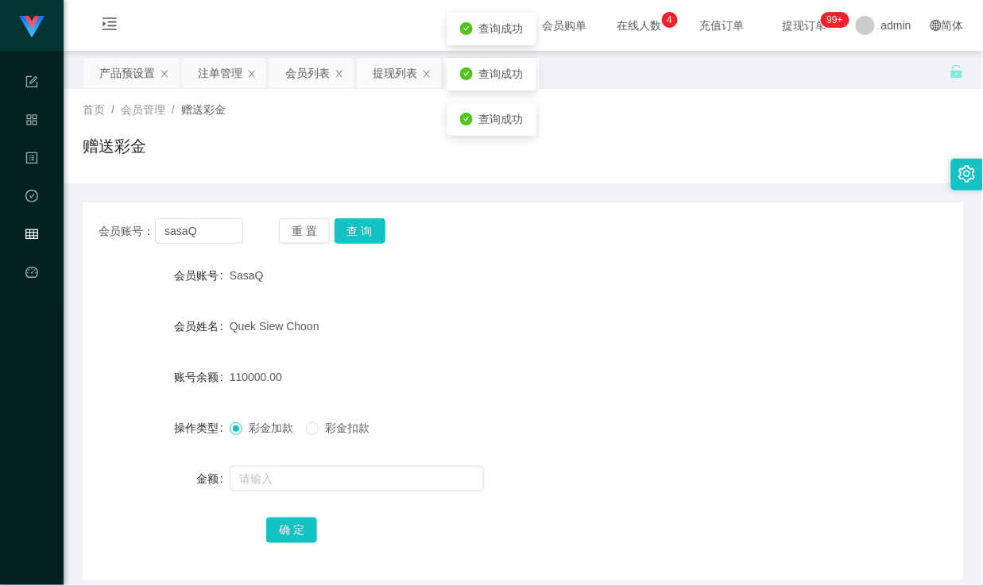
click at [441, 234] on div "会员账号： sasaQ 重 置 查 询" at bounding box center [523, 230] width 881 height 25
click at [359, 233] on button "查 询" at bounding box center [359, 230] width 51 height 25
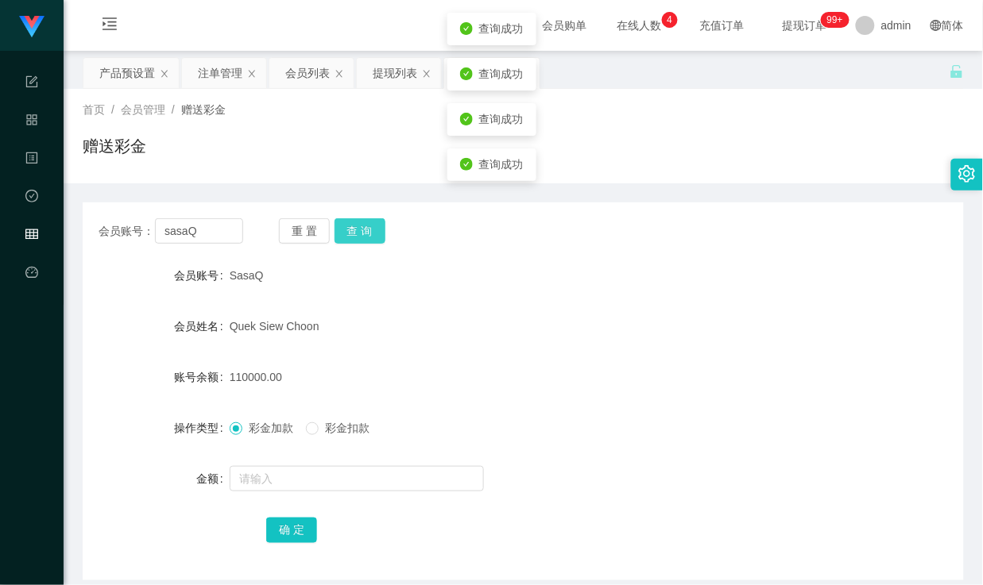
click at [359, 233] on button "查 询" at bounding box center [359, 230] width 51 height 25
click at [359, 224] on button "查 询" at bounding box center [359, 230] width 51 height 25
click at [459, 261] on div "SasaQ" at bounding box center [487, 276] width 514 height 32
click at [361, 222] on button "查 询" at bounding box center [359, 230] width 51 height 25
click at [363, 229] on button "查 询" at bounding box center [359, 230] width 51 height 25
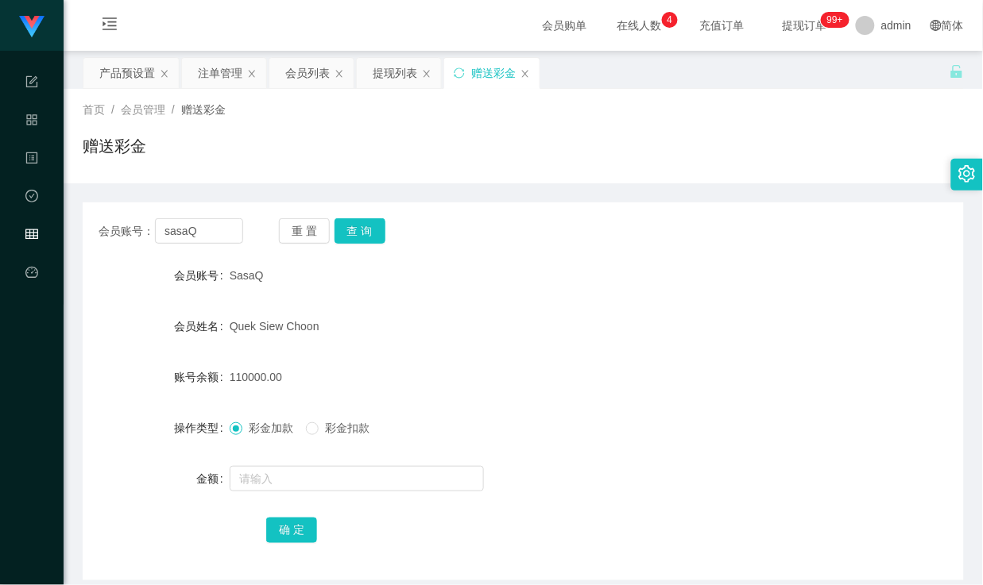
click at [869, 106] on div "首页 / 会员管理 / 赠送彩金 /" at bounding box center [523, 110] width 881 height 17
click at [369, 228] on button "查 询" at bounding box center [359, 230] width 51 height 25
click at [496, 261] on div "SasaQ" at bounding box center [487, 276] width 514 height 32
click at [372, 230] on button "查 询" at bounding box center [359, 230] width 51 height 25
click at [364, 226] on button "查 询" at bounding box center [359, 230] width 51 height 25
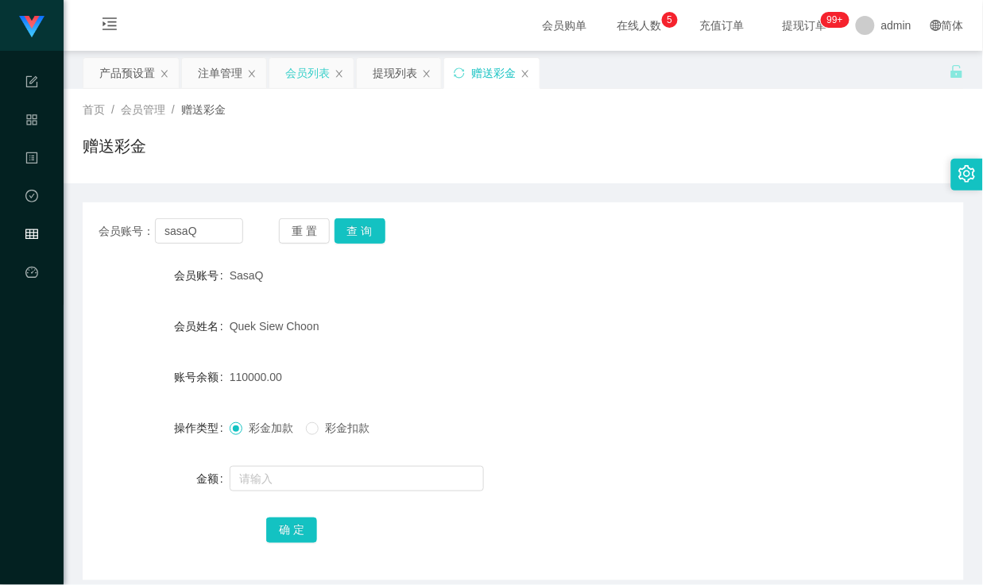
click at [302, 77] on div "会员列表" at bounding box center [307, 73] width 44 height 30
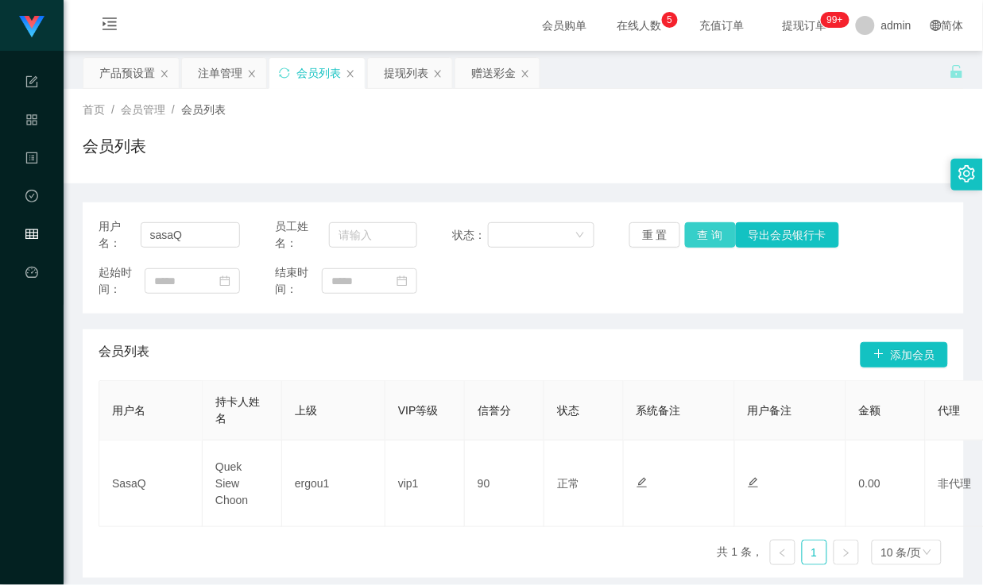
click at [696, 234] on button "查 询" at bounding box center [710, 234] width 51 height 25
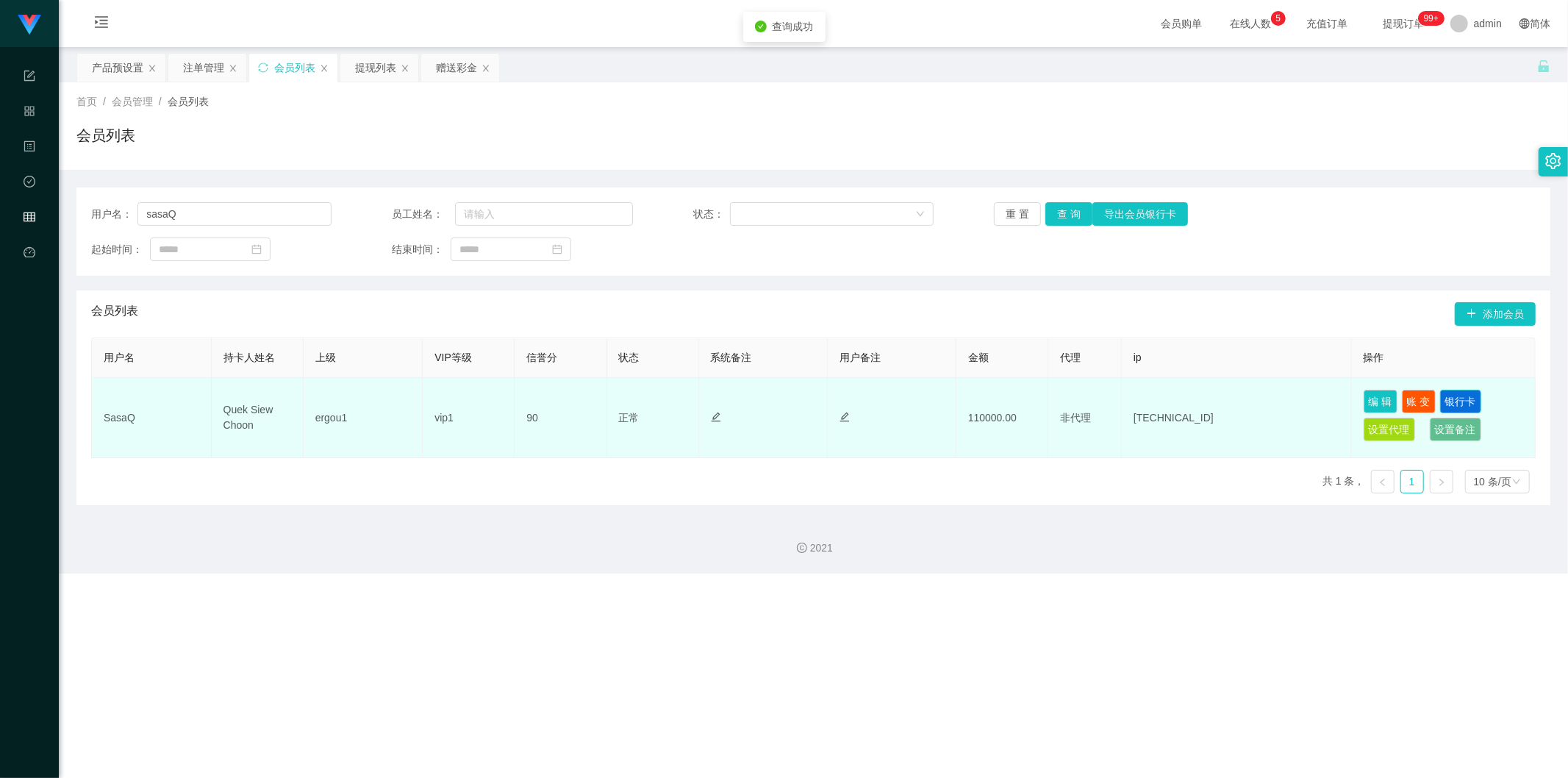
click at [909, 399] on button "银行卡" at bounding box center [1461, 401] width 41 height 23
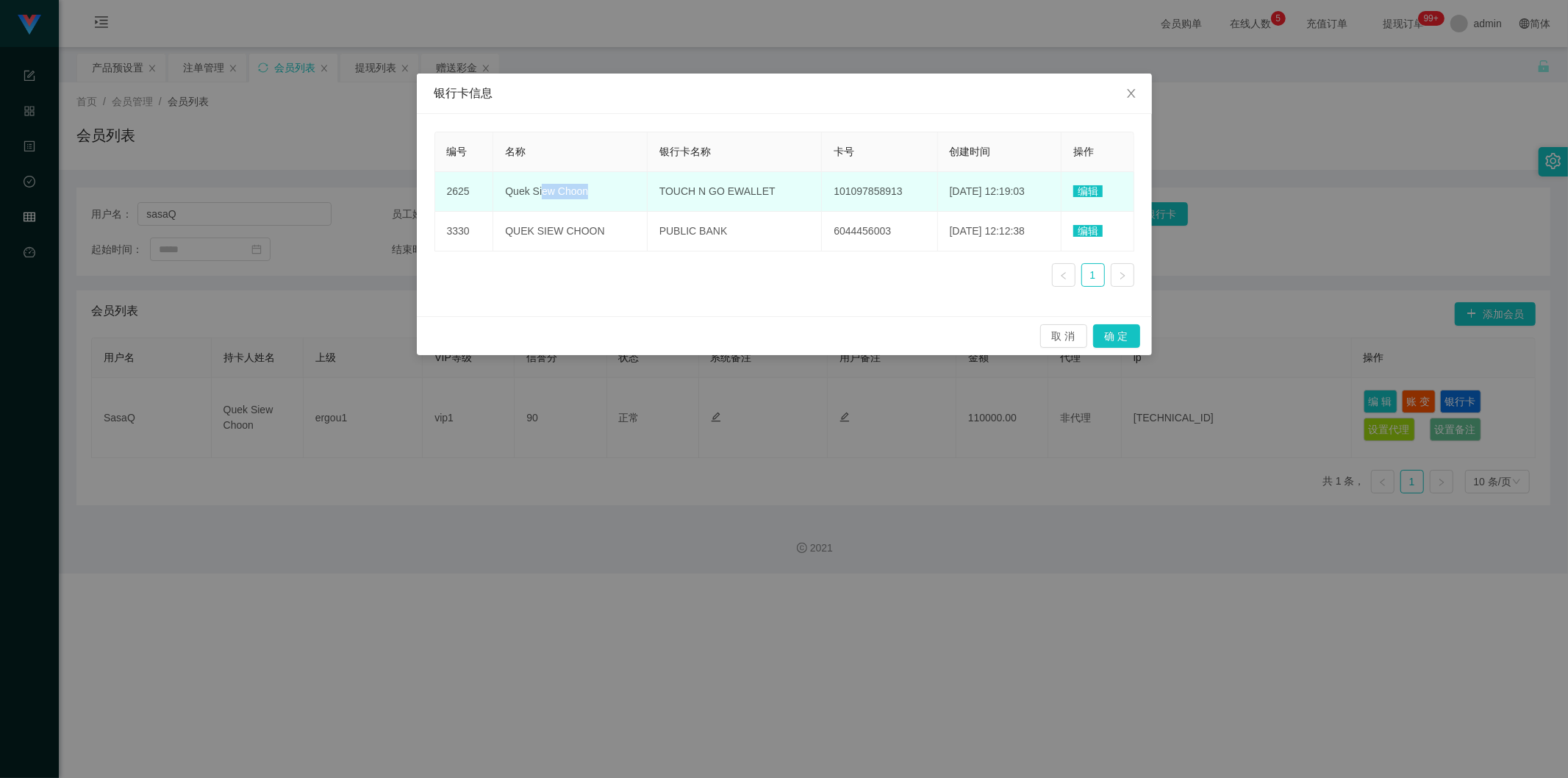
drag, startPoint x: 541, startPoint y: 194, endPoint x: 609, endPoint y: 200, distance: 68.3
click at [609, 200] on td "Quek Siew Choon" at bounding box center [570, 192] width 154 height 40
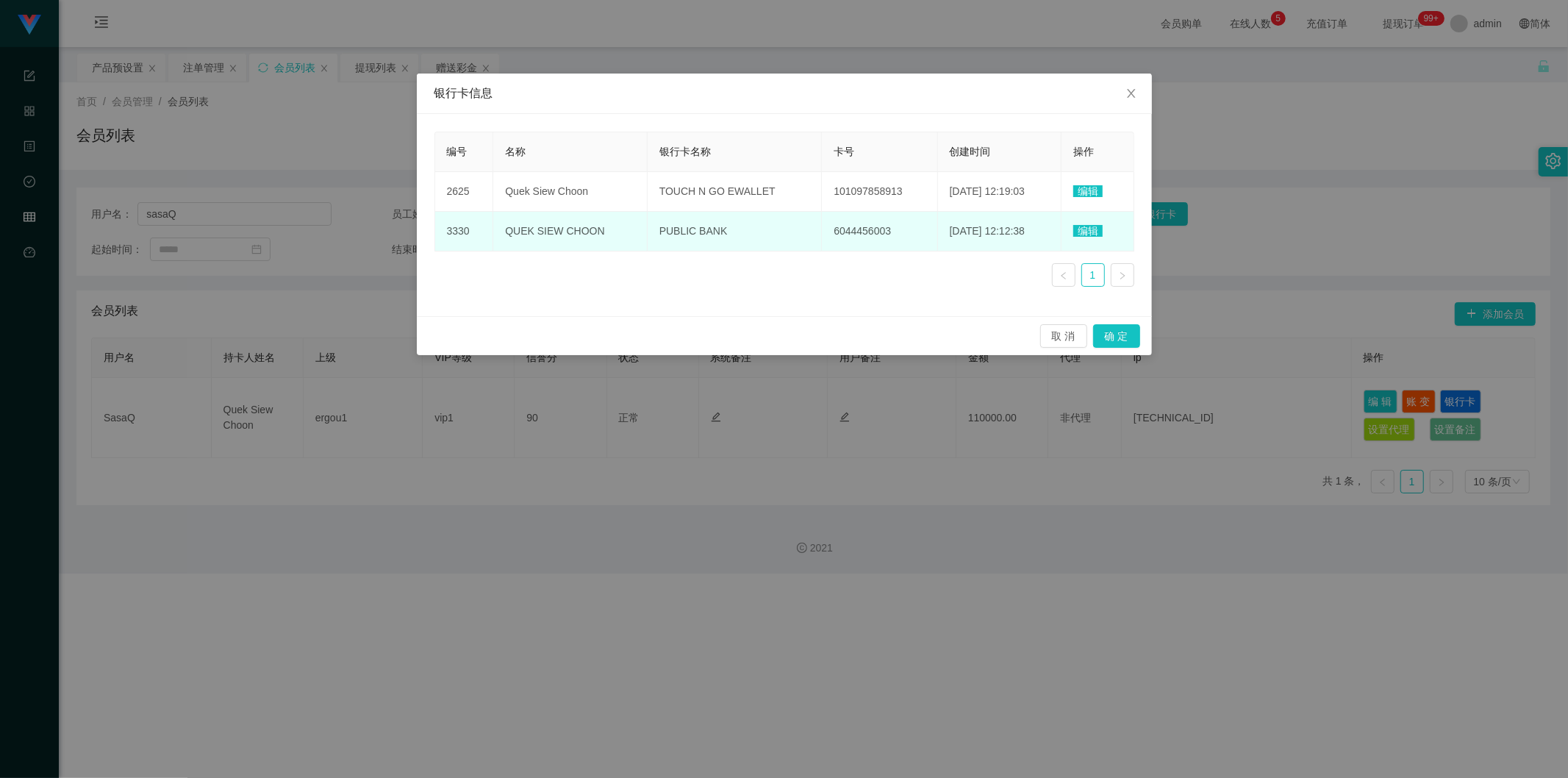
click at [541, 232] on span "QUEK SIEW CHOON" at bounding box center [554, 231] width 99 height 12
drag, startPoint x: 697, startPoint y: 230, endPoint x: 711, endPoint y: 230, distance: 14.0
click at [711, 230] on span "PUBLIC BANK" at bounding box center [694, 231] width 68 height 12
click at [740, 231] on td "PUBLIC BANK" at bounding box center [735, 232] width 175 height 40
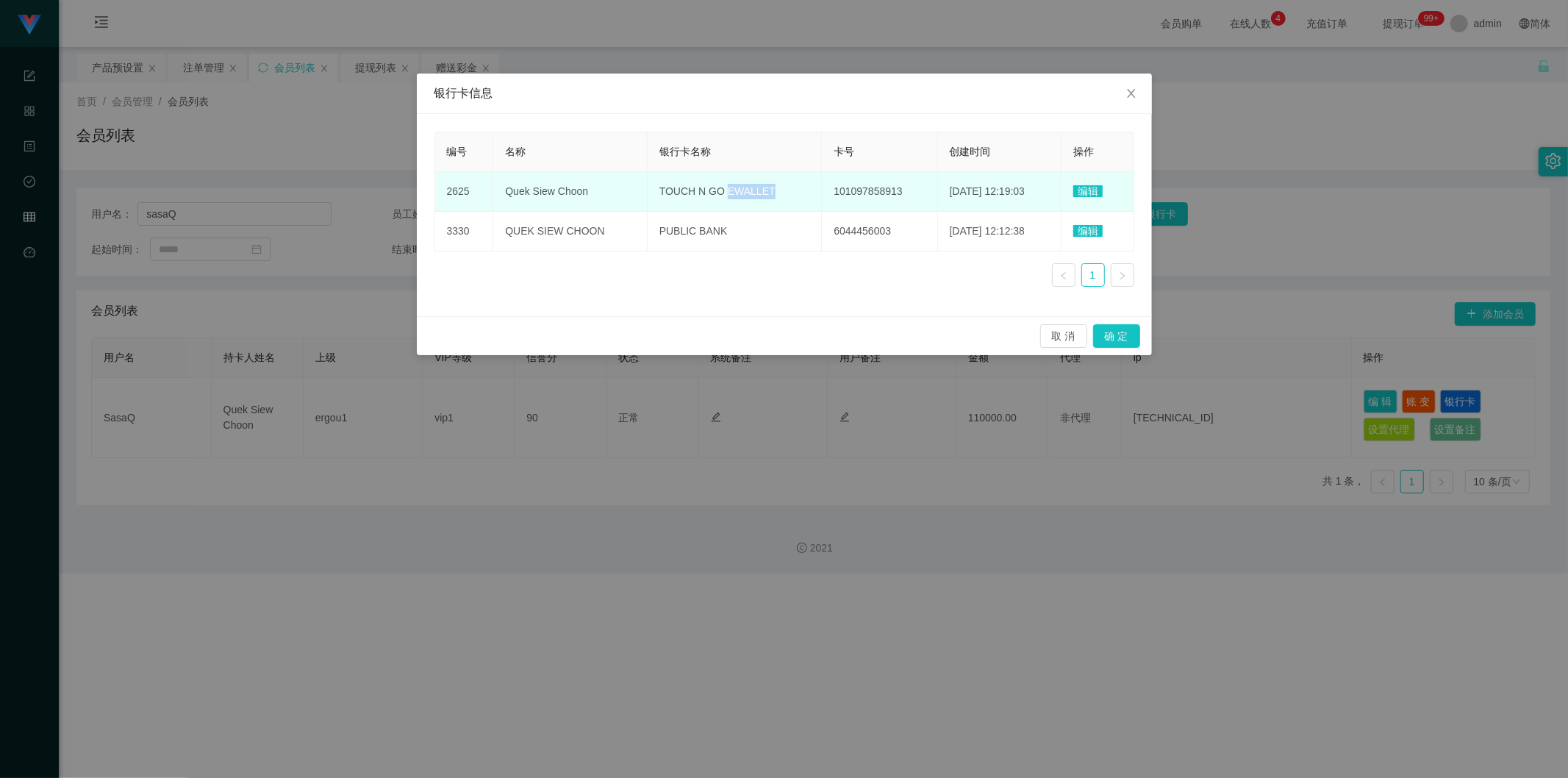
drag, startPoint x: 714, startPoint y: 186, endPoint x: 796, endPoint y: 200, distance: 83.2
click at [796, 200] on td "TOUCH N GO EWALLET" at bounding box center [735, 192] width 175 height 40
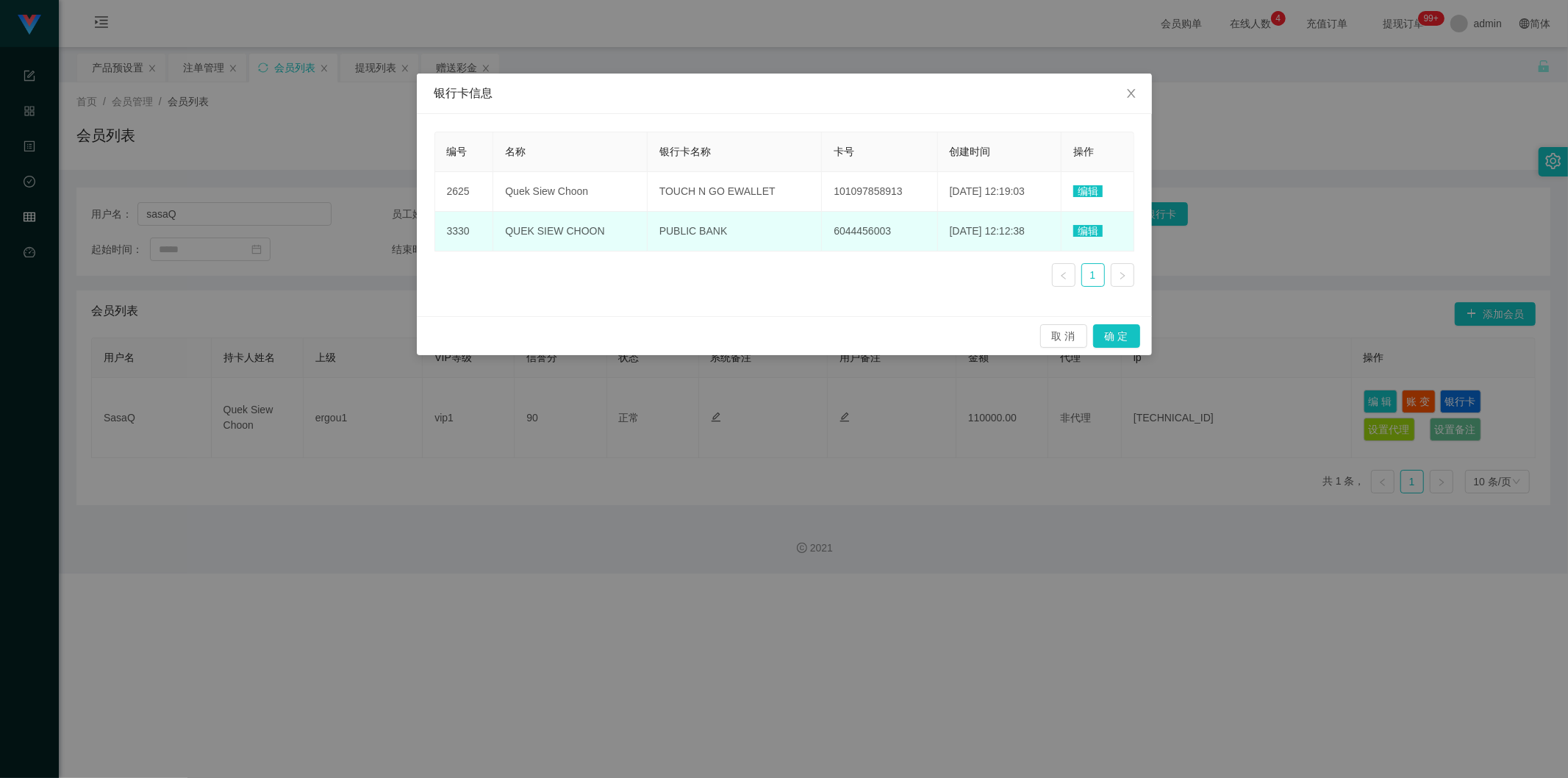
click at [826, 238] on td "6044456003" at bounding box center [879, 232] width 116 height 40
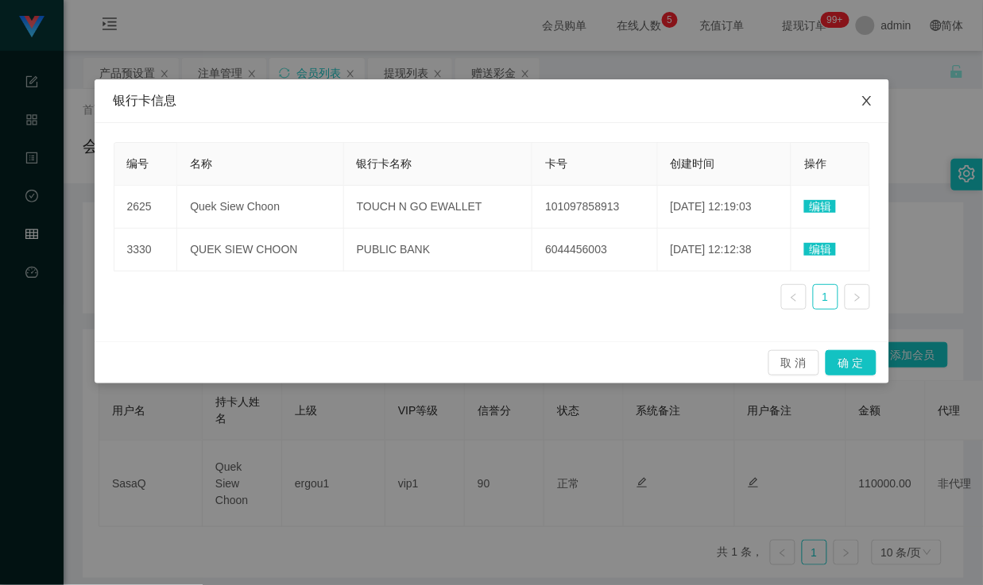
click at [867, 112] on span "Close" at bounding box center [866, 101] width 44 height 44
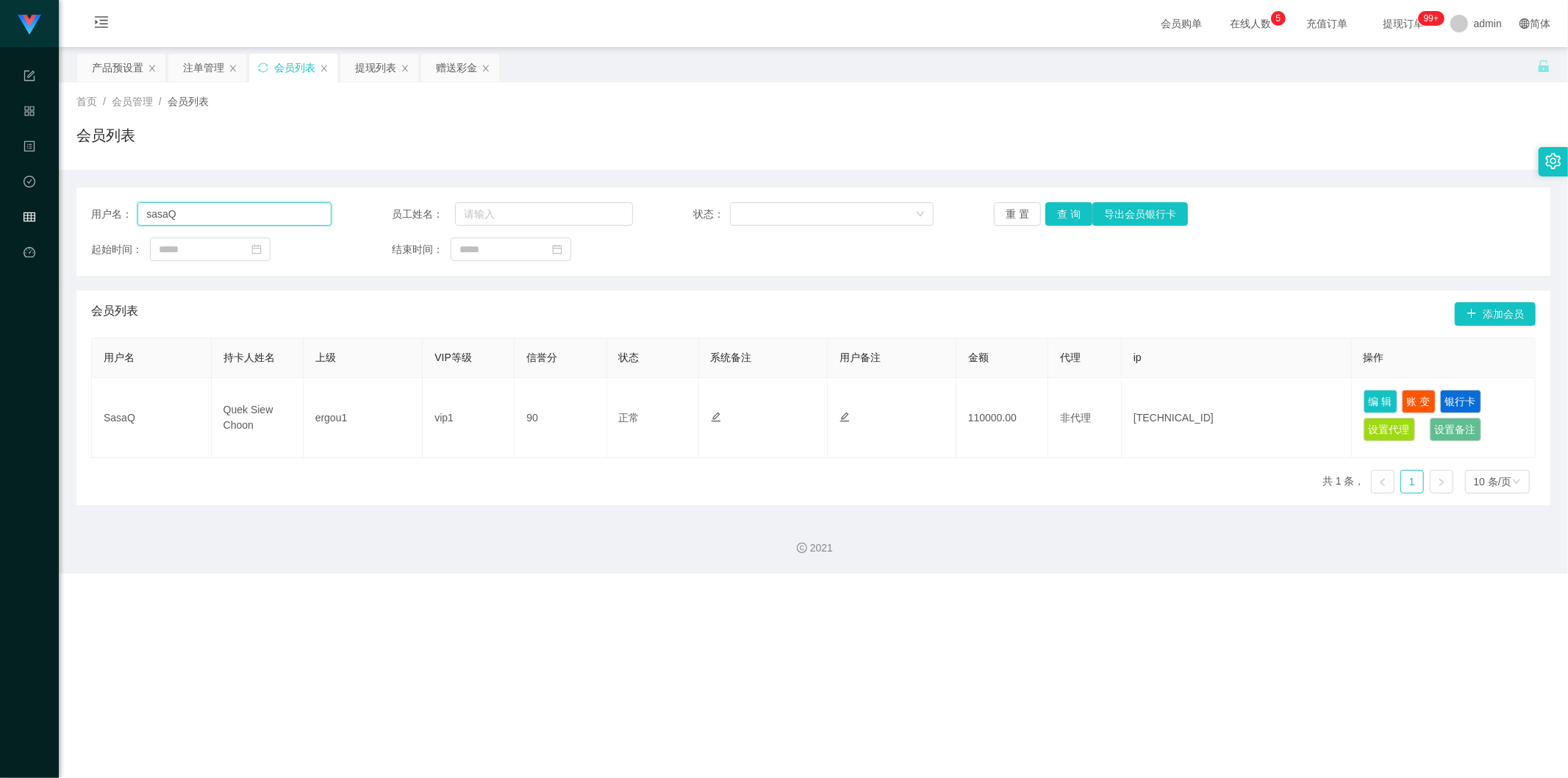
drag, startPoint x: 209, startPoint y: 217, endPoint x: 84, endPoint y: 213, distance: 125.1
click at [84, 213] on div "用户名： sasaQ 员工姓名： 状态： 重 置 查 询 导出会员银行卡 起始时间： 结束时间：" at bounding box center [814, 232] width 1475 height 88
click at [375, 69] on div "提现列表" at bounding box center [376, 68] width 41 height 28
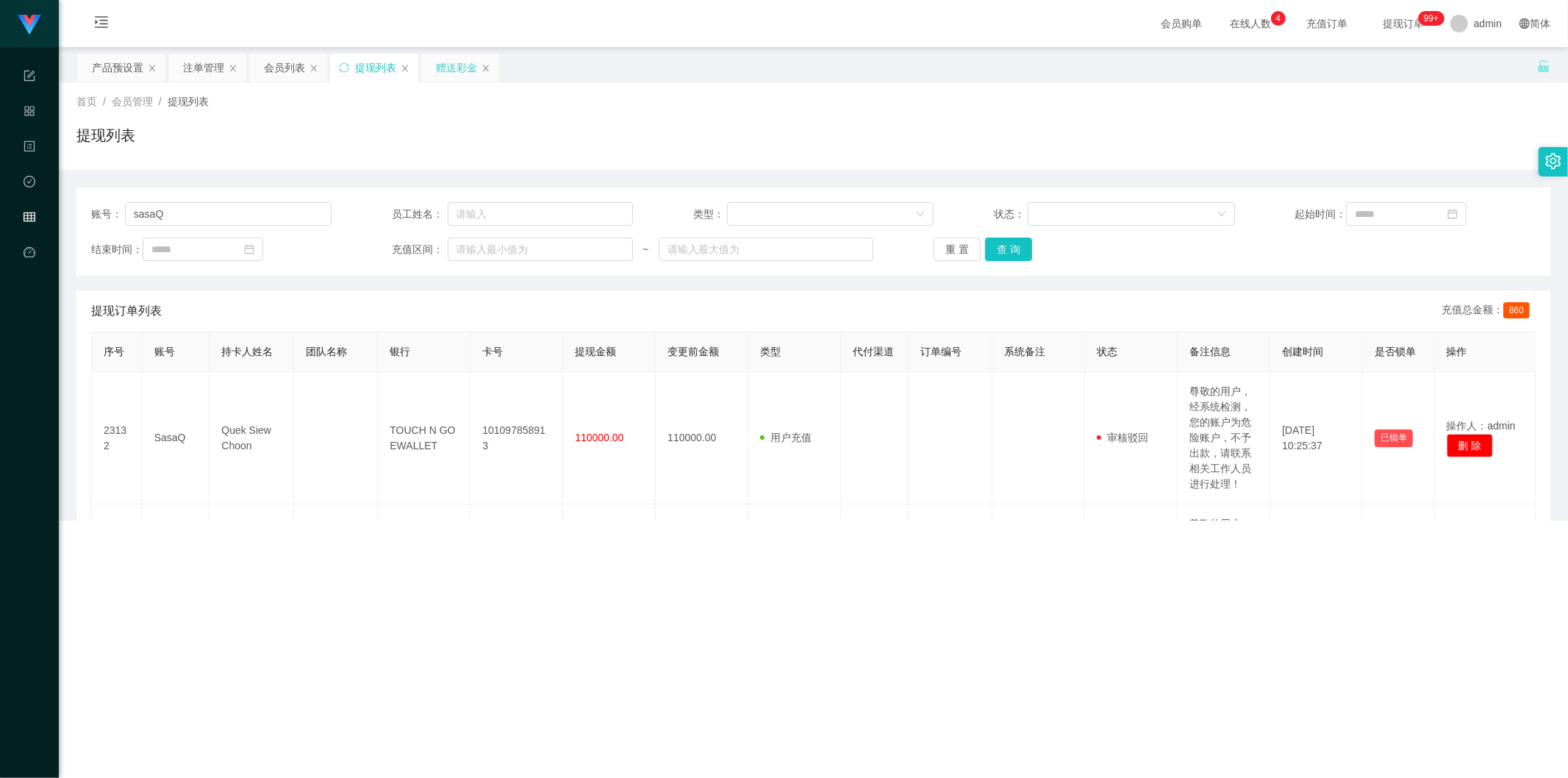
click at [449, 69] on div "赠送彩金" at bounding box center [456, 68] width 41 height 28
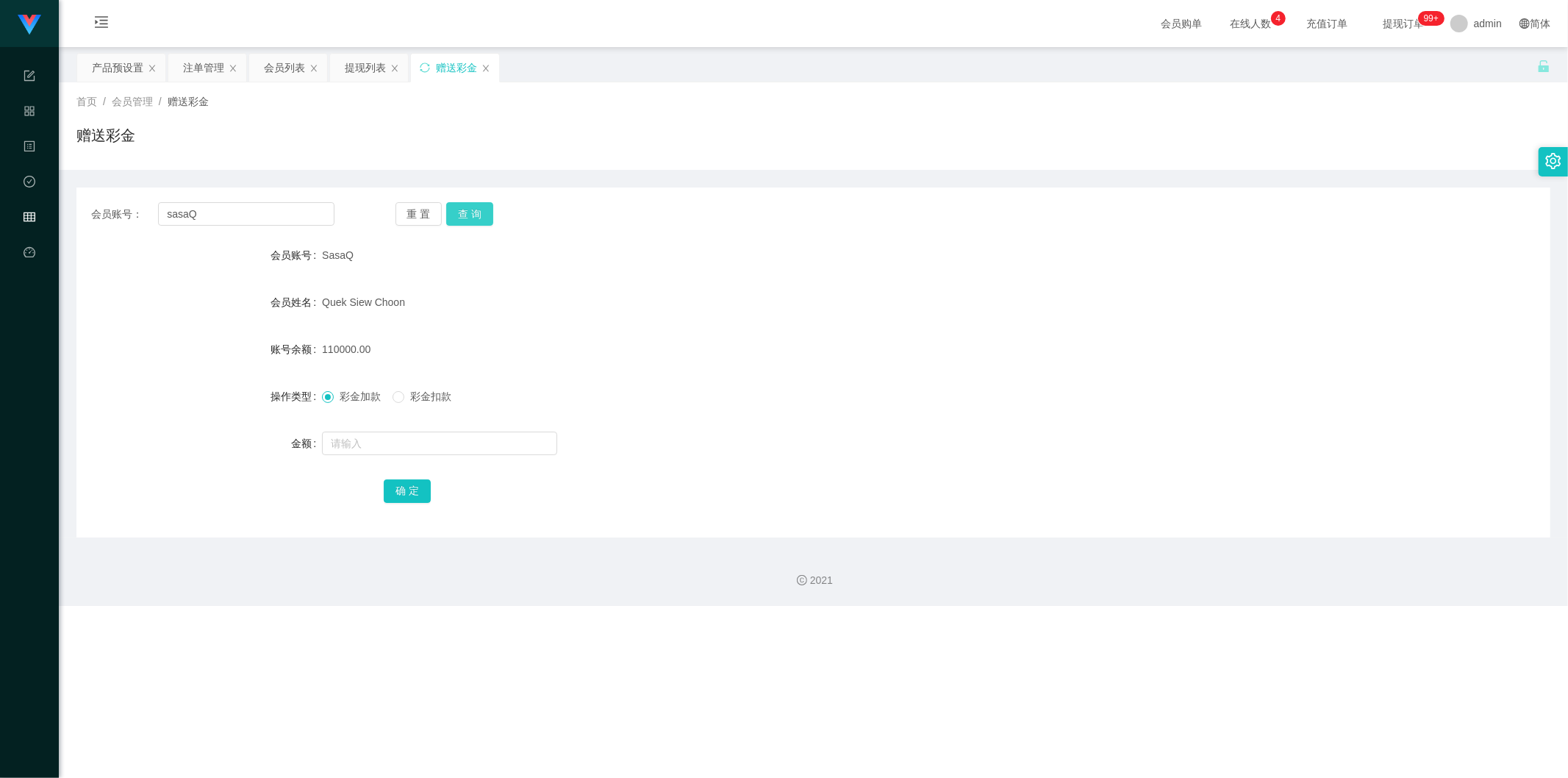
click at [479, 213] on button "查 询" at bounding box center [469, 213] width 47 height 23
click at [360, 445] on input "text" at bounding box center [440, 443] width 235 height 23
type input "1000"
click at [410, 487] on button "确 定" at bounding box center [407, 491] width 47 height 23
click at [798, 372] on form "会员账号 SasaQ 会员姓名 [PERSON_NAME] 账号余额 111000.00 操作类型 彩金加款 彩金扣款 金额 确 定" at bounding box center [814, 373] width 1475 height 265
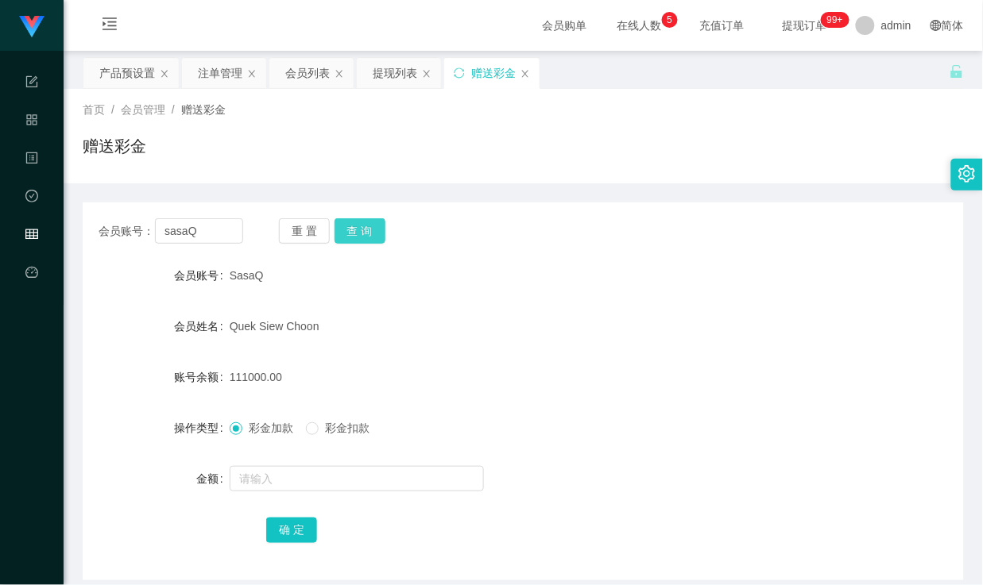
click at [369, 229] on button "查 询" at bounding box center [359, 230] width 51 height 25
drag, startPoint x: 217, startPoint y: 238, endPoint x: 129, endPoint y: 240, distance: 87.4
click at [129, 240] on div "会员账号： [PERSON_NAME]" at bounding box center [171, 230] width 145 height 25
click at [394, 69] on div "提现列表" at bounding box center [395, 73] width 44 height 30
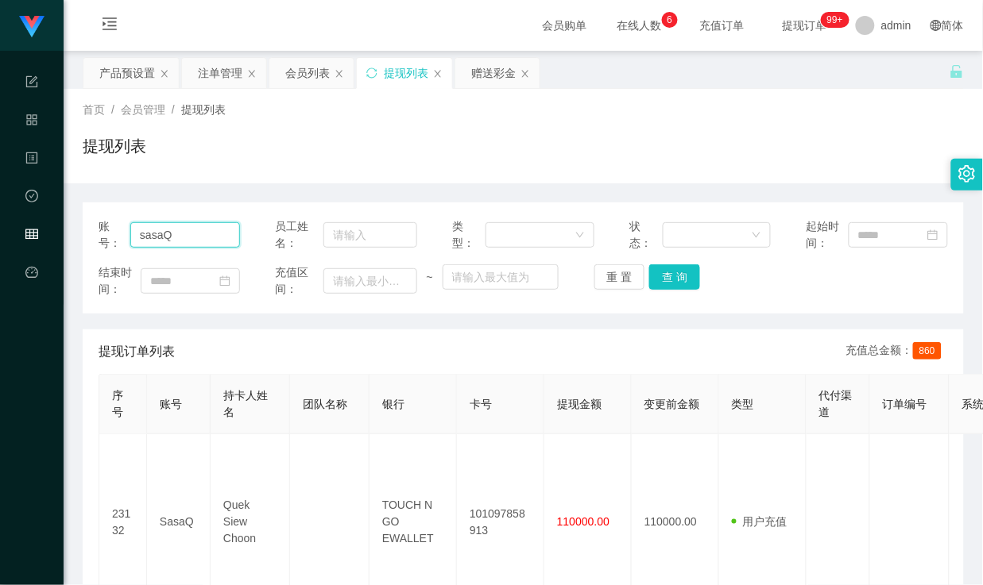
drag, startPoint x: 187, startPoint y: 234, endPoint x: 20, endPoint y: 235, distance: 166.8
click at [673, 280] on button "查 询" at bounding box center [674, 277] width 51 height 25
click at [680, 278] on button "查 询" at bounding box center [674, 277] width 51 height 25
click at [709, 180] on div "首页 / 会员管理 / 提现列表 / 提现列表" at bounding box center [523, 136] width 919 height 95
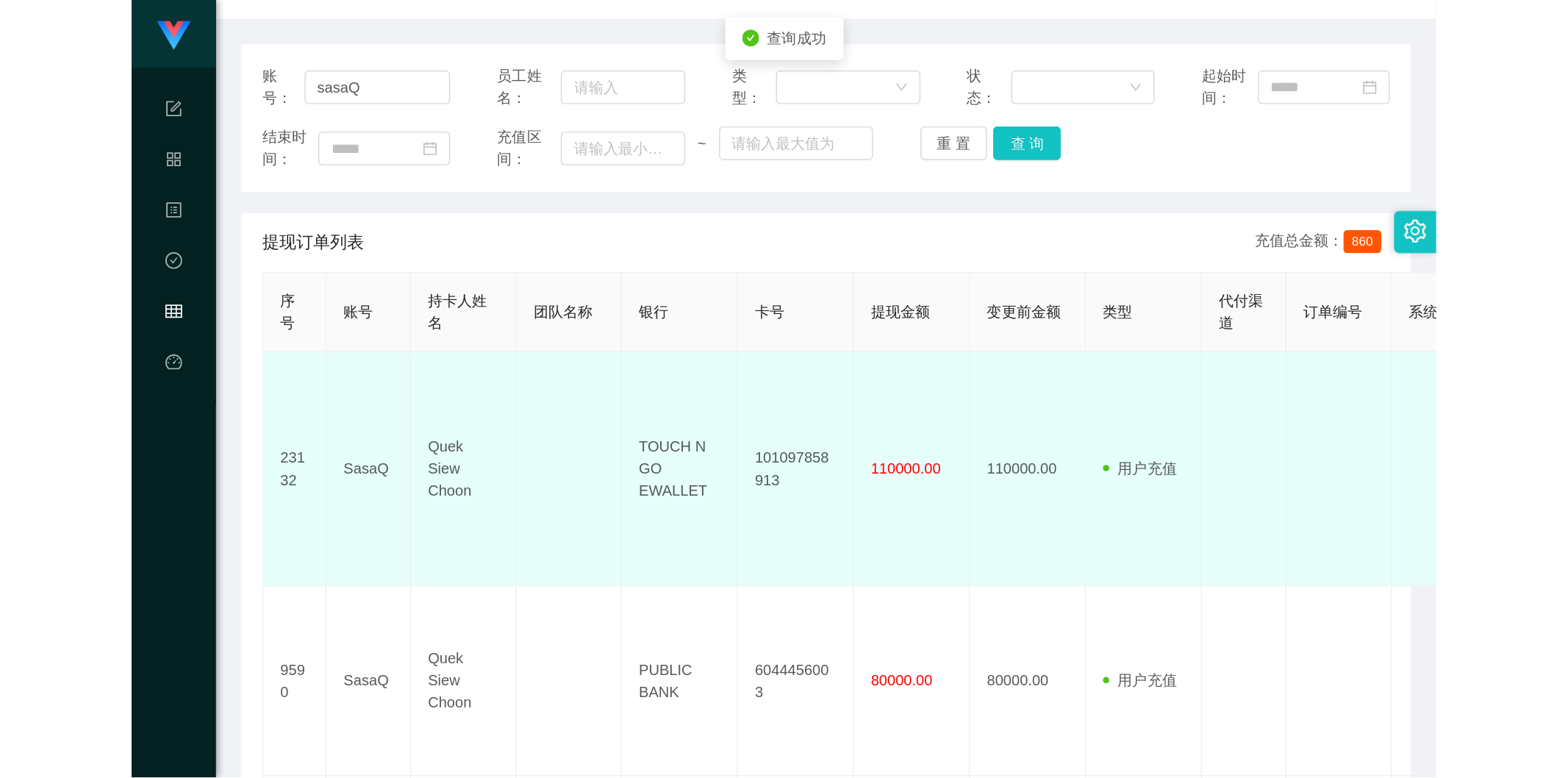
scroll to position [163, 0]
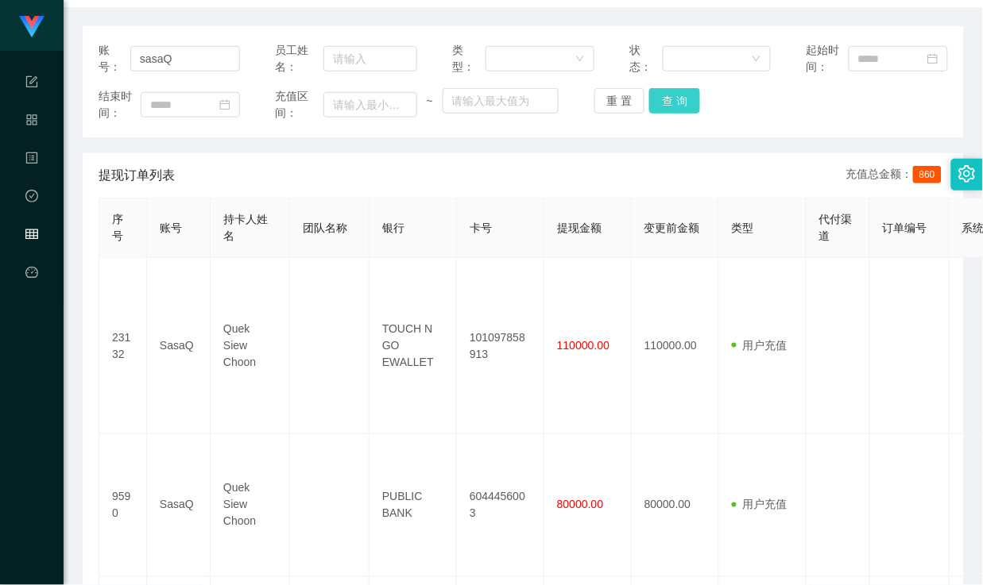
click at [666, 111] on button "查 询" at bounding box center [674, 100] width 51 height 25
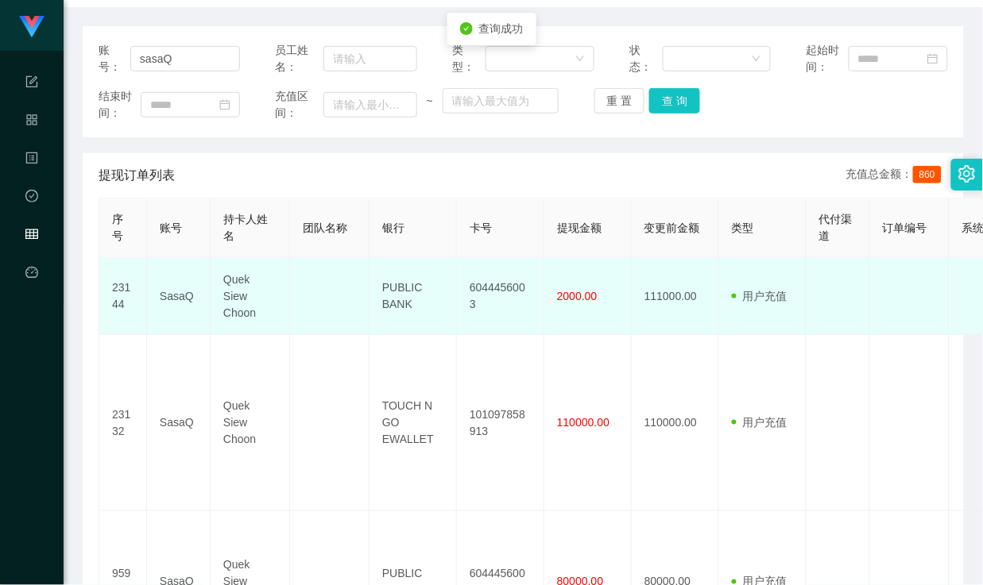
click at [395, 291] on td "PUBLIC BANK" at bounding box center [412, 296] width 87 height 77
copy td "PUBLIC BANK"
click at [247, 296] on td "Quek Siew Choon" at bounding box center [250, 296] width 79 height 77
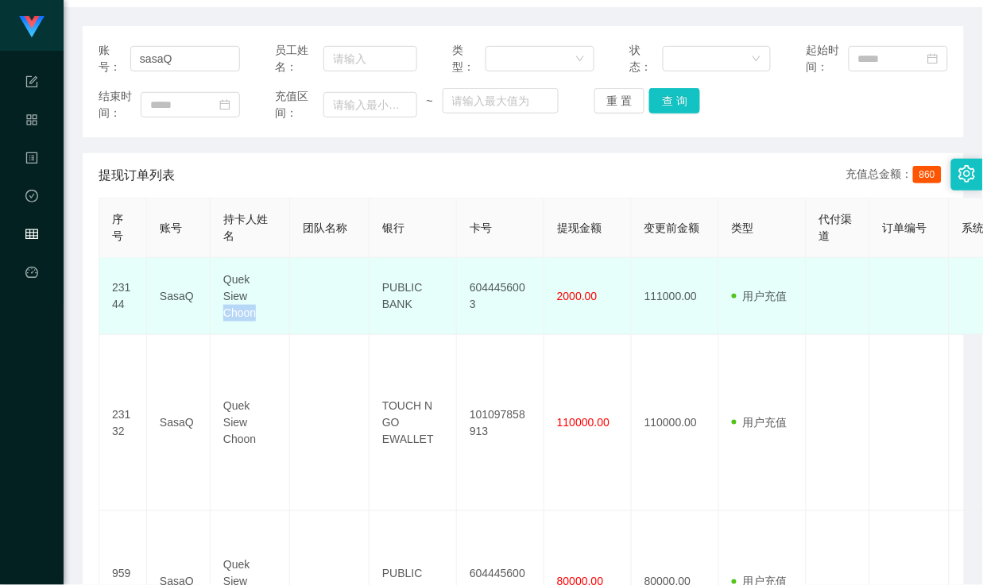
click at [247, 296] on td "Quek Siew Choon" at bounding box center [250, 296] width 79 height 77
copy td "Quek Siew Choon"
click at [502, 292] on td "6044456003" at bounding box center [500, 296] width 87 height 77
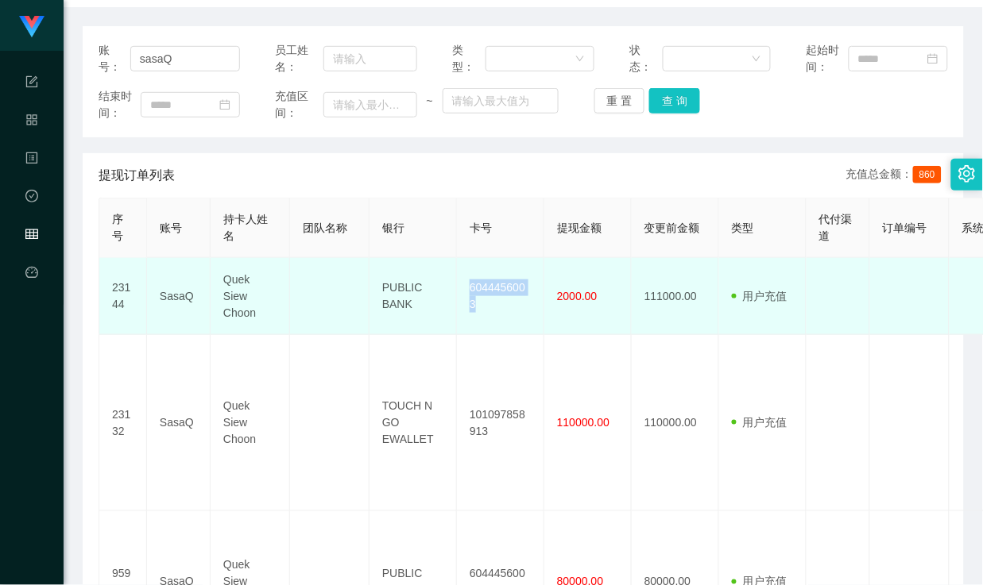
copy td "6044456003"
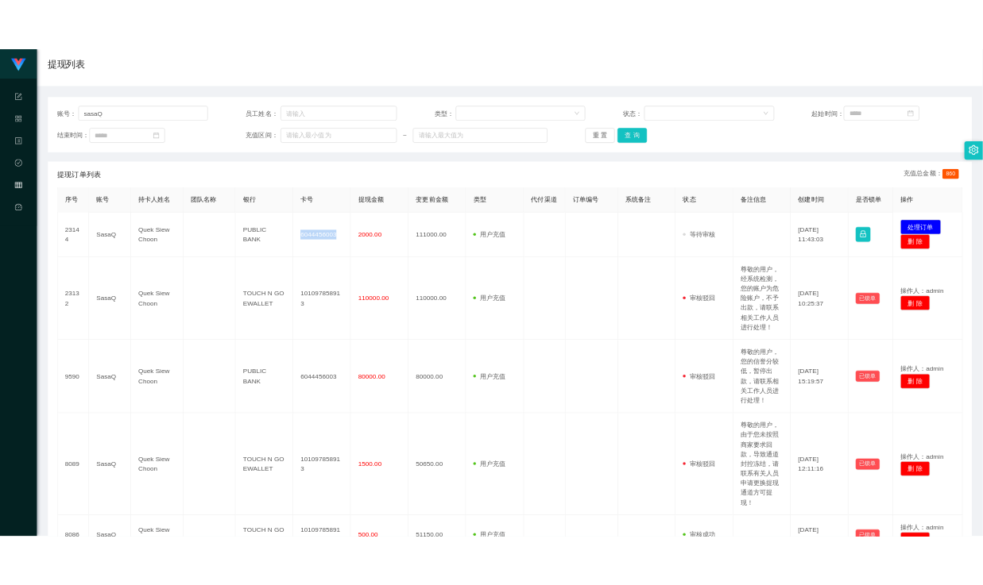
scroll to position [88, 0]
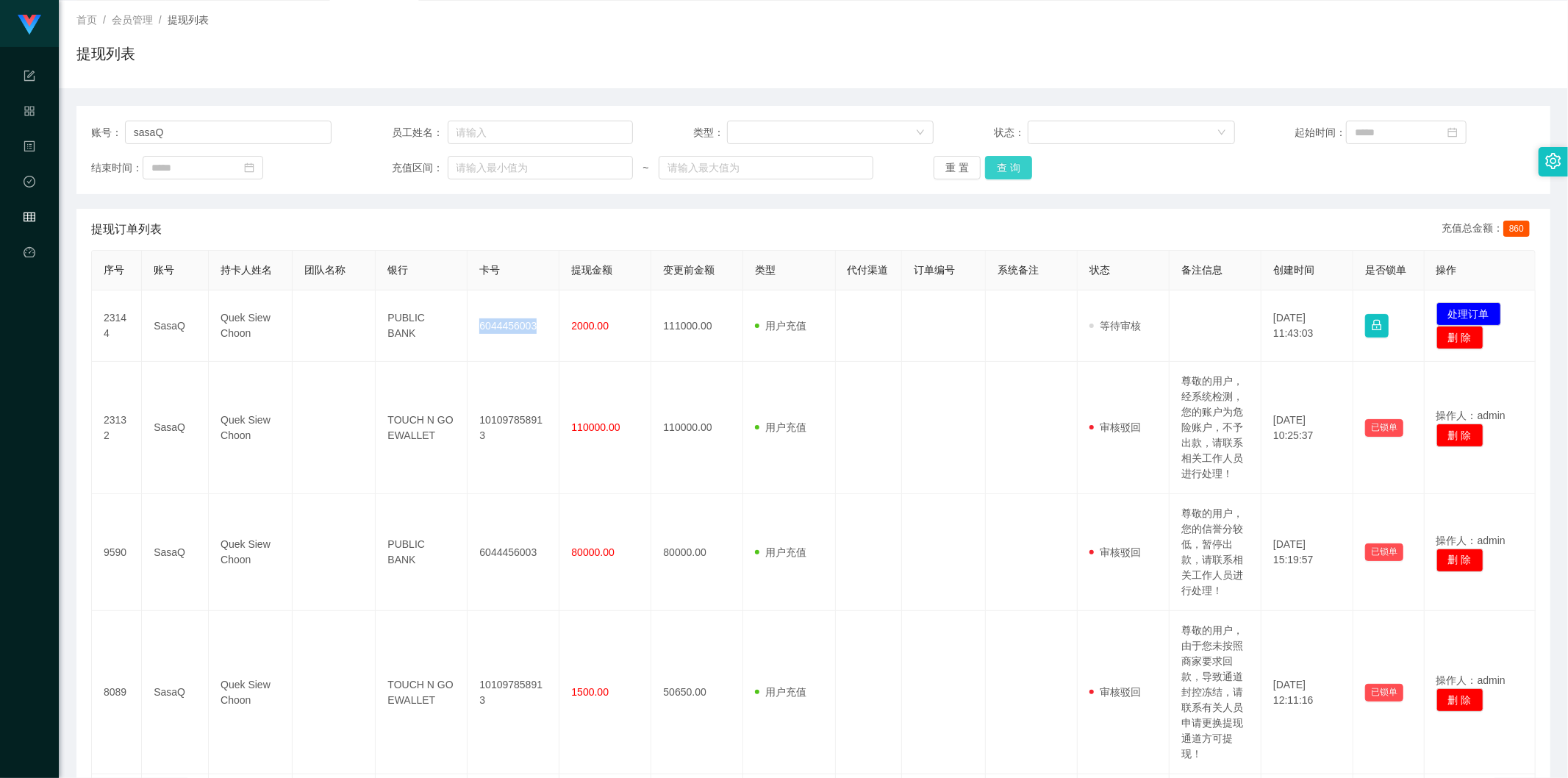
click at [909, 170] on button "查 询" at bounding box center [1008, 167] width 47 height 23
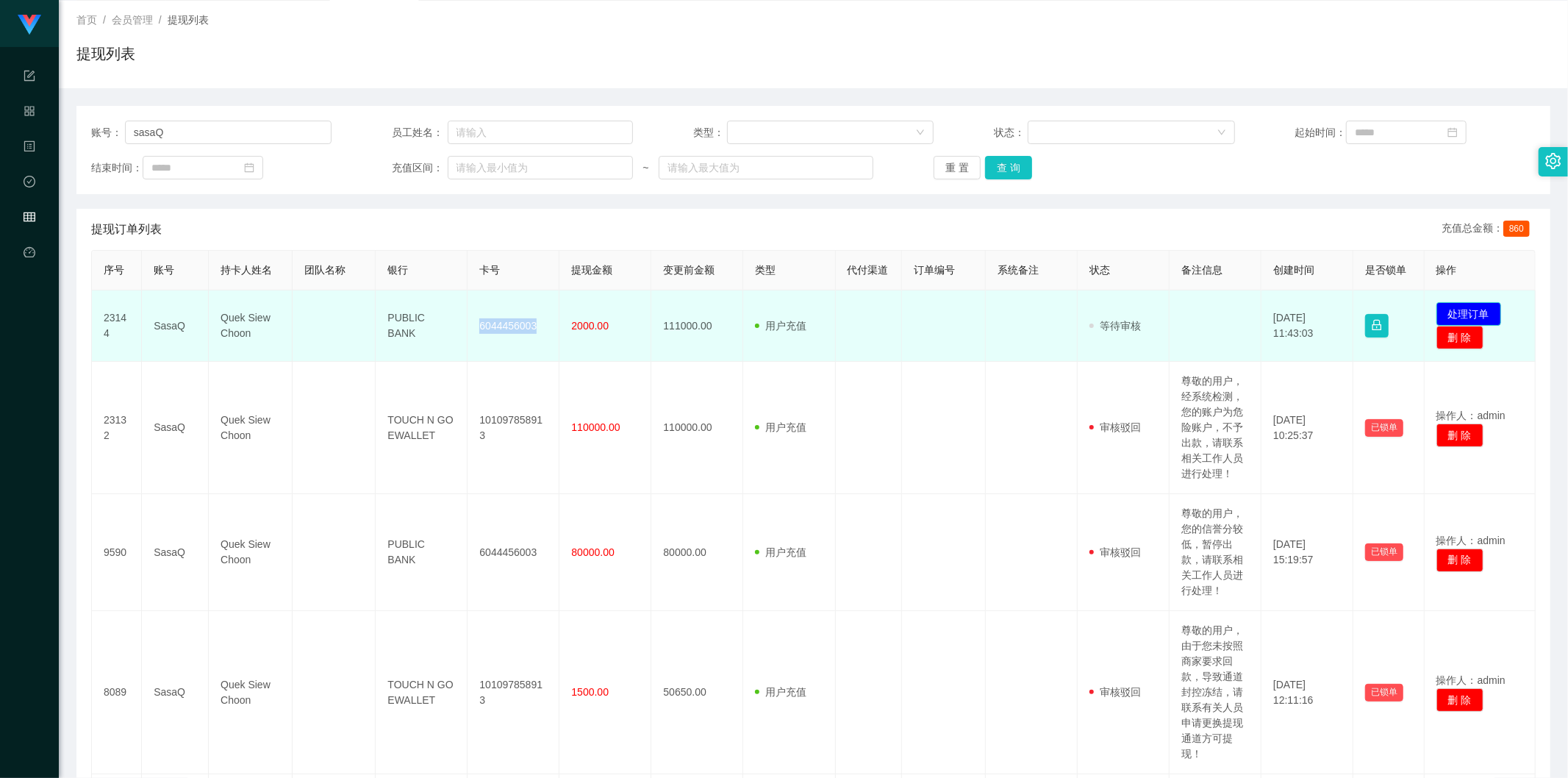
click at [909, 312] on button "处理订单" at bounding box center [1469, 313] width 65 height 23
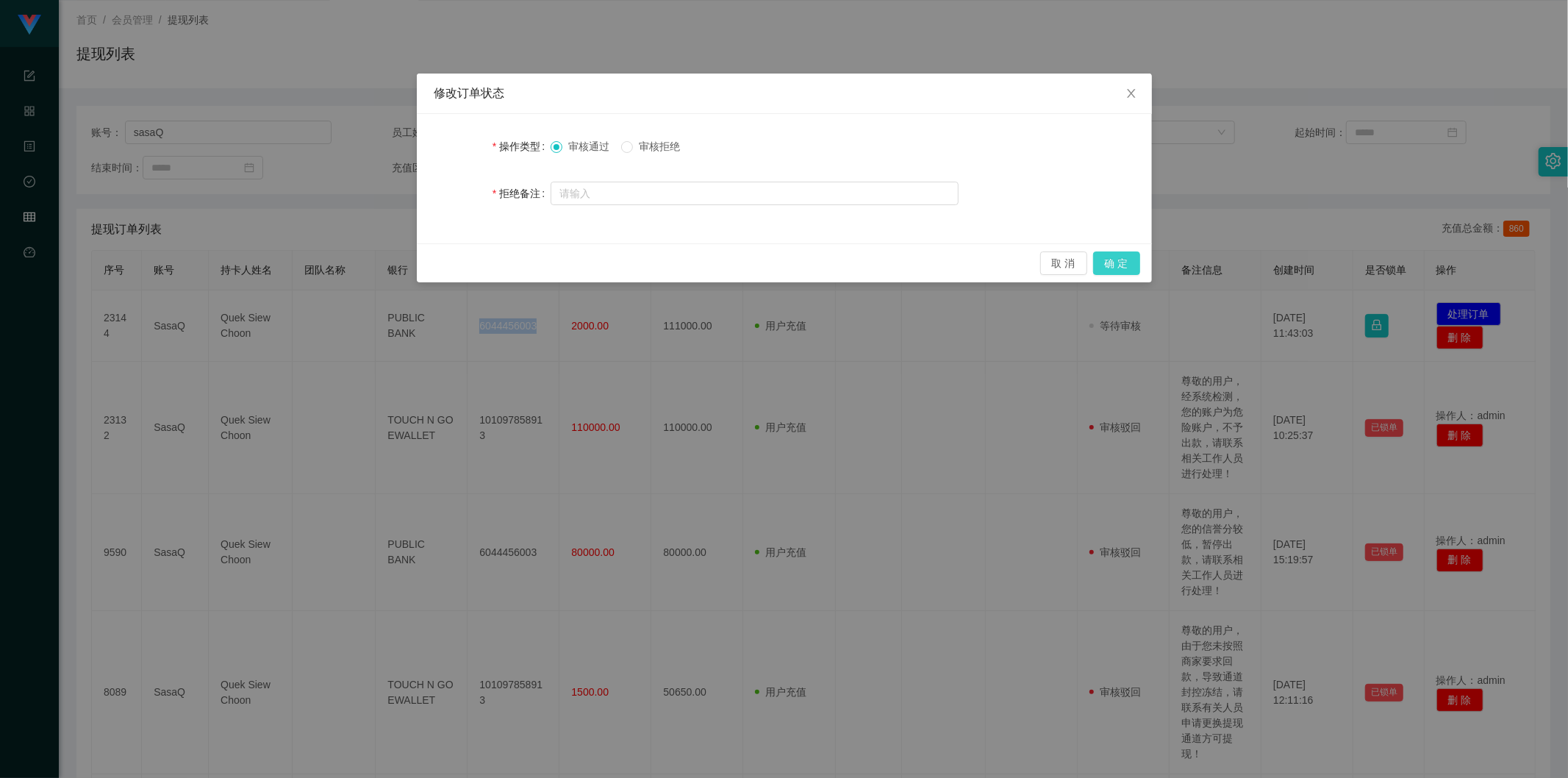
click at [909, 259] on button "确 定" at bounding box center [1116, 263] width 47 height 23
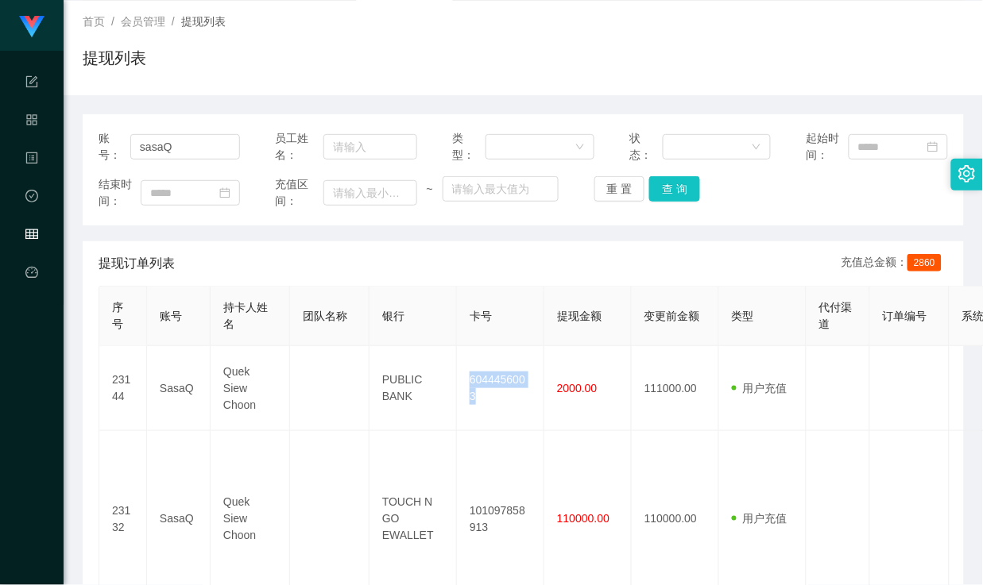
scroll to position [0, 0]
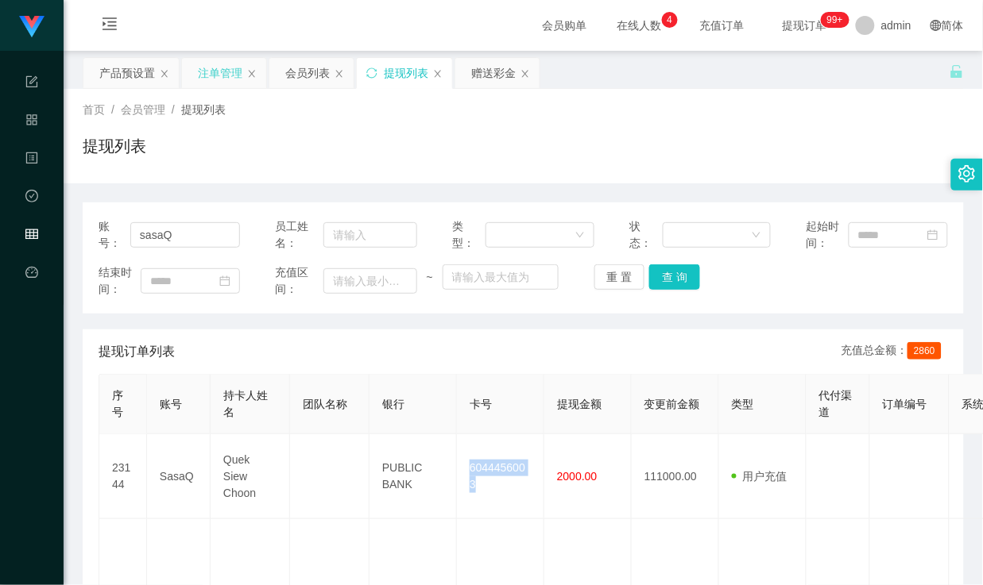
click at [223, 73] on div "注单管理" at bounding box center [220, 73] width 44 height 30
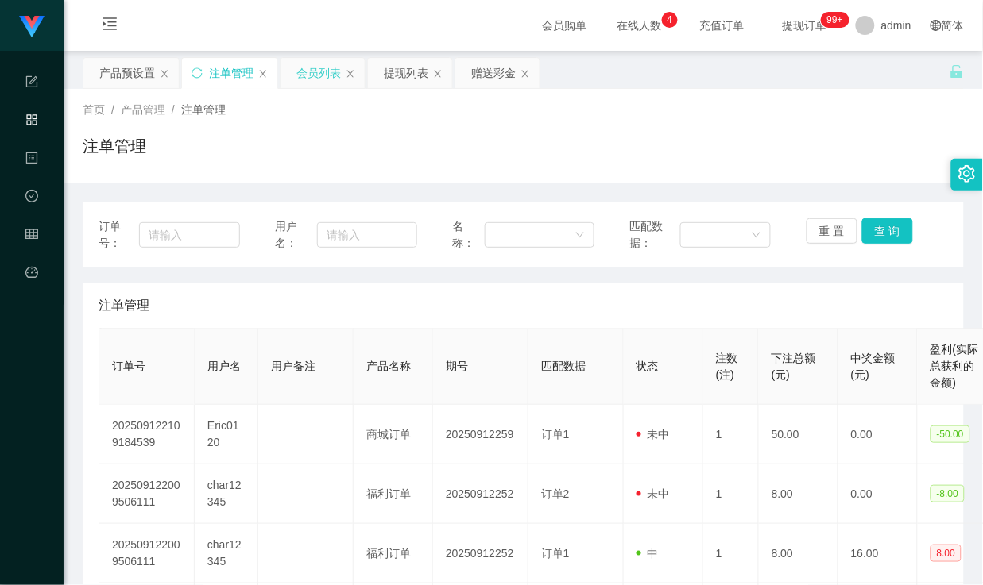
click at [322, 71] on div "会员列表" at bounding box center [318, 73] width 44 height 30
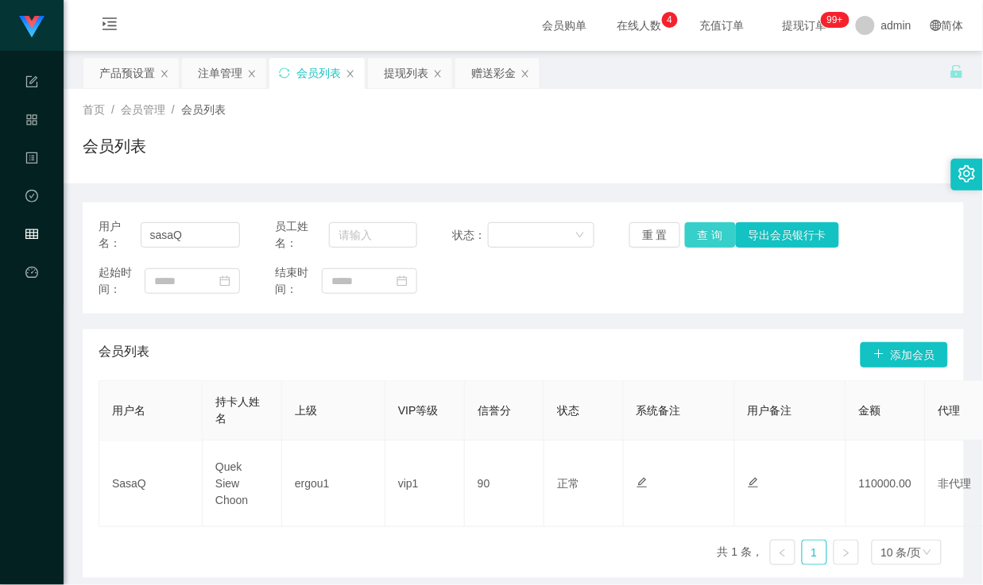
click at [695, 228] on button "查 询" at bounding box center [710, 234] width 51 height 25
drag, startPoint x: 779, startPoint y: 145, endPoint x: 790, endPoint y: 127, distance: 20.3
click at [779, 145] on div "会员列表" at bounding box center [523, 152] width 881 height 37
drag, startPoint x: 187, startPoint y: 230, endPoint x: 62, endPoint y: 213, distance: 125.9
click at [62, 213] on section "代理端 系统配置 产品管理 内容中心 数据中心 会员管理 平台首页 保存配置 重置配置 整体风格设置 主题色 导航设置 内容区域宽度 定宽 固定Header …" at bounding box center [491, 326] width 983 height 652
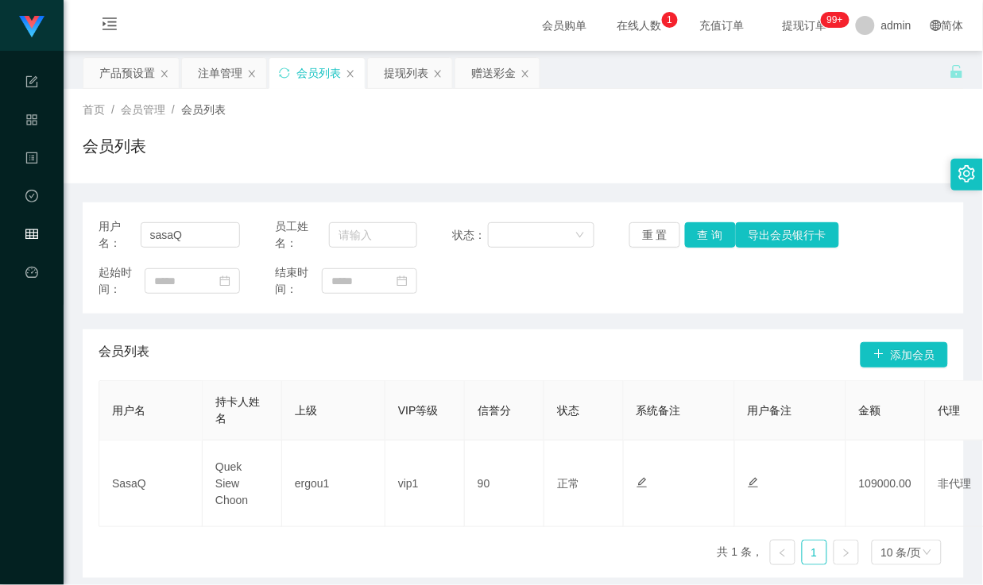
click at [446, 140] on div "会员列表" at bounding box center [523, 152] width 881 height 37
click at [487, 73] on div "赠送彩金" at bounding box center [493, 73] width 44 height 30
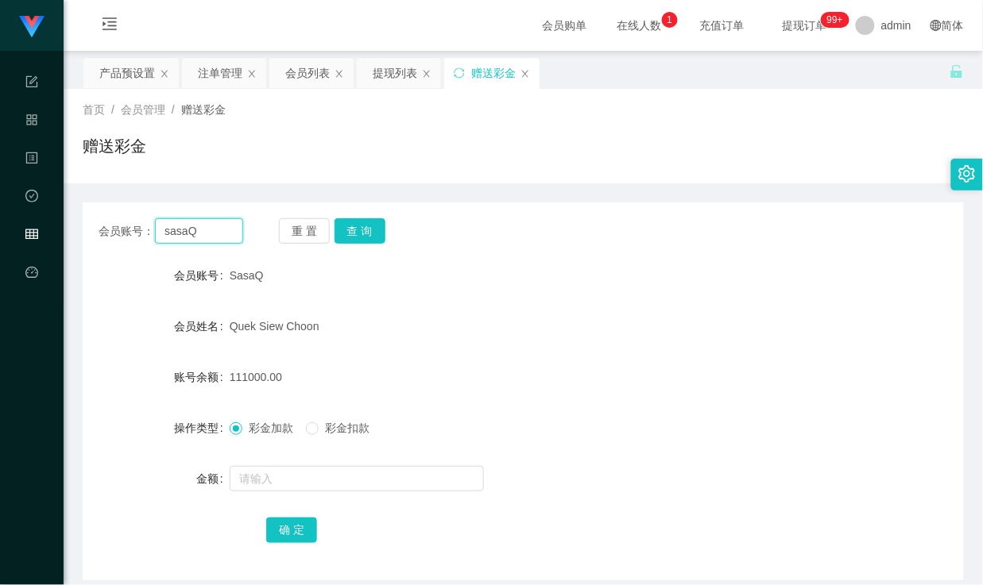
click at [218, 232] on input "sasaQ" at bounding box center [198, 230] width 87 height 25
click at [358, 230] on button "查 询" at bounding box center [359, 230] width 51 height 25
click at [359, 223] on button "查 询" at bounding box center [359, 230] width 51 height 25
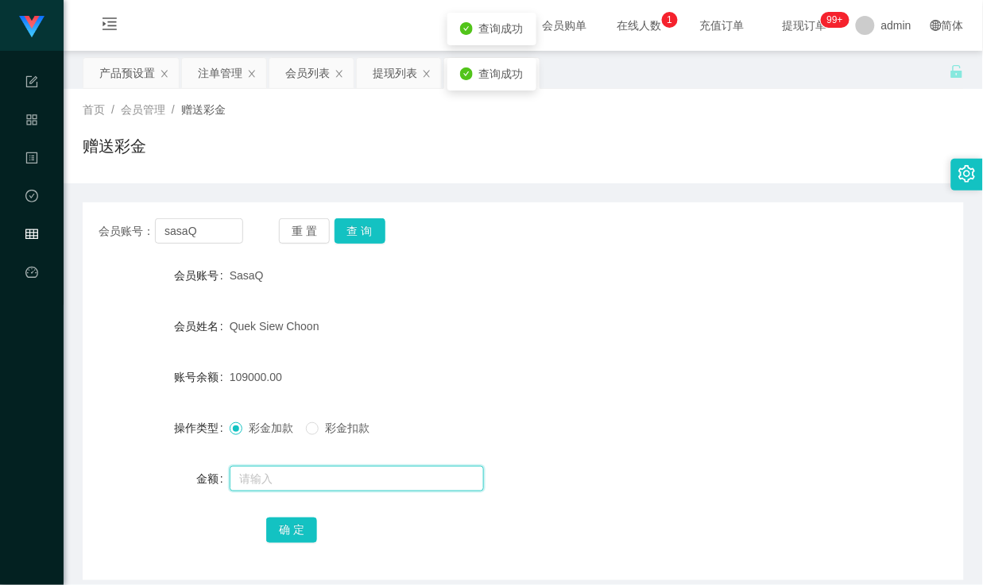
click at [275, 472] on input "text" at bounding box center [357, 478] width 254 height 25
type input "15000"
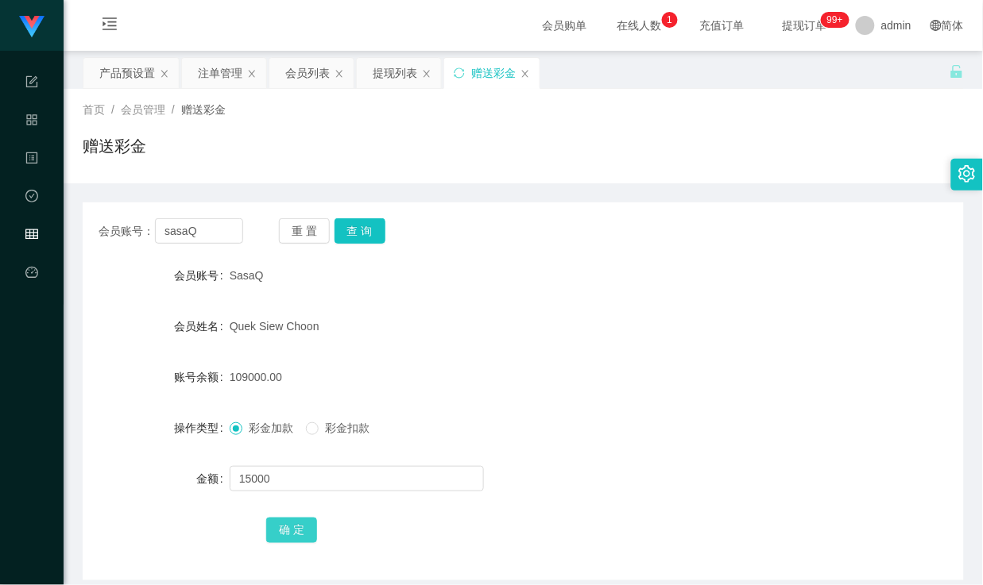
click at [299, 529] on button "确 定" at bounding box center [291, 530] width 51 height 25
click at [600, 361] on div "124000.00" at bounding box center [487, 377] width 514 height 32
